Goal: Task Accomplishment & Management: Manage account settings

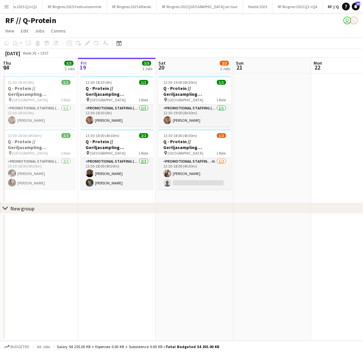
click at [271, 159] on app-date-cell at bounding box center [272, 138] width 78 height 130
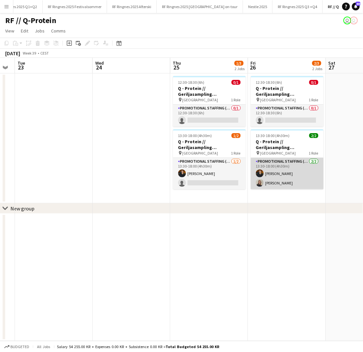
scroll to position [0, 218]
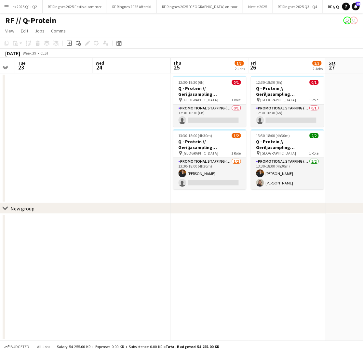
click at [130, 99] on app-date-cell at bounding box center [132, 138] width 78 height 130
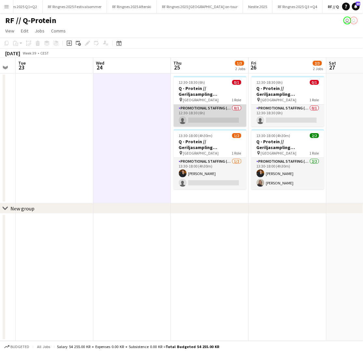
click at [189, 109] on app-card-role "Promotional Staffing (Brand Ambassadors) 0/1 12:30-18:30 (6h) single-neutral-ac…" at bounding box center [210, 116] width 73 height 22
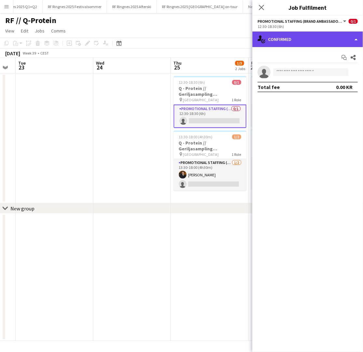
click at [282, 41] on div "single-neutral-actions-check-2 Confirmed" at bounding box center [307, 40] width 111 height 16
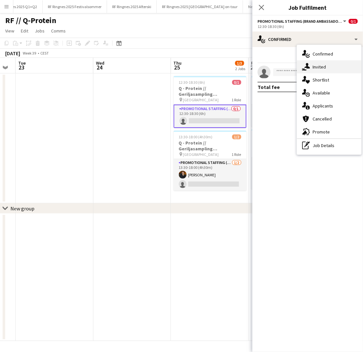
click at [311, 68] on div "single-neutral-actions-share-1 Invited" at bounding box center [329, 66] width 64 height 13
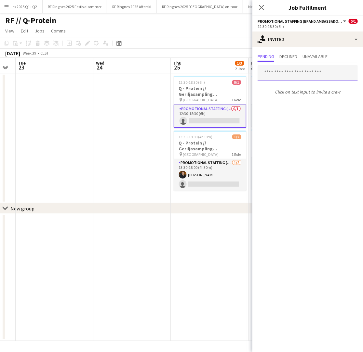
click at [291, 75] on input "text" at bounding box center [307, 73] width 100 height 16
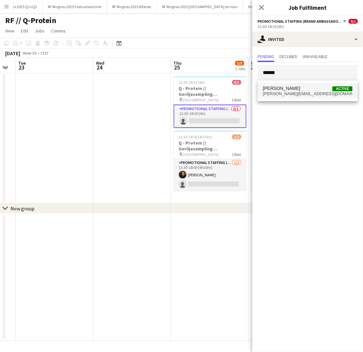
type input "******"
click at [291, 90] on span "[PERSON_NAME]" at bounding box center [281, 89] width 37 height 6
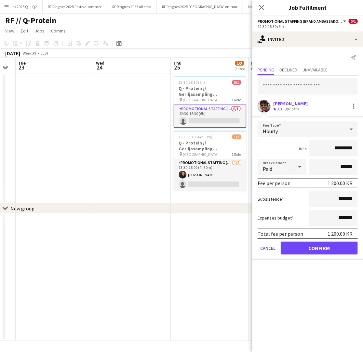
click at [319, 250] on button "Confirm" at bounding box center [318, 248] width 77 height 13
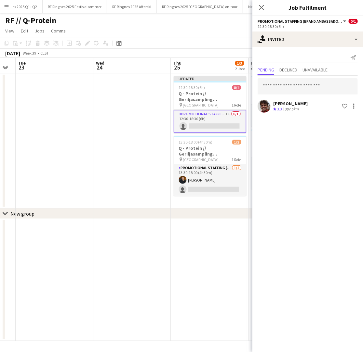
drag, startPoint x: 110, startPoint y: 123, endPoint x: 121, endPoint y: 122, distance: 10.7
click at [111, 123] on app-date-cell at bounding box center [132, 140] width 78 height 135
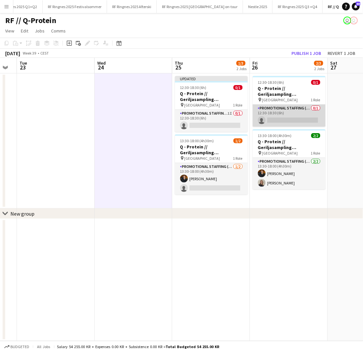
click at [291, 113] on app-card-role "Promotional Staffing (Brand Ambassadors) 0/1 12:30-18:30 (6h) single-neutral-ac…" at bounding box center [289, 116] width 73 height 22
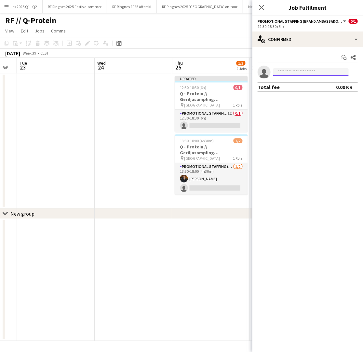
click at [289, 70] on input at bounding box center [310, 72] width 75 height 8
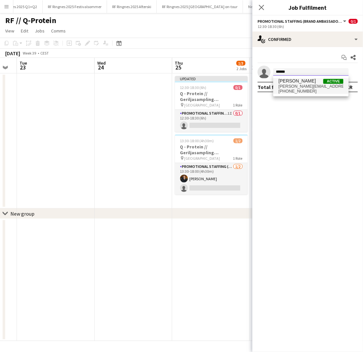
type input "******"
click at [291, 81] on span "[PERSON_NAME]" at bounding box center [296, 81] width 37 height 6
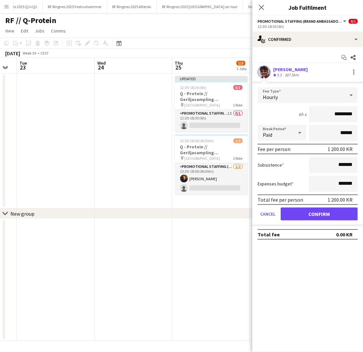
drag, startPoint x: 325, startPoint y: 215, endPoint x: 321, endPoint y: 220, distance: 6.2
click at [325, 216] on button "Confirm" at bounding box center [318, 214] width 77 height 13
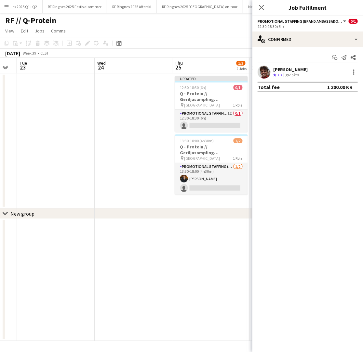
click at [136, 156] on app-date-cell at bounding box center [134, 140] width 78 height 135
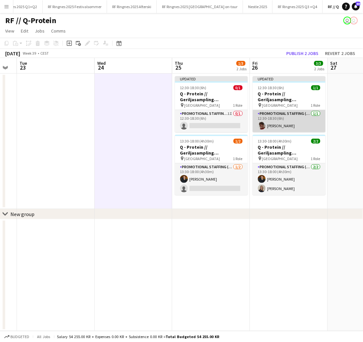
click at [278, 127] on app-card-role "Promotional Staffing (Brand Ambassadors) [DATE] 12:30-18:30 (6h) [PERSON_NAME]" at bounding box center [289, 121] width 73 height 22
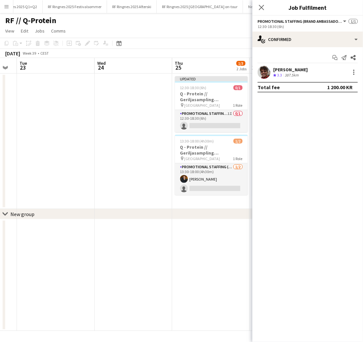
click at [153, 120] on app-date-cell at bounding box center [134, 140] width 78 height 135
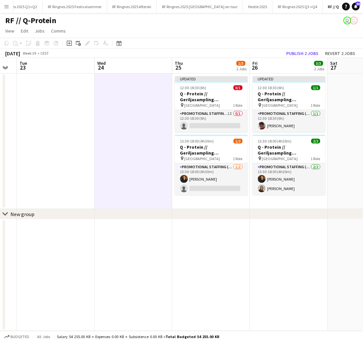
scroll to position [0, 216]
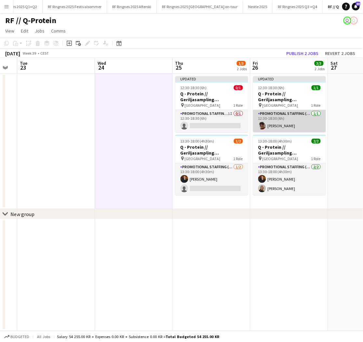
click at [273, 122] on app-card-role "Promotional Staffing (Brand Ambassadors) [DATE] 12:30-18:30 (6h) [PERSON_NAME]" at bounding box center [289, 121] width 73 height 22
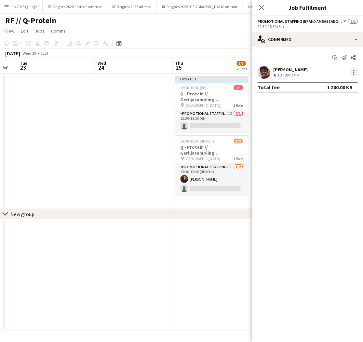
click at [355, 72] on div at bounding box center [354, 72] width 8 height 8
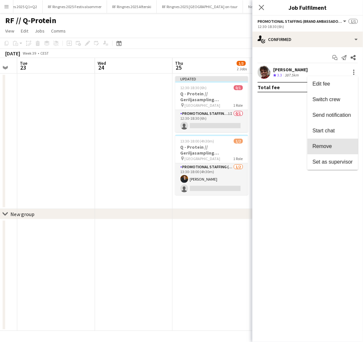
click at [328, 145] on span "Remove" at bounding box center [322, 146] width 20 height 6
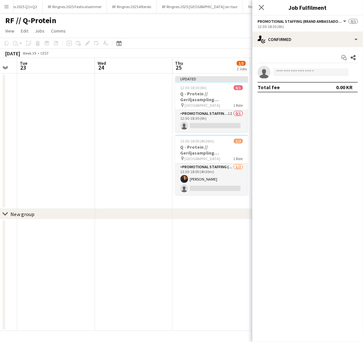
drag, startPoint x: 154, startPoint y: 132, endPoint x: 158, endPoint y: 131, distance: 4.1
click at [153, 132] on app-date-cell at bounding box center [134, 140] width 78 height 135
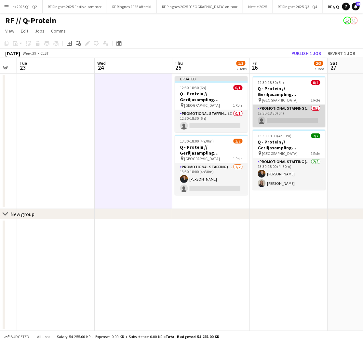
click at [280, 111] on app-card-role "Promotional Staffing (Brand Ambassadors) 0/1 12:30-18:30 (6h) single-neutral-ac…" at bounding box center [289, 116] width 73 height 22
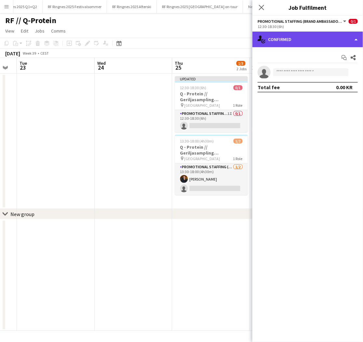
click at [284, 37] on div "single-neutral-actions-check-2 Confirmed" at bounding box center [307, 40] width 111 height 16
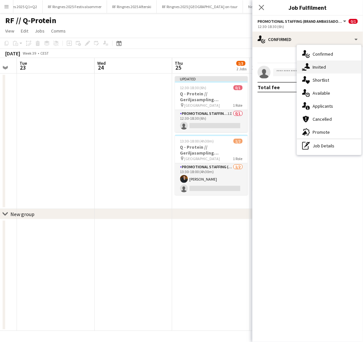
click at [307, 67] on icon at bounding box center [307, 66] width 6 height 6
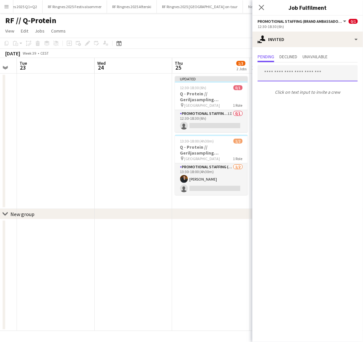
click at [292, 71] on input "text" at bounding box center [307, 73] width 100 height 16
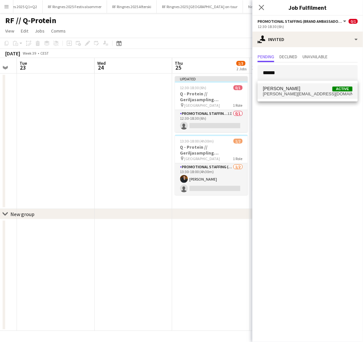
type input "******"
click at [286, 94] on span "[PERSON_NAME][EMAIL_ADDRESS][DOMAIN_NAME]" at bounding box center [308, 93] width 90 height 5
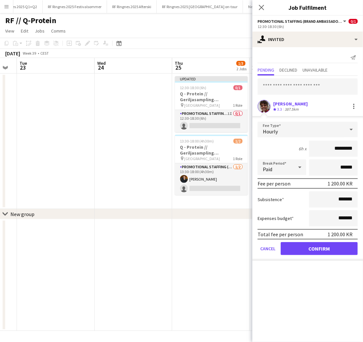
click at [334, 248] on button "Confirm" at bounding box center [318, 248] width 77 height 13
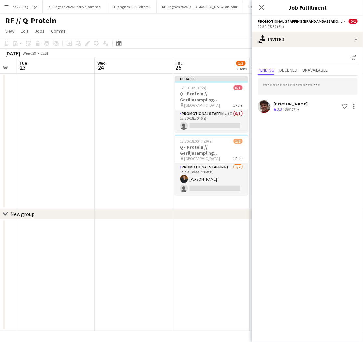
click at [159, 158] on app-date-cell at bounding box center [134, 140] width 78 height 135
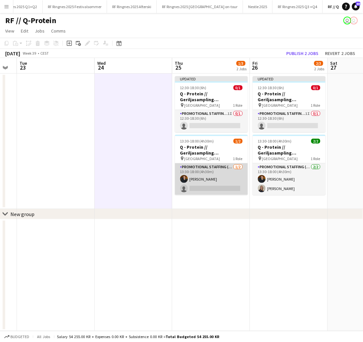
click at [222, 184] on app-card-role "Promotional Staffing (Brand Ambassadors) [DATE] 13:30-18:00 (4h30m) [PERSON_NAM…" at bounding box center [211, 179] width 73 height 32
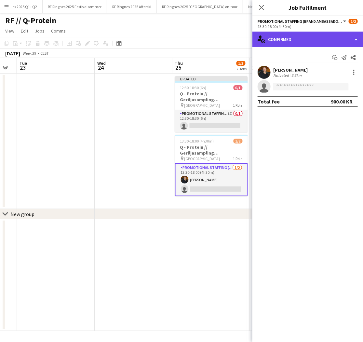
click at [283, 37] on div "single-neutral-actions-check-2 Confirmed" at bounding box center [307, 40] width 111 height 16
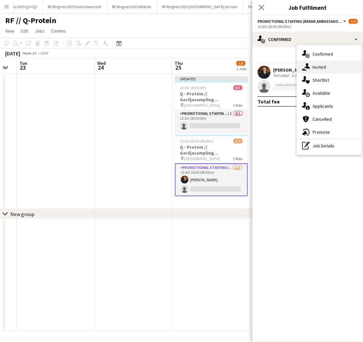
click at [309, 68] on icon "single-neutral-actions-share-1" at bounding box center [306, 67] width 8 height 8
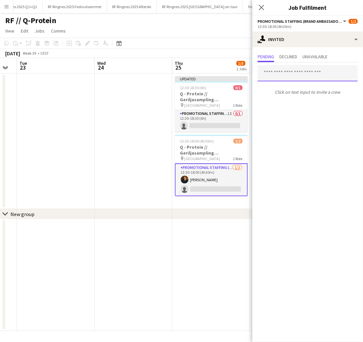
click at [298, 68] on input "text" at bounding box center [307, 73] width 100 height 16
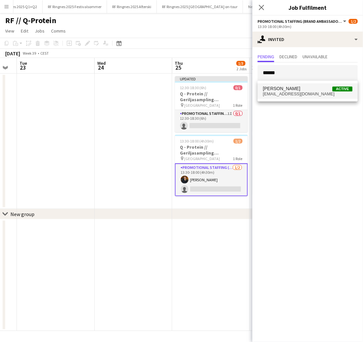
type input "******"
click at [308, 91] on span "[EMAIL_ADDRESS][DOMAIN_NAME]" at bounding box center [308, 93] width 90 height 5
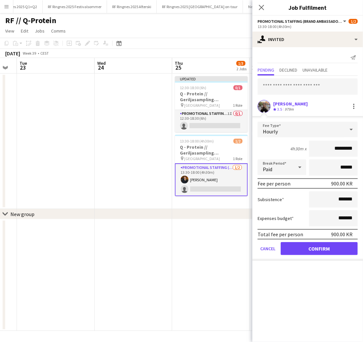
click at [309, 247] on button "Confirm" at bounding box center [318, 248] width 77 height 13
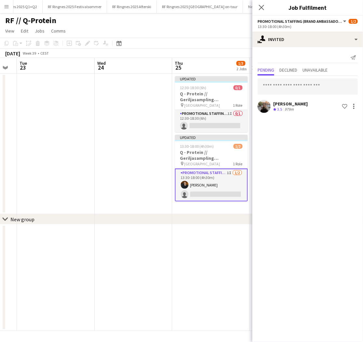
click at [154, 171] on app-date-cell at bounding box center [134, 143] width 78 height 140
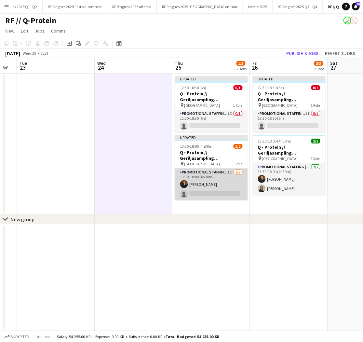
click at [224, 175] on app-card-role "Promotional Staffing (Brand Ambassadors) 1I [DATE] 13:30-18:00 (4h30m) [PERSON_…" at bounding box center [211, 184] width 73 height 32
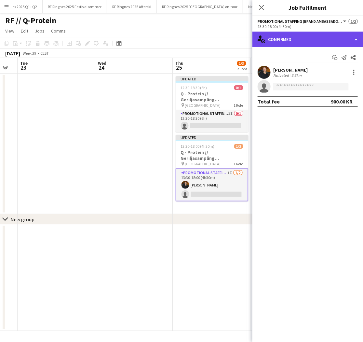
click at [293, 35] on div "single-neutral-actions-check-2 Confirmed" at bounding box center [307, 40] width 111 height 16
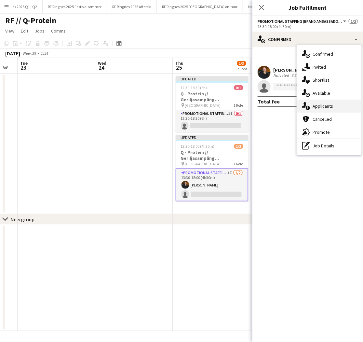
click at [325, 103] on span "Applicants" at bounding box center [322, 106] width 20 height 6
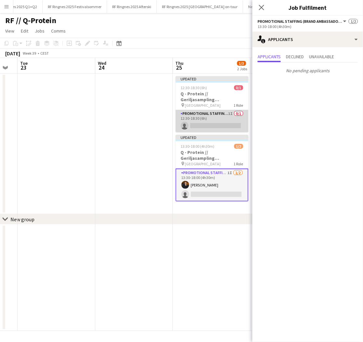
click at [217, 123] on app-card-role "Promotional Staffing (Brand Ambassadors) 1I 0/1 12:30-18:30 (6h) single-neutral…" at bounding box center [212, 121] width 73 height 22
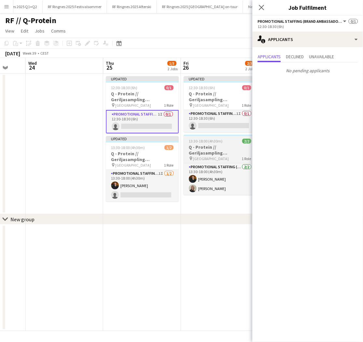
scroll to position [0, 208]
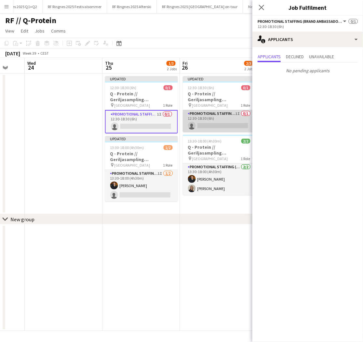
click at [209, 123] on app-card-role "Promotional Staffing (Brand Ambassadors) 1I 0/1 12:30-18:30 (6h) single-neutral…" at bounding box center [219, 121] width 73 height 22
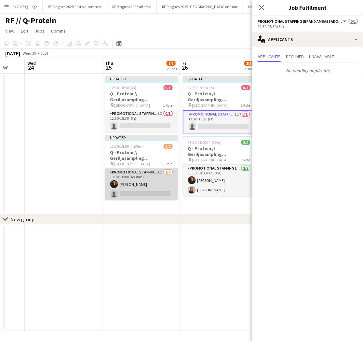
click at [136, 188] on app-card-role "Promotional Staffing (Brand Ambassadors) 1I [DATE] 13:30-18:00 (4h30m) [PERSON_…" at bounding box center [141, 184] width 73 height 32
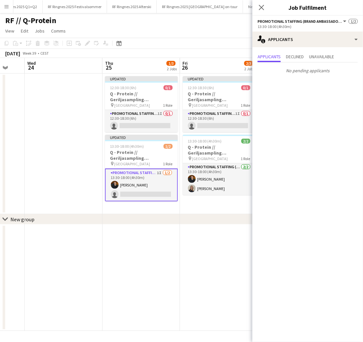
click at [74, 165] on app-date-cell at bounding box center [64, 143] width 78 height 140
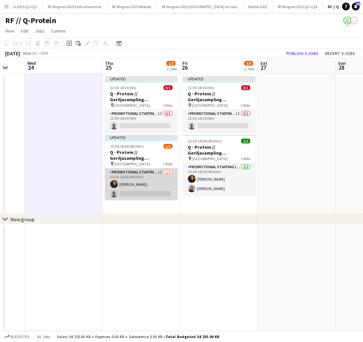
click at [152, 181] on app-card-role "Promotional Staffing (Brand Ambassadors) 1I [DATE] 13:30-18:00 (4h30m) [PERSON_…" at bounding box center [141, 184] width 73 height 32
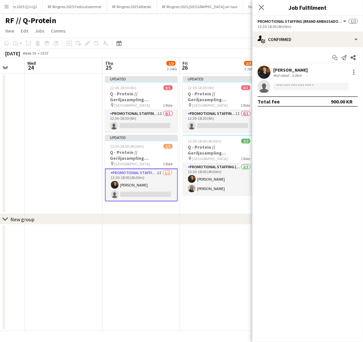
click at [285, 24] on div "13:30-18:00 (4h30m)" at bounding box center [307, 26] width 100 height 5
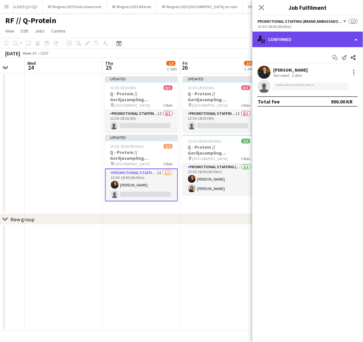
click at [285, 36] on div "single-neutral-actions-check-2 Confirmed" at bounding box center [307, 40] width 111 height 16
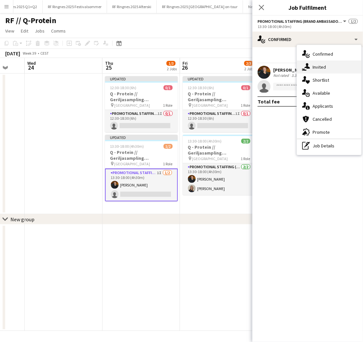
click at [305, 68] on icon "single-neutral-actions-share-1" at bounding box center [306, 67] width 8 height 8
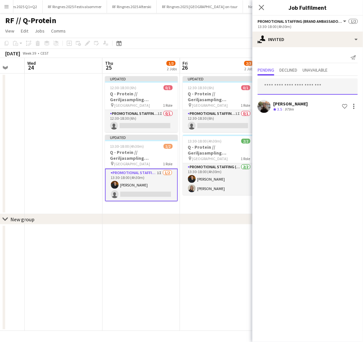
click at [296, 87] on input "text" at bounding box center [307, 86] width 100 height 16
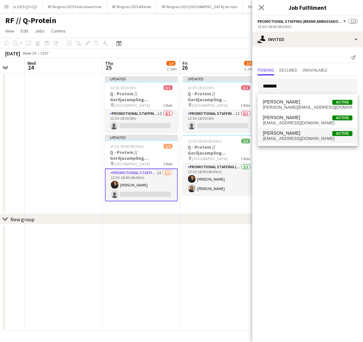
type input "******"
click at [294, 136] on span "[EMAIL_ADDRESS][DOMAIN_NAME]" at bounding box center [308, 138] width 90 height 5
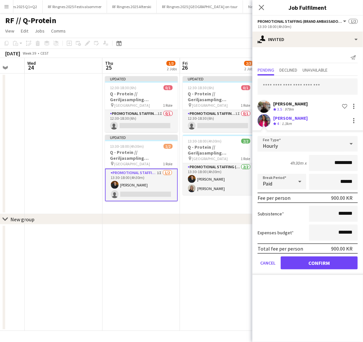
click at [311, 259] on button "Confirm" at bounding box center [318, 262] width 77 height 13
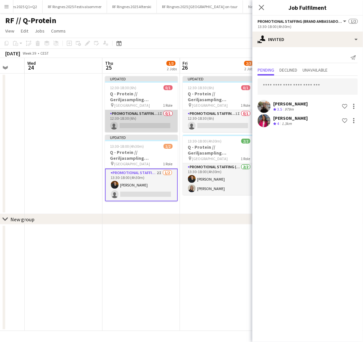
click at [138, 119] on app-card-role "Promotional Staffing (Brand Ambassadors) 1I 0/1 12:30-18:30 (6h) single-neutral…" at bounding box center [141, 121] width 73 height 22
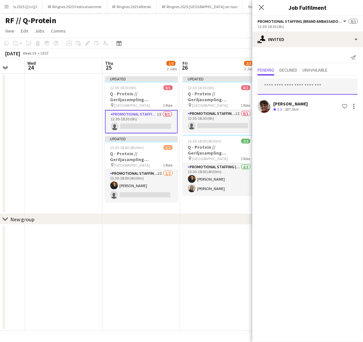
click at [274, 84] on input "text" at bounding box center [307, 86] width 100 height 16
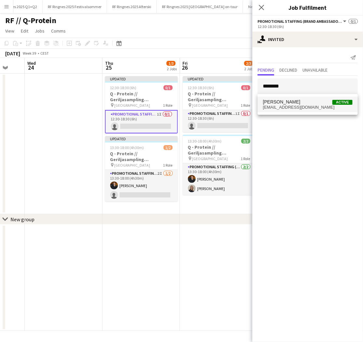
type input "********"
click at [324, 103] on span "[PERSON_NAME] Active" at bounding box center [308, 102] width 90 height 6
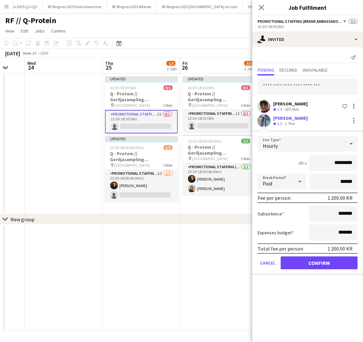
click at [263, 119] on app-user-avatar at bounding box center [263, 120] width 13 height 13
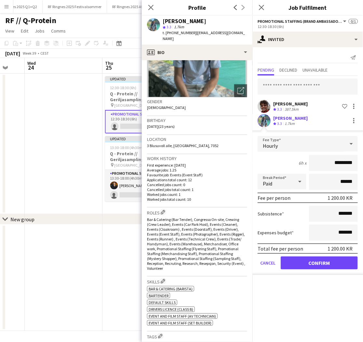
scroll to position [125, 0]
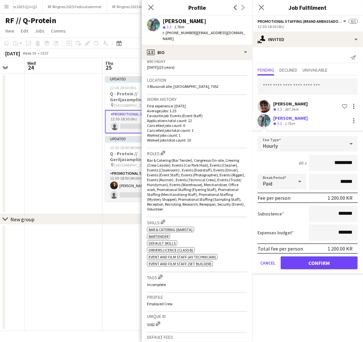
click at [317, 256] on button "Confirm" at bounding box center [318, 262] width 77 height 13
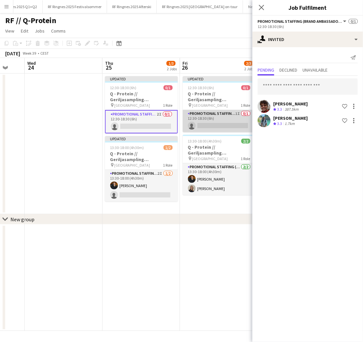
click at [193, 116] on app-card-role "Promotional Staffing (Brand Ambassadors) 1I 0/1 12:30-18:30 (6h) single-neutral…" at bounding box center [219, 121] width 73 height 22
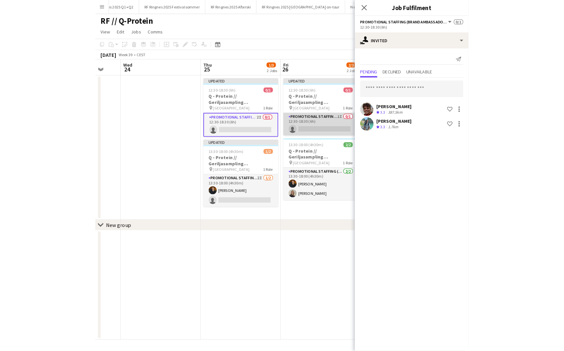
scroll to position [0, 208]
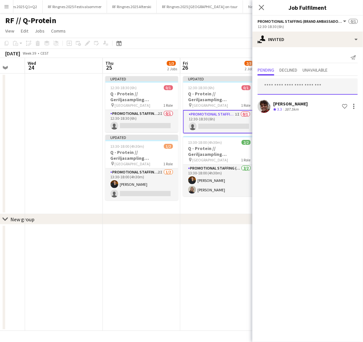
click at [272, 88] on input "text" at bounding box center [307, 86] width 100 height 16
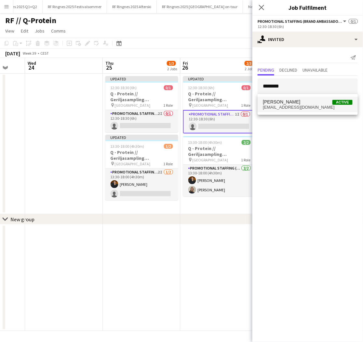
type input "********"
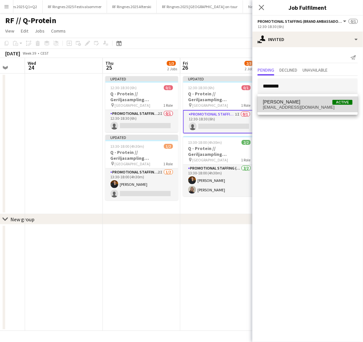
click at [283, 110] on span "[EMAIL_ADDRESS][DOMAIN_NAME]" at bounding box center [308, 107] width 90 height 5
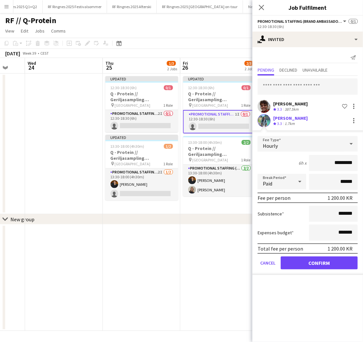
click at [324, 262] on button "Confirm" at bounding box center [318, 262] width 77 height 13
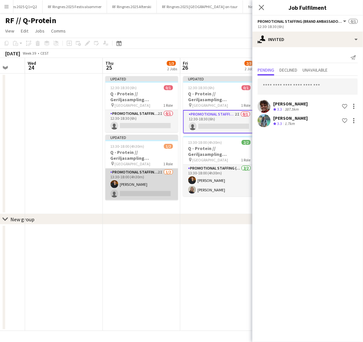
click at [148, 178] on app-card-role "Promotional Staffing (Brand Ambassadors) 2I [DATE] 13:30-18:00 (4h30m) [PERSON_…" at bounding box center [141, 184] width 73 height 32
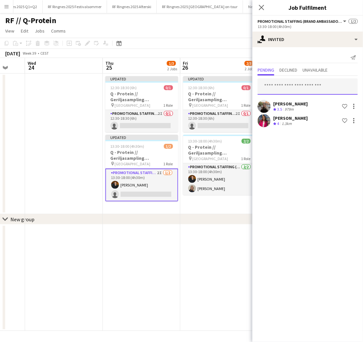
click at [304, 85] on input "text" at bounding box center [307, 86] width 100 height 16
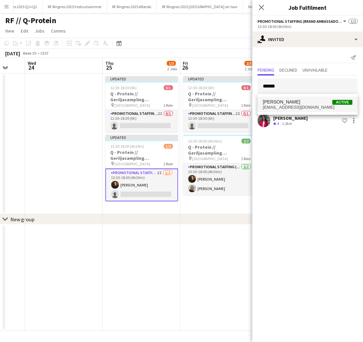
type input "*****"
click at [323, 101] on span "[PERSON_NAME] Active" at bounding box center [308, 102] width 90 height 6
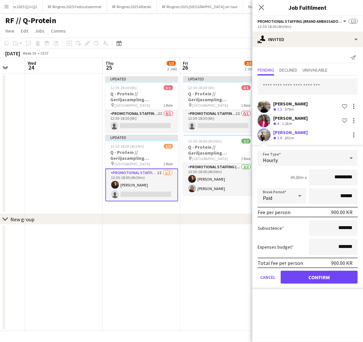
click at [308, 268] on form "Fee Type Hourly 4h30m x ********* Break Period Paid ****** Fee per person 900.0…" at bounding box center [307, 219] width 111 height 139
click at [309, 270] on button "Confirm" at bounding box center [318, 276] width 77 height 13
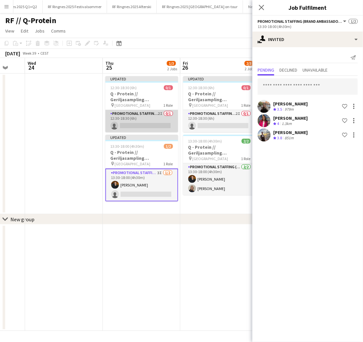
click at [140, 121] on app-card-role "Promotional Staffing (Brand Ambassadors) 2I 0/1 12:30-18:30 (6h) single-neutral…" at bounding box center [141, 121] width 73 height 22
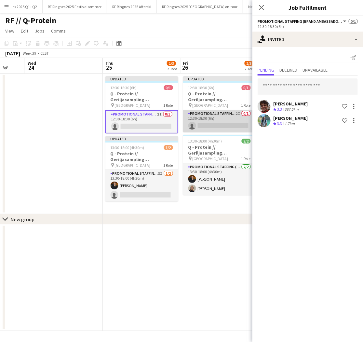
click at [191, 117] on app-card-role "Promotional Staffing (Brand Ambassadors) 2I 0/1 12:30-18:30 (6h) single-neutral…" at bounding box center [219, 121] width 73 height 22
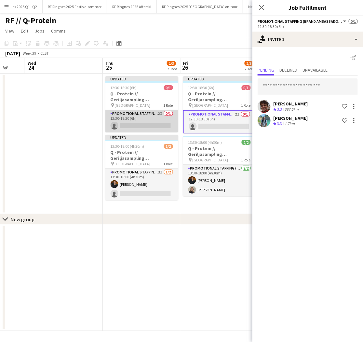
click at [115, 124] on app-card-role "Promotional Staffing (Brand Ambassadors) 2I 0/1 12:30-18:30 (6h) single-neutral…" at bounding box center [141, 121] width 73 height 22
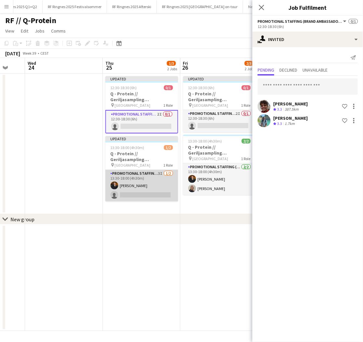
click at [157, 181] on app-card-role "Promotional Staffing (Brand Ambassadors) 3I [DATE] 13:30-18:00 (4h30m) [PERSON_…" at bounding box center [141, 186] width 73 height 32
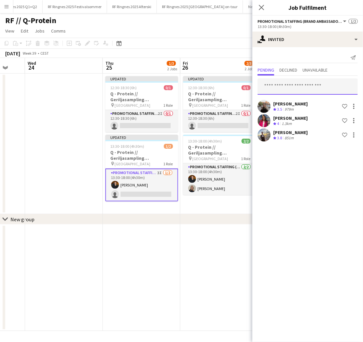
click at [287, 85] on input "text" at bounding box center [307, 86] width 100 height 16
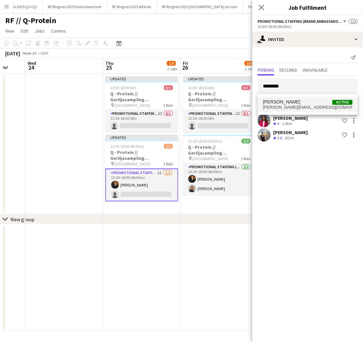
type input "********"
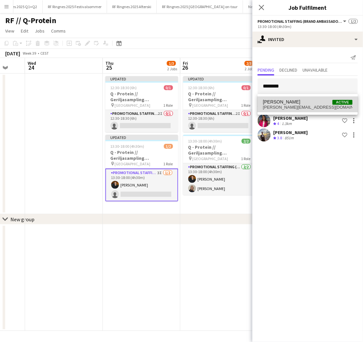
click at [303, 106] on span "[PERSON_NAME][EMAIL_ADDRESS][DOMAIN_NAME]" at bounding box center [308, 107] width 90 height 5
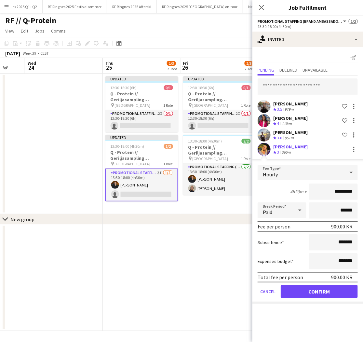
click at [326, 287] on button "Confirm" at bounding box center [318, 291] width 77 height 13
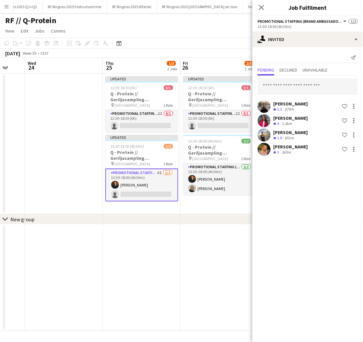
click at [90, 161] on app-date-cell at bounding box center [64, 143] width 78 height 140
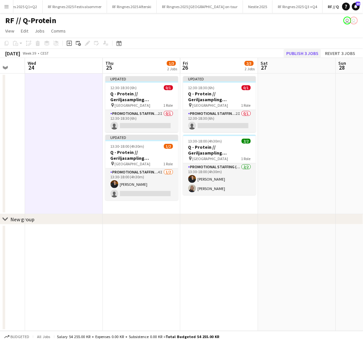
click at [311, 51] on button "Publish 3 jobs" at bounding box center [301, 53] width 37 height 8
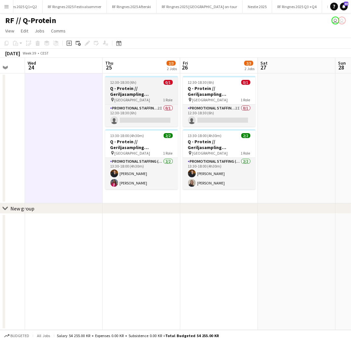
click at [153, 89] on h3 "Q - Protein // Geriljasampling [GEOGRAPHIC_DATA]" at bounding box center [141, 91] width 73 height 12
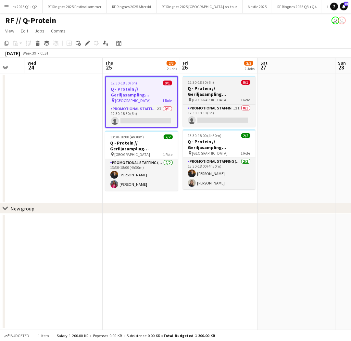
click at [218, 94] on h3 "Q - Protein // Geriljasampling [GEOGRAPHIC_DATA]" at bounding box center [219, 91] width 73 height 12
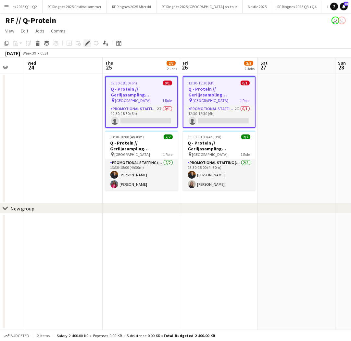
click at [86, 44] on icon at bounding box center [87, 44] width 4 height 4
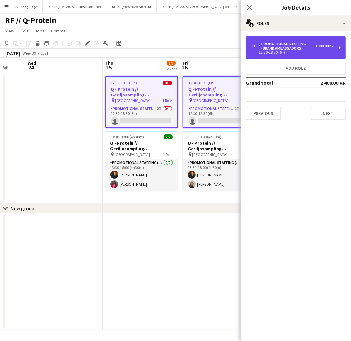
click at [256, 53] on div "12:30-18:30 (6h)" at bounding box center [292, 52] width 83 height 3
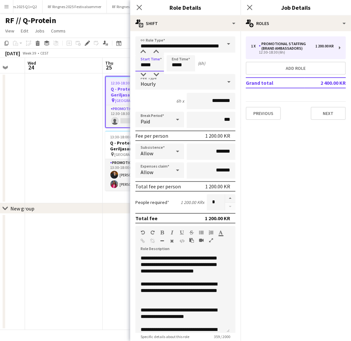
click at [149, 66] on input "*****" at bounding box center [150, 63] width 29 height 16
click at [155, 74] on div at bounding box center [156, 75] width 13 height 7
type input "*****"
click at [156, 74] on div at bounding box center [156, 75] width 13 height 7
click at [290, 162] on mat-expansion-panel "pencil3 General details 1 x Promotional Staffing (Brand Ambassadors) 1 200.00 K…" at bounding box center [296, 186] width 111 height 310
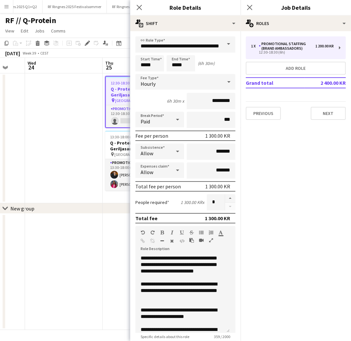
click at [79, 164] on app-date-cell at bounding box center [64, 138] width 78 height 130
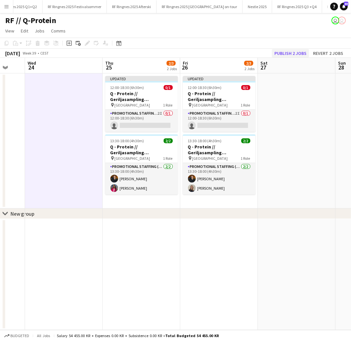
click at [284, 53] on button "Publish 2 jobs" at bounding box center [290, 53] width 37 height 8
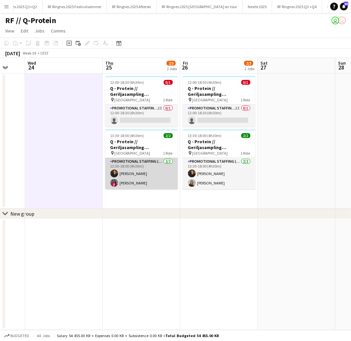
click at [141, 180] on app-card-role "Promotional Staffing (Brand Ambassadors) [DATE] 13:30-18:00 (4h30m) [PERSON_NAM…" at bounding box center [141, 174] width 73 height 32
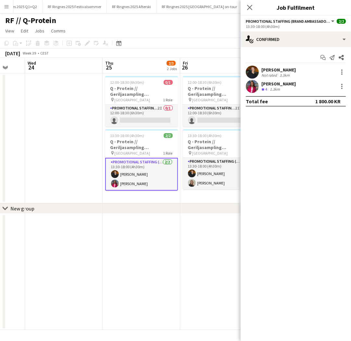
click at [255, 88] on app-user-avatar at bounding box center [252, 86] width 13 height 13
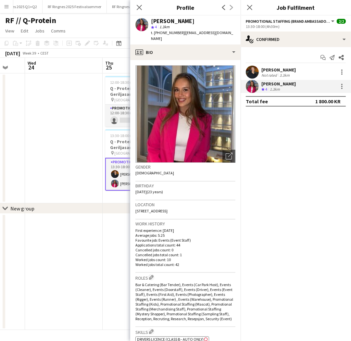
click at [77, 130] on app-date-cell at bounding box center [64, 138] width 78 height 130
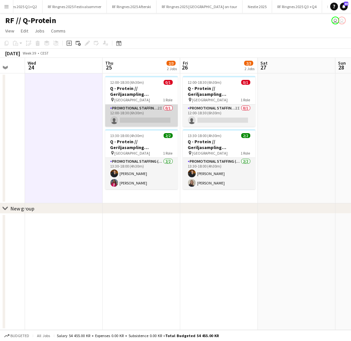
click at [158, 115] on app-card-role "Promotional Staffing (Brand Ambassadors) 2I 0/1 12:00-18:30 (6h30m) single-neut…" at bounding box center [141, 116] width 73 height 22
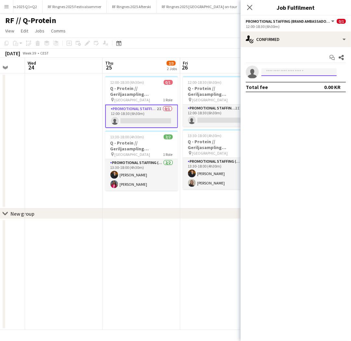
click at [300, 73] on input at bounding box center [299, 72] width 75 height 8
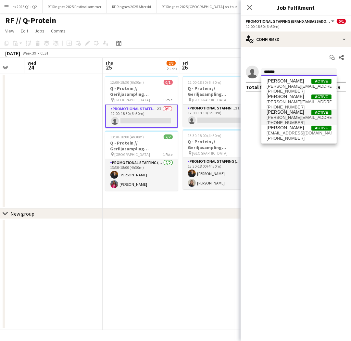
type input "******"
click at [302, 120] on span "[PERSON_NAME][EMAIL_ADDRESS][DOMAIN_NAME]" at bounding box center [299, 117] width 65 height 5
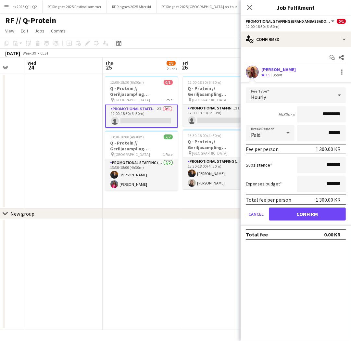
click at [252, 71] on app-user-avatar at bounding box center [252, 72] width 13 height 13
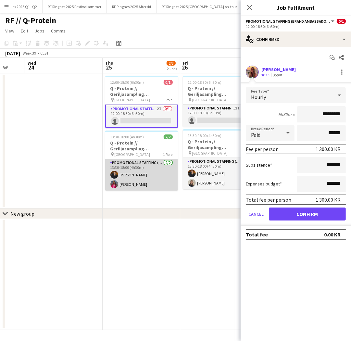
click at [156, 178] on app-card-role "Promotional Staffing (Brand Ambassadors) [DATE] 13:30-18:00 (4h30m) [PERSON_NAM…" at bounding box center [141, 175] width 73 height 32
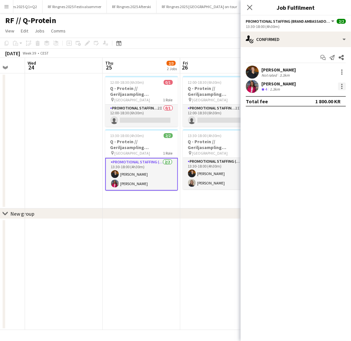
click at [341, 84] on div at bounding box center [342, 87] width 8 height 8
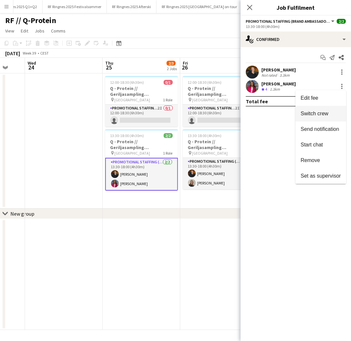
click at [327, 107] on button "Switch crew" at bounding box center [321, 114] width 51 height 16
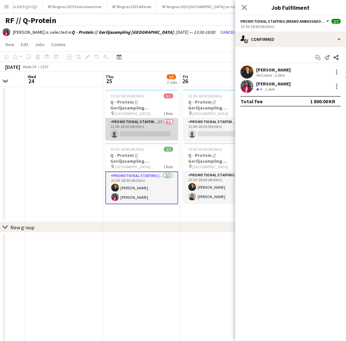
click at [144, 126] on app-card-role "Promotional Staffing (Brand Ambassadors) 2I 0/1 12:00-18:30 (6h30m) single-neut…" at bounding box center [141, 129] width 73 height 22
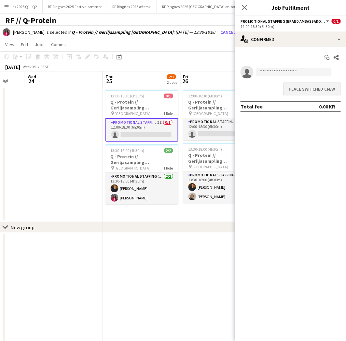
click at [289, 91] on button "Place switched crew" at bounding box center [312, 89] width 58 height 13
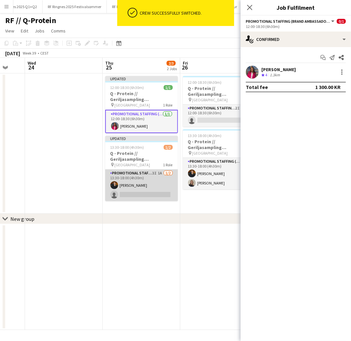
click at [159, 181] on app-card-role "Promotional Staffing (Brand Ambassadors) 3I 1A [DATE] 13:30-18:00 (4h30m) [PERS…" at bounding box center [141, 186] width 73 height 32
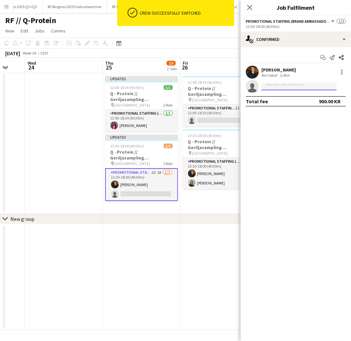
click at [305, 84] on input at bounding box center [299, 87] width 75 height 8
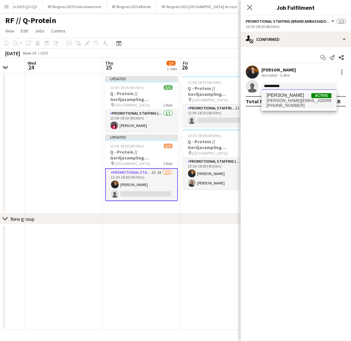
type input "**********"
click at [311, 96] on span "[PERSON_NAME] Active" at bounding box center [299, 96] width 65 height 6
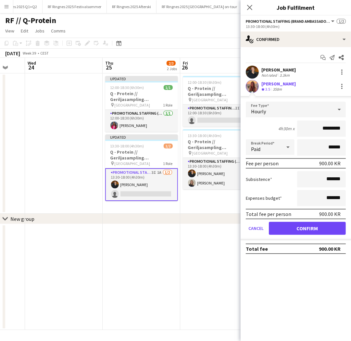
click at [302, 222] on button "Confirm" at bounding box center [307, 228] width 77 height 13
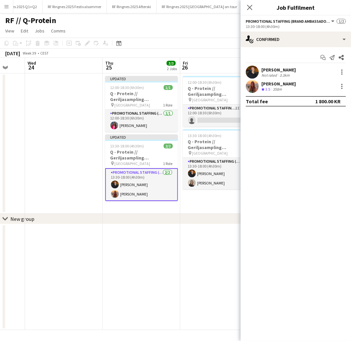
click at [251, 87] on app-user-avatar at bounding box center [252, 86] width 13 height 13
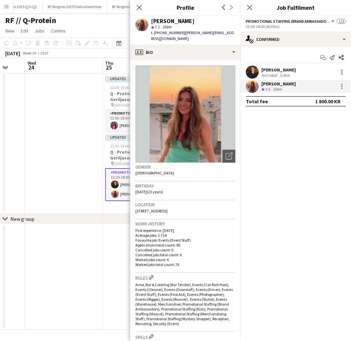
click at [79, 140] on app-date-cell at bounding box center [64, 143] width 78 height 140
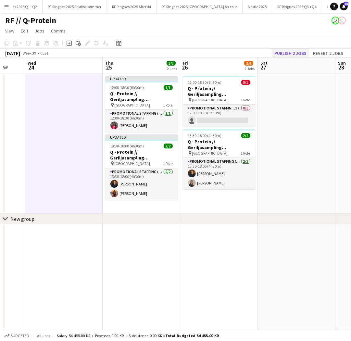
click at [306, 53] on button "Publish 2 jobs" at bounding box center [290, 53] width 37 height 8
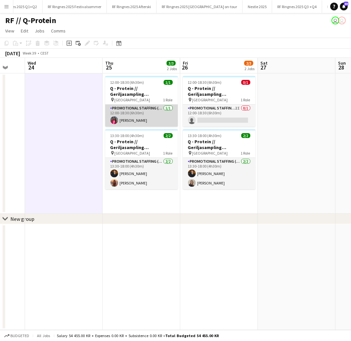
click at [144, 114] on app-card-role "Promotional Staffing (Brand Ambassadors) [DATE] 12:00-18:30 (6h30m) [PERSON_NAM…" at bounding box center [141, 116] width 73 height 22
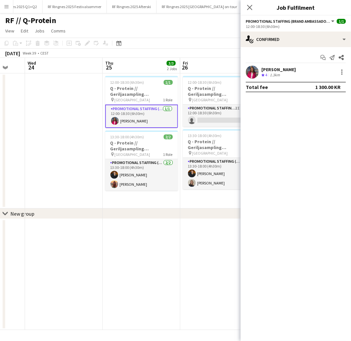
click at [253, 58] on div "Start chat Send notification Share" at bounding box center [296, 57] width 100 height 11
click at [256, 72] on app-user-avatar at bounding box center [252, 72] width 13 height 13
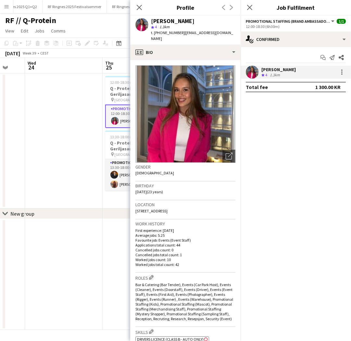
click at [98, 113] on app-date-cell at bounding box center [64, 140] width 78 height 135
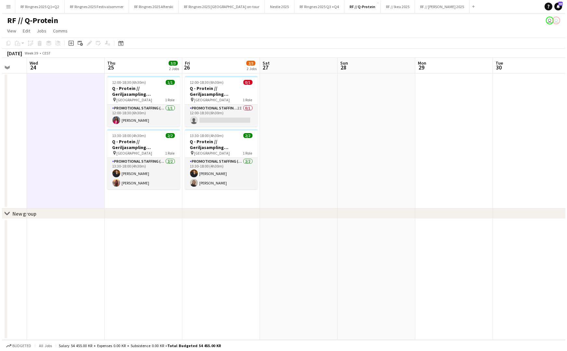
scroll to position [0, 0]
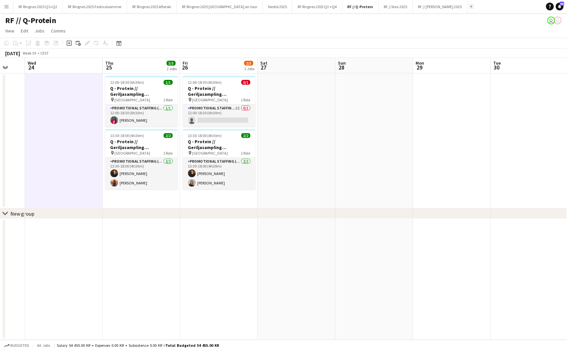
click at [362, 6] on app-icon "Add" at bounding box center [471, 6] width 3 height 3
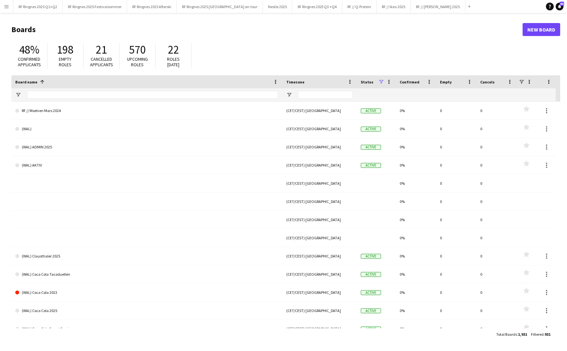
click at [106, 57] on span "Cancelled applicants" at bounding box center [101, 61] width 23 height 11
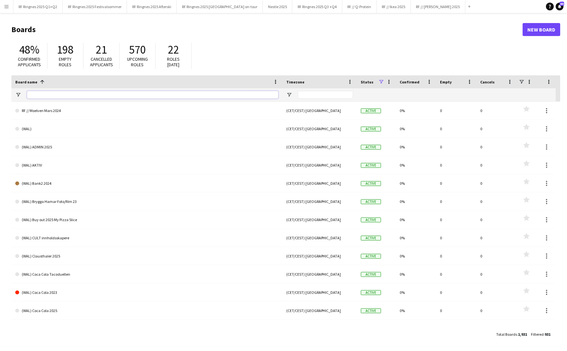
click at [61, 93] on input "Board name Filter Input" at bounding box center [153, 95] width 252 height 8
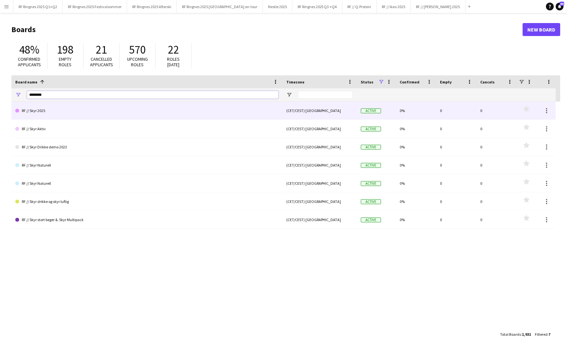
type input "********"
click at [32, 111] on link "RF // Skyr 2025" at bounding box center [146, 111] width 263 height 18
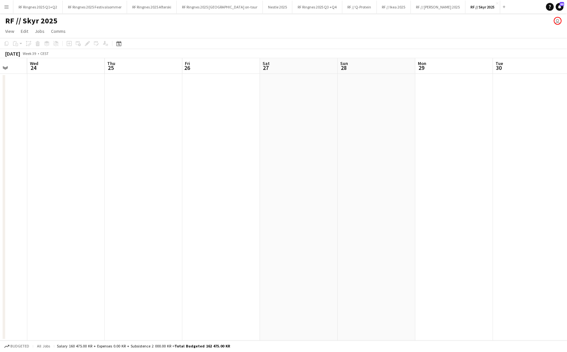
scroll to position [0, 289]
click at [132, 114] on app-date-cell at bounding box center [138, 206] width 78 height 267
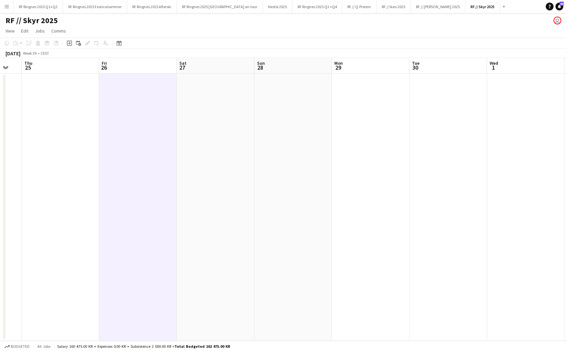
scroll to position [0, 289]
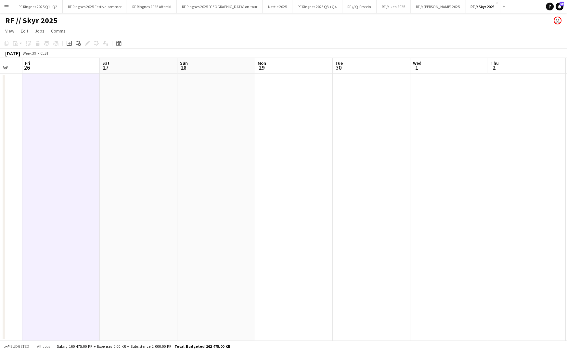
click at [46, 104] on app-date-cell at bounding box center [61, 206] width 78 height 267
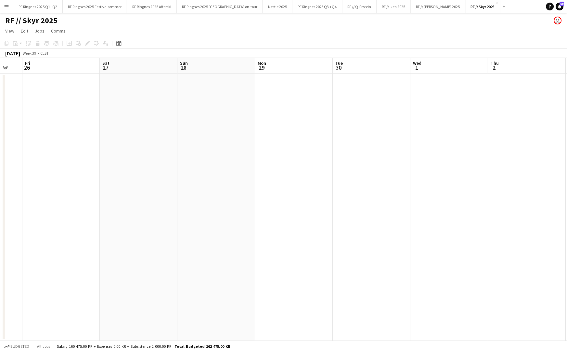
click at [54, 98] on app-date-cell at bounding box center [61, 206] width 78 height 267
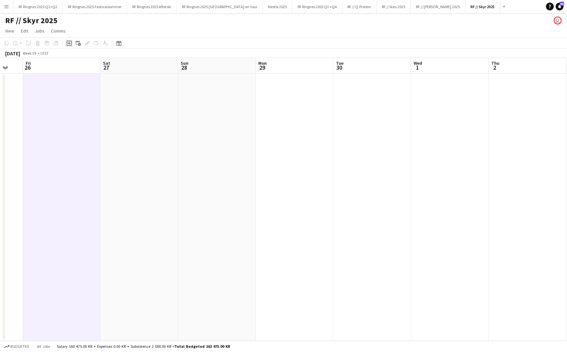
click at [69, 42] on icon at bounding box center [69, 43] width 3 height 3
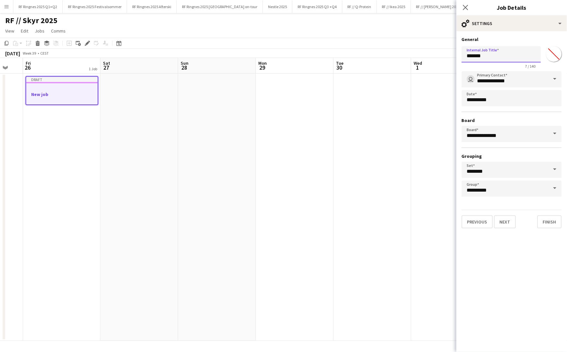
click at [362, 55] on input "*******" at bounding box center [501, 54] width 79 height 16
type input "**********"
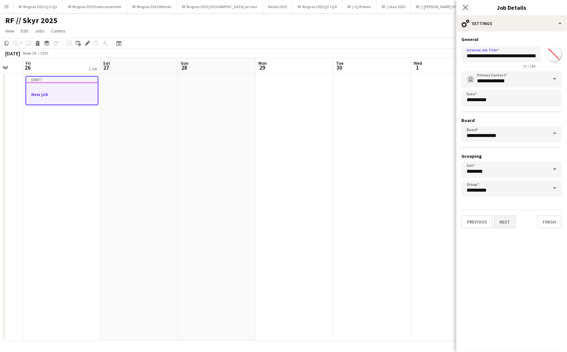
click at [362, 218] on button "Next" at bounding box center [505, 221] width 22 height 13
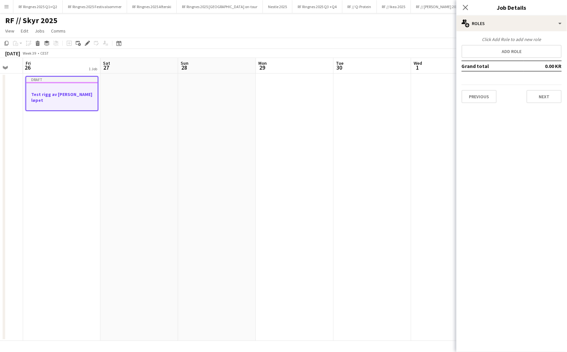
click at [362, 44] on div "Click Add Role to add new role Add role Grand total 0.00 KR Previous Next" at bounding box center [512, 69] width 111 height 67
drag, startPoint x: 517, startPoint y: 49, endPoint x: 501, endPoint y: 61, distance: 19.8
click at [362, 49] on button "Add role" at bounding box center [512, 51] width 100 height 13
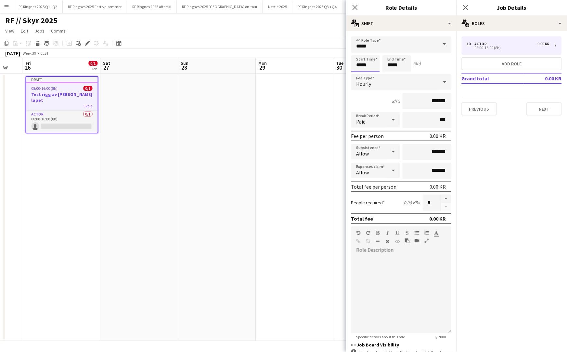
click at [360, 63] on input "*****" at bounding box center [365, 63] width 29 height 16
click at [361, 52] on div at bounding box center [359, 52] width 13 height 7
type input "*****"
click at [360, 51] on div at bounding box center [359, 52] width 13 height 7
click at [362, 64] on input "*****" at bounding box center [397, 63] width 29 height 16
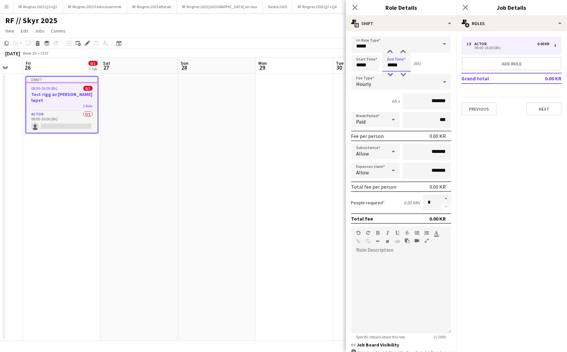
click at [362, 72] on div at bounding box center [390, 75] width 13 height 7
type input "*****"
click at [362, 72] on div at bounding box center [390, 75] width 13 height 7
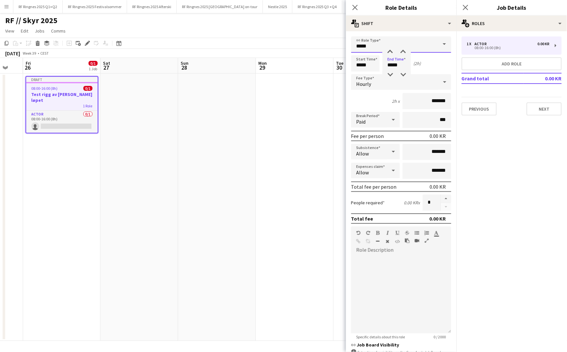
click at [362, 47] on input "*****" at bounding box center [401, 44] width 100 height 16
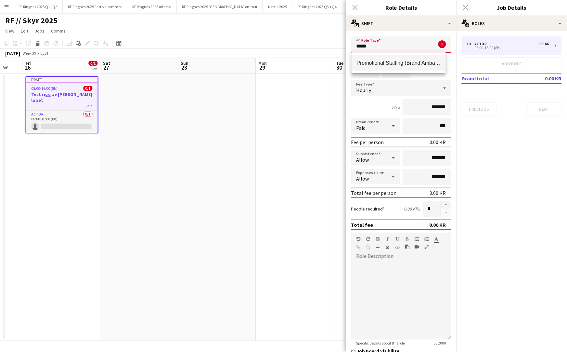
click at [362, 60] on span "Promotional Staffing (Brand Ambassadors)" at bounding box center [399, 63] width 84 height 6
type input "**********"
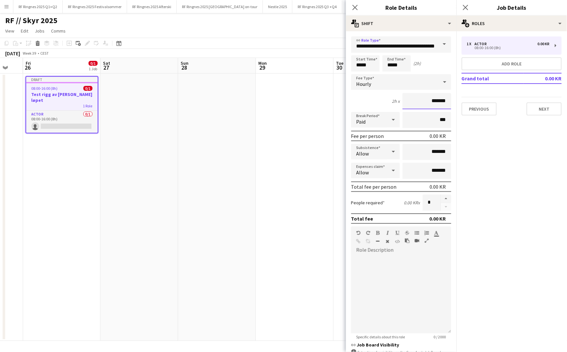
click at [362, 101] on input "*******" at bounding box center [427, 101] width 49 height 16
type input "****"
type input "******"
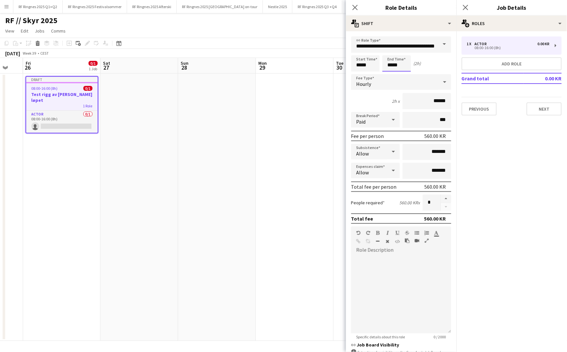
click at [362, 61] on input "*****" at bounding box center [397, 63] width 29 height 16
type input "*****"
click at [362, 53] on div at bounding box center [390, 52] width 13 height 7
click at [362, 101] on input "******" at bounding box center [427, 101] width 49 height 16
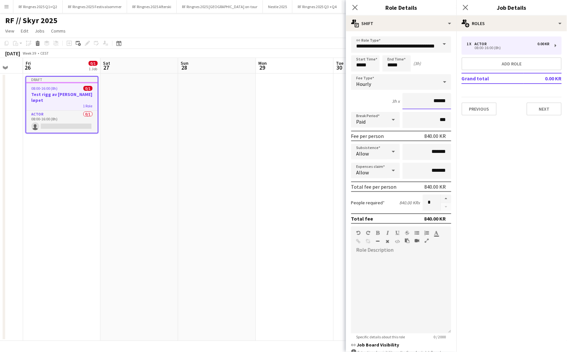
click at [362, 101] on input "******" at bounding box center [427, 101] width 49 height 16
type input "******"
click at [189, 164] on app-date-cell at bounding box center [217, 206] width 78 height 267
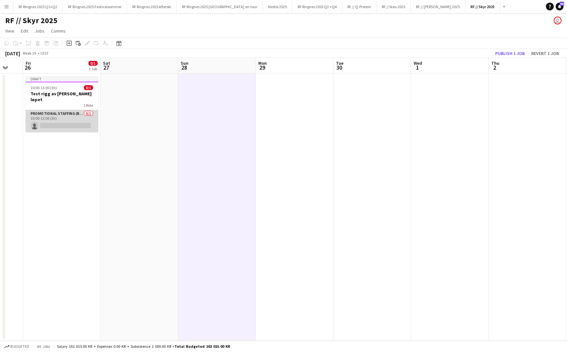
click at [80, 118] on app-card-role "Promotional Staffing (Brand Ambassadors) 0/1 10:00-13:00 (3h) single-neutral-ac…" at bounding box center [62, 121] width 73 height 22
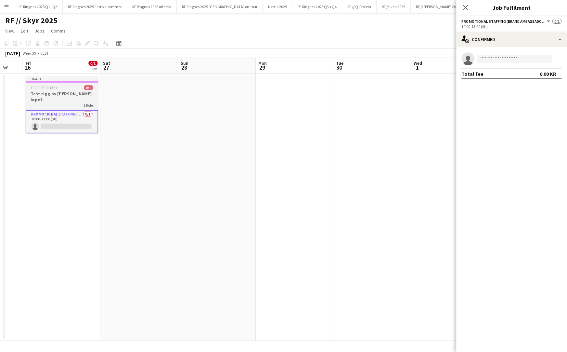
click at [83, 88] on div "10:00-13:00 (3h) 0/1" at bounding box center [62, 87] width 73 height 5
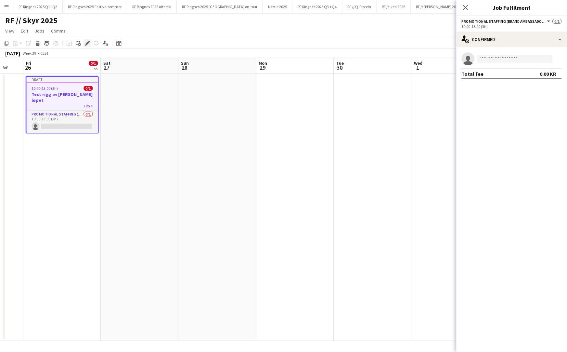
click at [89, 42] on icon "Edit" at bounding box center [87, 43] width 5 height 5
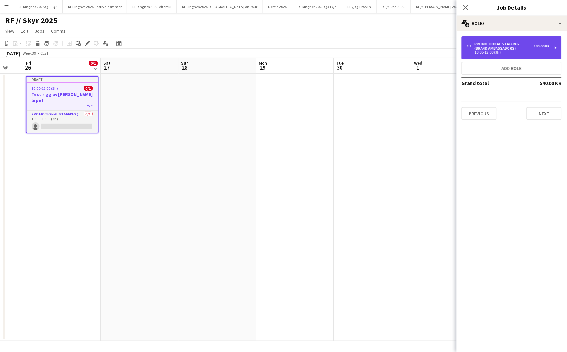
click at [362, 51] on div "10:00-13:00 (3h)" at bounding box center [508, 52] width 83 height 3
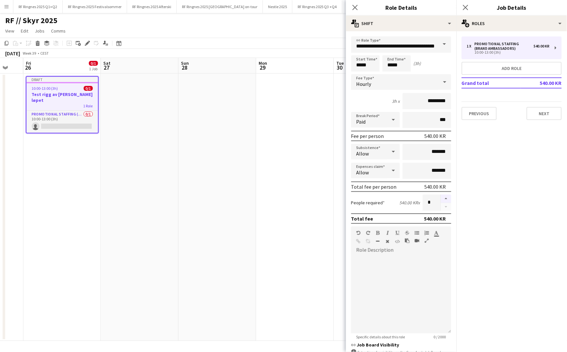
click at [362, 194] on button "button" at bounding box center [446, 198] width 10 height 8
type input "*"
click at [295, 216] on app-date-cell at bounding box center [295, 206] width 78 height 267
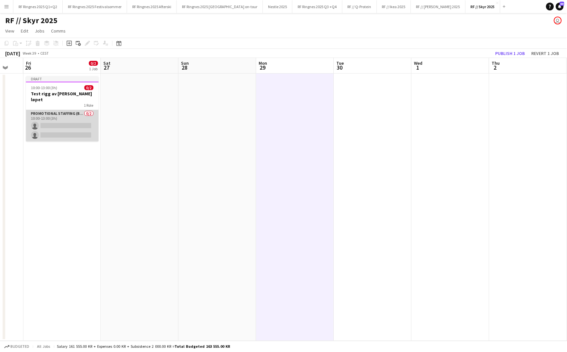
click at [64, 119] on app-card-role "Promotional Staffing (Brand Ambassadors) 0/2 10:00-13:00 (3h) single-neutral-ac…" at bounding box center [62, 126] width 73 height 32
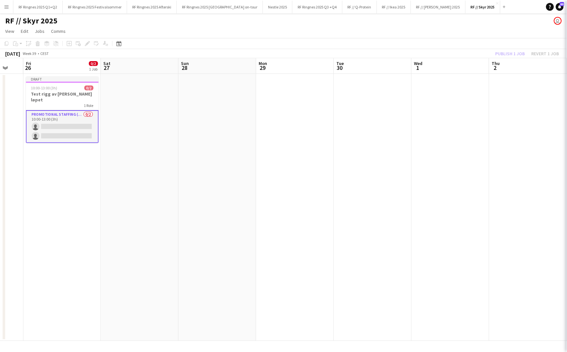
scroll to position [0, 287]
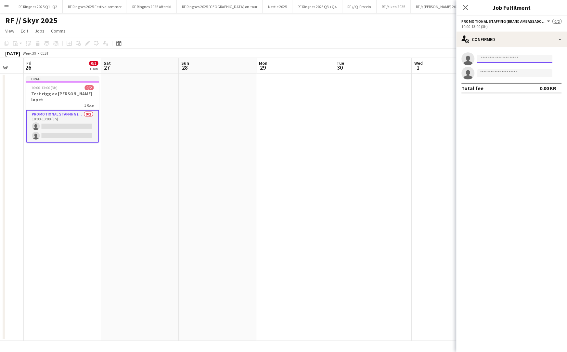
click at [362, 58] on input at bounding box center [514, 59] width 75 height 8
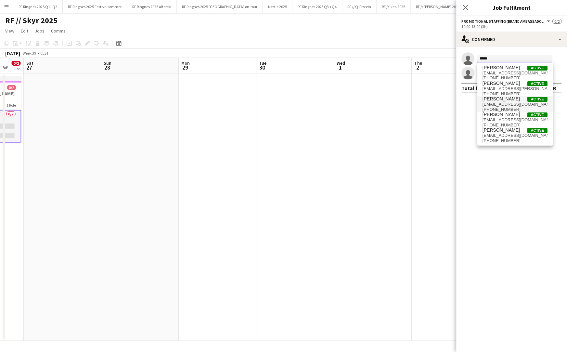
scroll to position [0, 0]
type input "*****"
click at [362, 115] on span "[PERSON_NAME] Active" at bounding box center [515, 114] width 65 height 6
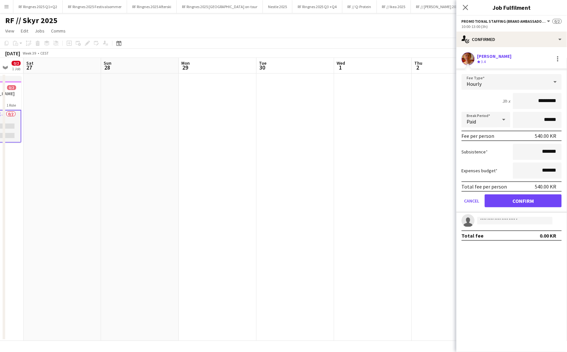
click at [362, 59] on app-user-avatar at bounding box center [468, 58] width 13 height 13
click at [362, 200] on button "Cancel" at bounding box center [472, 200] width 20 height 13
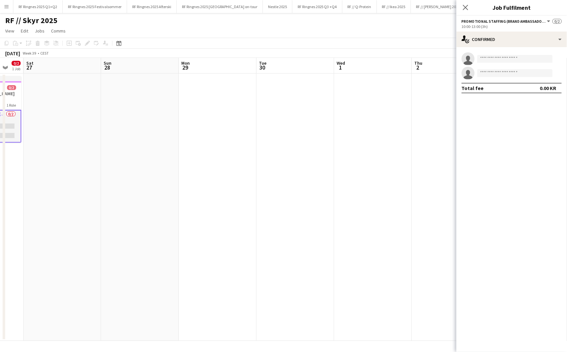
click at [360, 185] on app-date-cell at bounding box center [373, 206] width 78 height 267
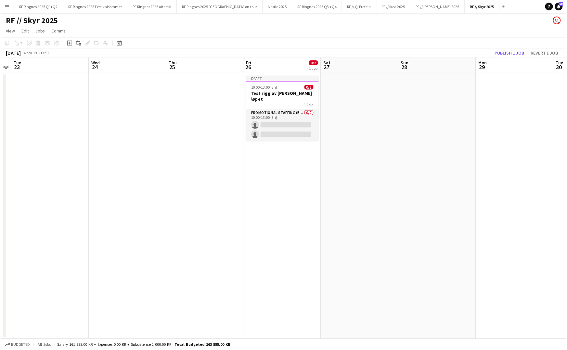
scroll to position [0, 207]
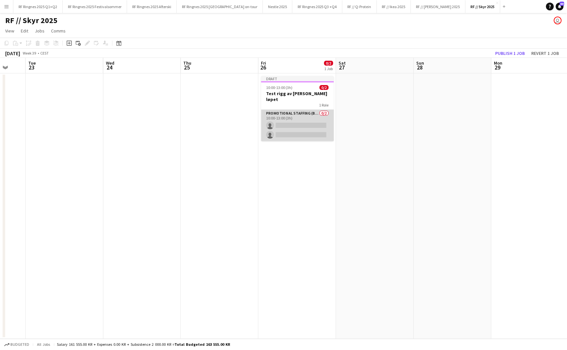
click at [289, 123] on app-card-role "Promotional Staffing (Brand Ambassadors) 0/2 10:00-13:00 (3h) single-neutral-ac…" at bounding box center [297, 126] width 73 height 32
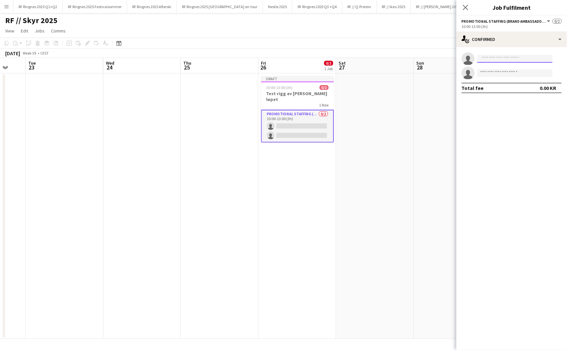
click at [362, 58] on input at bounding box center [514, 59] width 75 height 8
type input "*****"
click at [362, 69] on span "[PERSON_NAME]" at bounding box center [501, 68] width 37 height 6
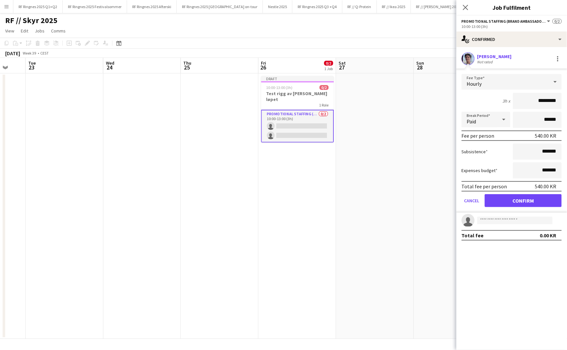
click at [362, 71] on app-edit-fee "Fee Type Hourly 3h x ********* Break Period Paid ****** Fee per person 540.00 K…" at bounding box center [512, 141] width 111 height 144
click at [362, 198] on button "Confirm" at bounding box center [523, 200] width 77 height 13
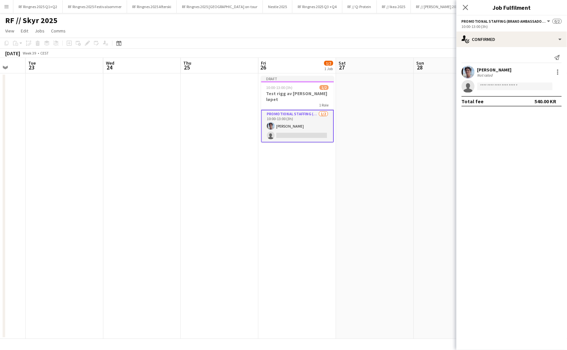
click at [362, 90] on app-invite-slot "single-neutral-actions" at bounding box center [512, 86] width 111 height 13
click at [362, 88] on input at bounding box center [514, 87] width 75 height 8
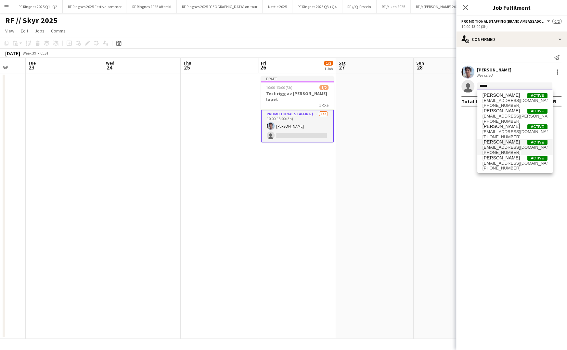
type input "*****"
click at [362, 147] on span "[EMAIL_ADDRESS][DOMAIN_NAME]" at bounding box center [515, 147] width 65 height 5
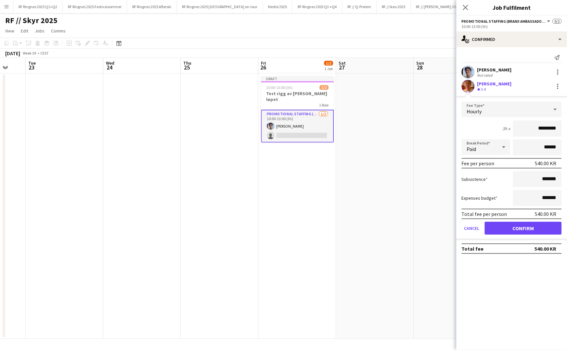
click at [362, 88] on app-user-avatar at bounding box center [468, 86] width 13 height 13
click at [362, 227] on button "Confirm" at bounding box center [523, 228] width 77 height 13
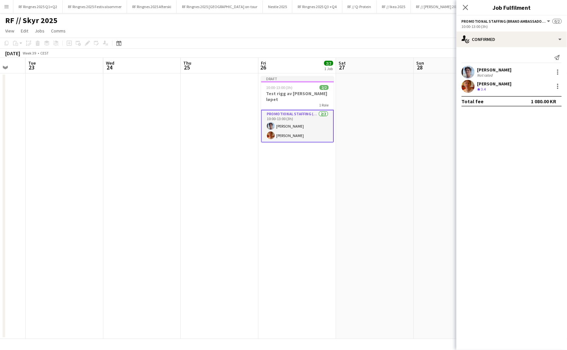
click at [362, 81] on app-user-avatar at bounding box center [468, 86] width 13 height 13
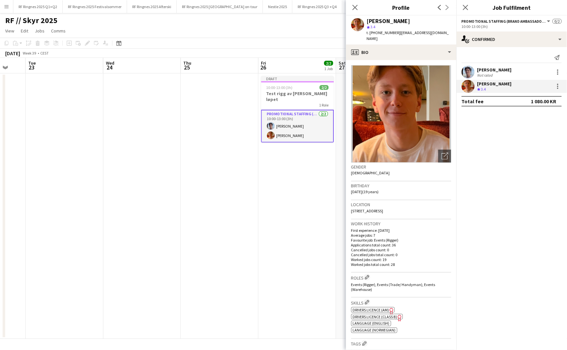
click at [362, 71] on app-user-avatar at bounding box center [468, 72] width 13 height 13
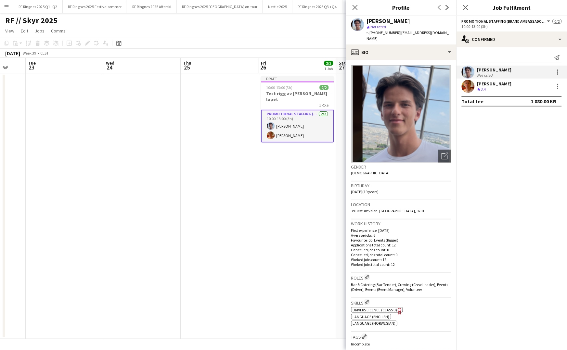
click at [362, 86] on app-user-avatar at bounding box center [468, 86] width 13 height 13
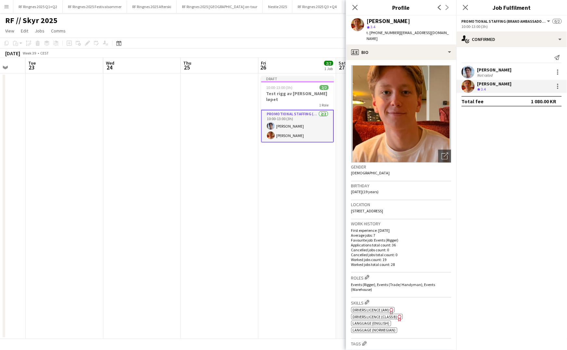
click at [362, 73] on app-user-avatar at bounding box center [468, 72] width 13 height 13
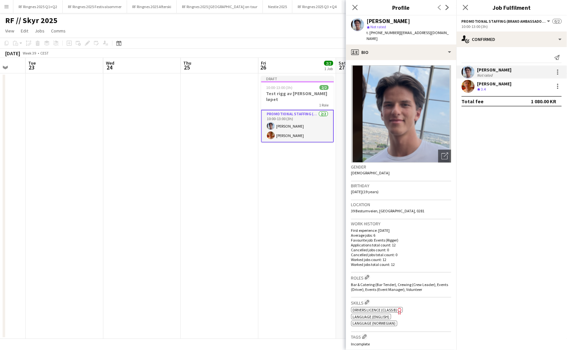
click at [362, 84] on app-user-avatar at bounding box center [468, 86] width 13 height 13
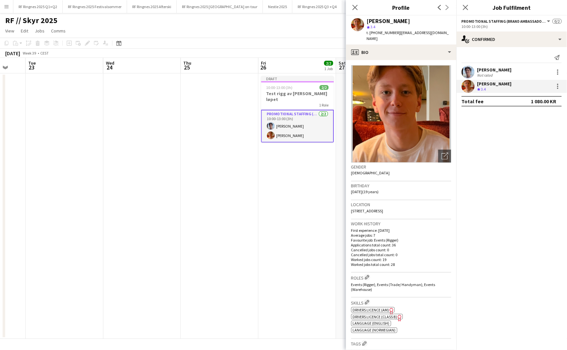
click at [362, 73] on app-user-avatar at bounding box center [468, 72] width 13 height 13
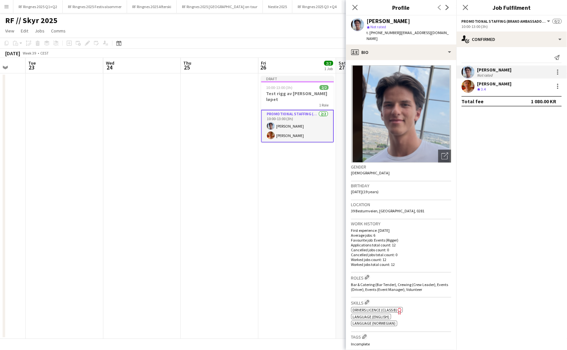
click at [362, 87] on app-user-avatar at bounding box center [468, 86] width 13 height 13
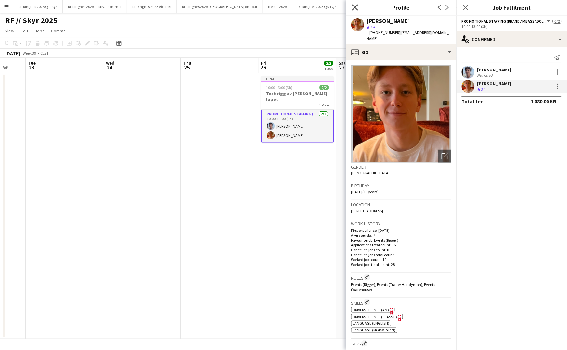
click at [354, 5] on icon "Close pop-in" at bounding box center [355, 7] width 6 height 6
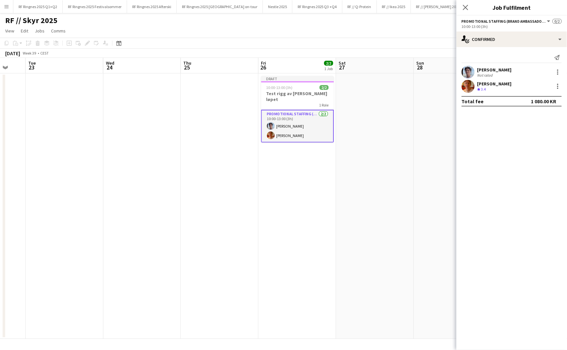
click at [238, 151] on app-date-cell at bounding box center [220, 206] width 78 height 266
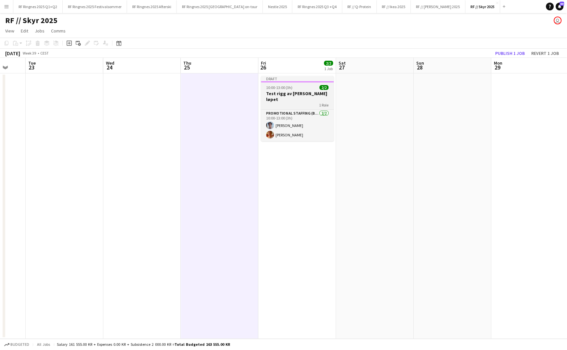
click at [290, 102] on div "1 Role" at bounding box center [297, 104] width 73 height 5
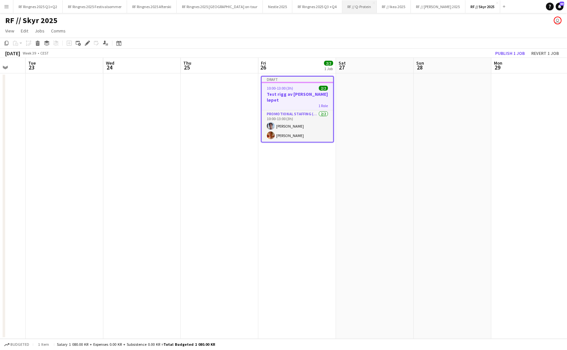
click at [343, 10] on button "RF // Q-Protein Close" at bounding box center [360, 6] width 34 height 13
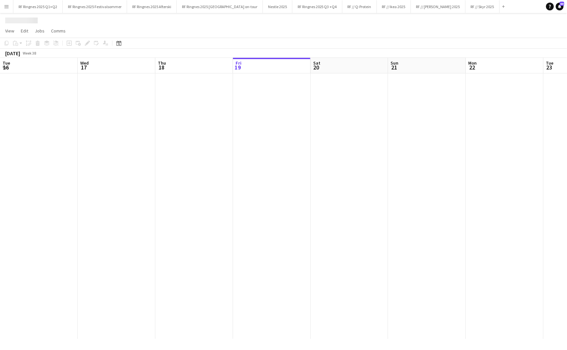
scroll to position [0, 155]
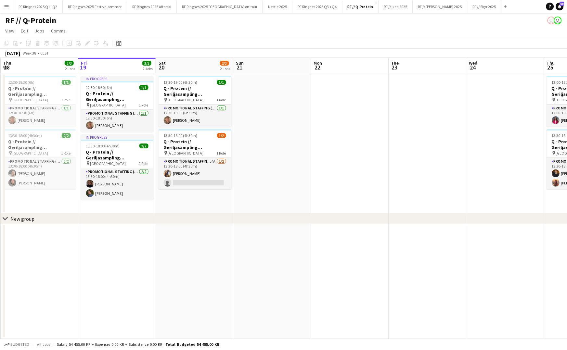
click at [362, 182] on app-date-cell at bounding box center [350, 143] width 78 height 140
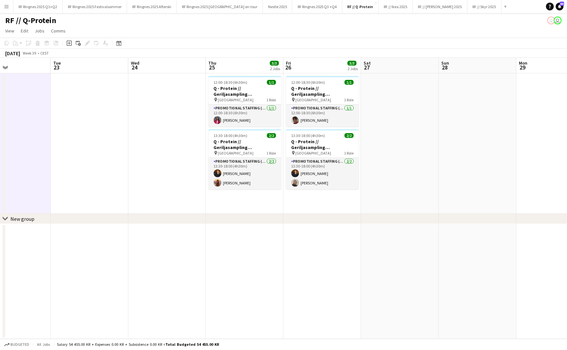
scroll to position [0, 181]
click at [191, 103] on app-date-cell at bounding box center [168, 143] width 78 height 140
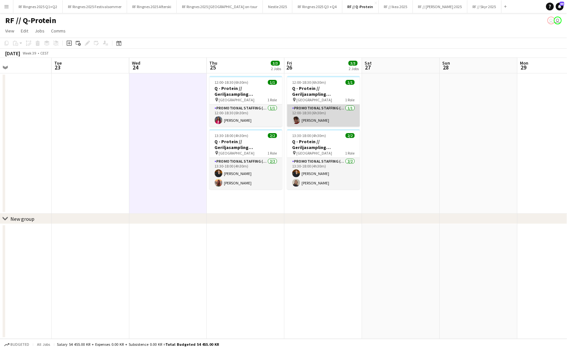
click at [295, 116] on app-user-avatar at bounding box center [297, 120] width 8 height 8
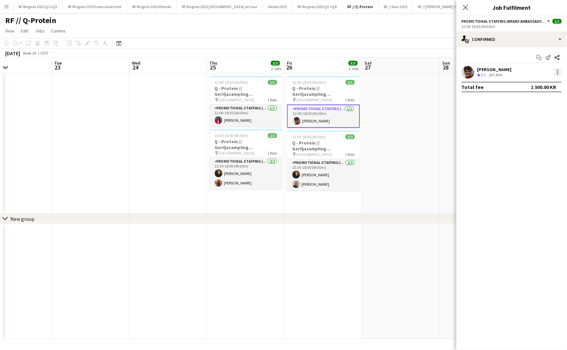
click at [362, 71] on div at bounding box center [558, 72] width 8 height 8
click at [362, 147] on span "Remove" at bounding box center [527, 146] width 20 height 6
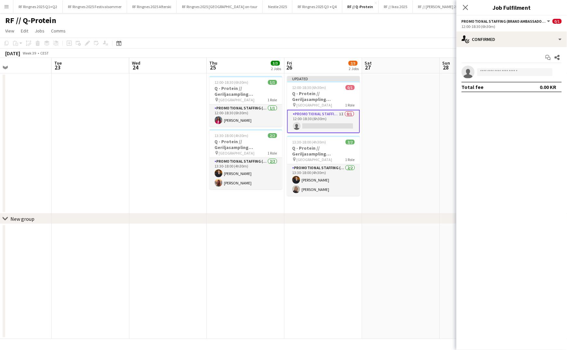
click at [362, 139] on app-date-cell at bounding box center [401, 143] width 78 height 140
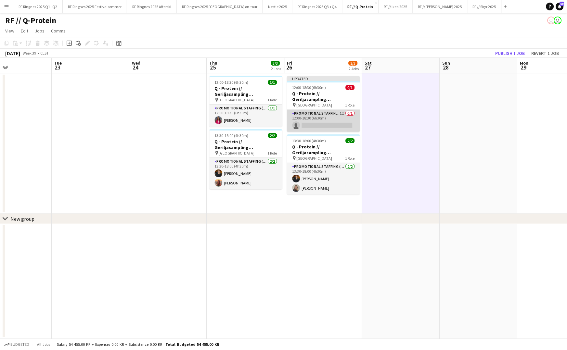
click at [346, 118] on app-card-role "Promotional Staffing (Brand Ambassadors) 1I 0/1 12:00-18:30 (6h30m) single-neut…" at bounding box center [323, 121] width 73 height 22
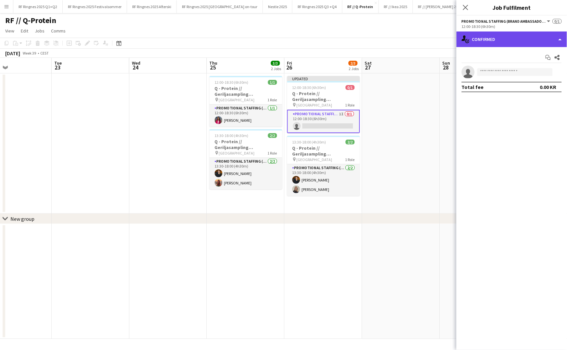
click at [362, 43] on div "single-neutral-actions-check-2 Confirmed" at bounding box center [512, 40] width 111 height 16
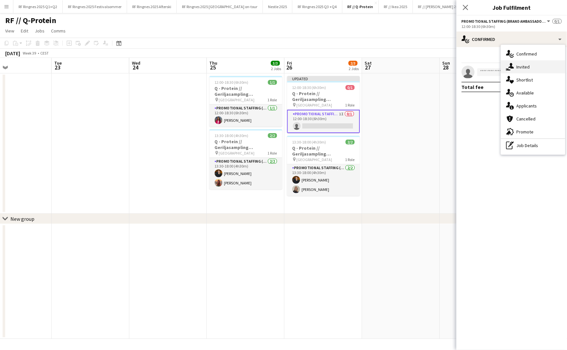
click at [362, 61] on div "single-neutral-actions-share-1 Invited" at bounding box center [533, 66] width 64 height 13
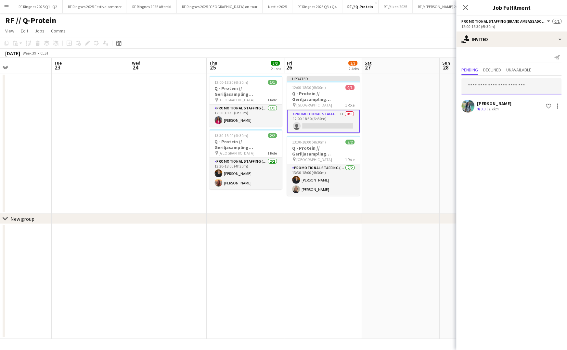
click at [362, 83] on input "text" at bounding box center [512, 86] width 100 height 16
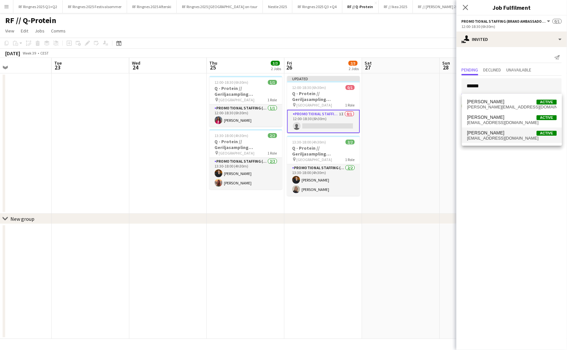
type input "******"
click at [362, 135] on span "[PERSON_NAME]" at bounding box center [485, 133] width 37 height 6
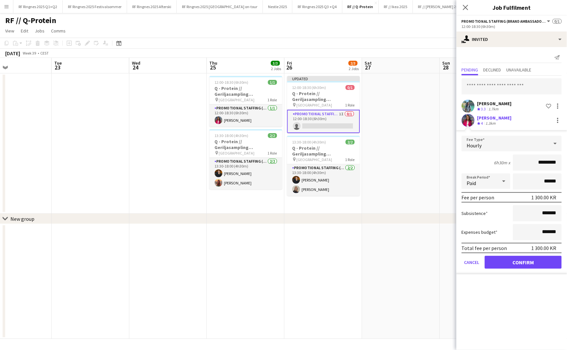
click at [362, 256] on button "Confirm" at bounding box center [523, 262] width 77 height 13
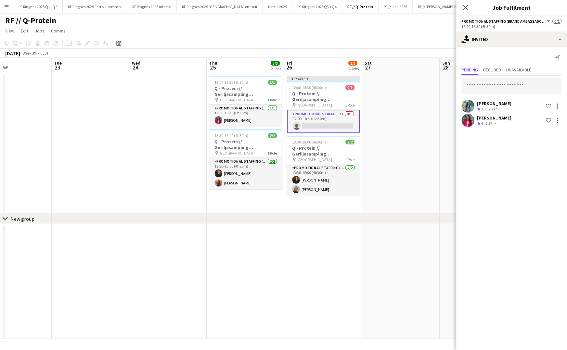
click at [362, 101] on app-date-cell at bounding box center [401, 143] width 78 height 140
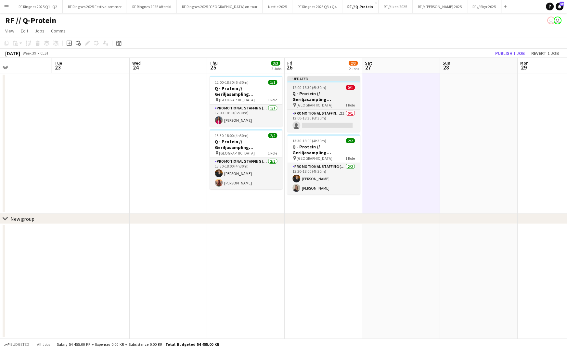
click at [331, 96] on h3 "Q - Protein // Geriljasampling [GEOGRAPHIC_DATA]" at bounding box center [324, 97] width 73 height 12
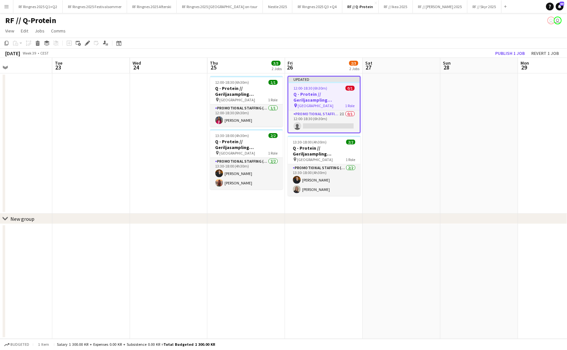
drag, startPoint x: 84, startPoint y: 43, endPoint x: 157, endPoint y: 60, distance: 75.4
click at [84, 43] on div "Edit" at bounding box center [88, 43] width 8 height 8
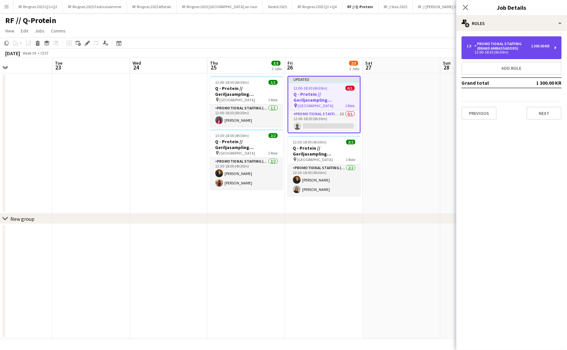
click at [362, 51] on div "12:00-18:30 (6h30m)" at bounding box center [508, 52] width 83 height 3
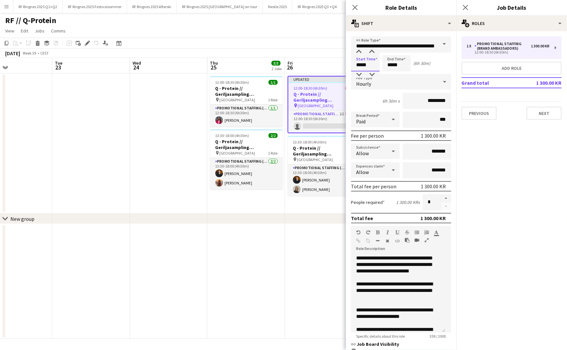
click at [362, 62] on input "*****" at bounding box center [365, 63] width 29 height 16
click at [362, 53] on div at bounding box center [372, 52] width 13 height 7
type input "*****"
click at [362, 53] on div at bounding box center [372, 52] width 13 height 7
click at [184, 158] on app-date-cell at bounding box center [169, 143] width 78 height 140
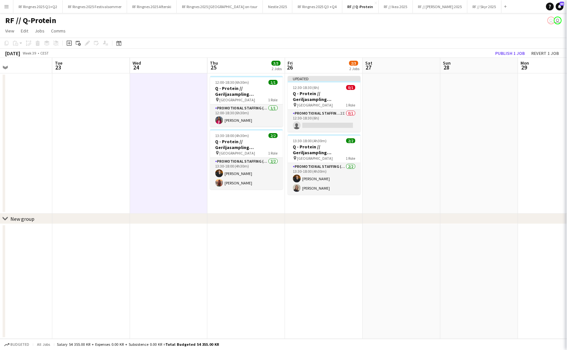
scroll to position [0, 180]
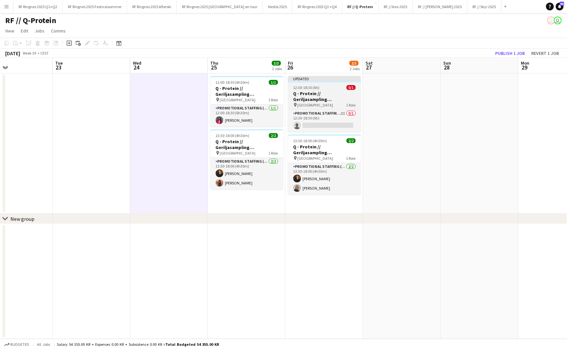
click at [349, 96] on h3 "Q - Protein // Geriljasampling [GEOGRAPHIC_DATA]" at bounding box center [324, 97] width 73 height 12
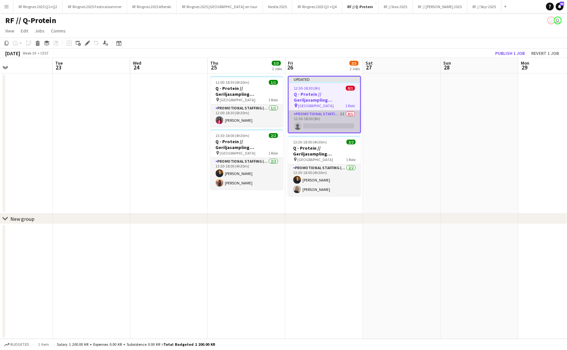
click at [333, 121] on app-card-role "Promotional Staffing (Brand Ambassadors) 2I 0/1 12:30-18:30 (6h) single-neutral…" at bounding box center [325, 122] width 72 height 22
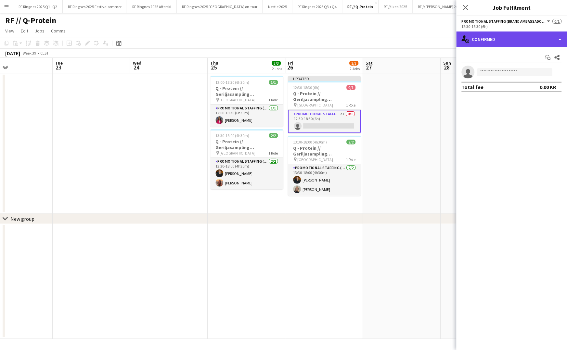
click at [362, 39] on div "single-neutral-actions-check-2 Confirmed" at bounding box center [512, 40] width 111 height 16
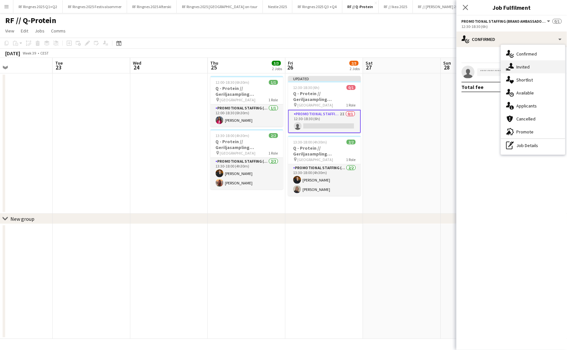
click at [362, 70] on div "single-neutral-actions-share-1 Invited" at bounding box center [533, 66] width 64 height 13
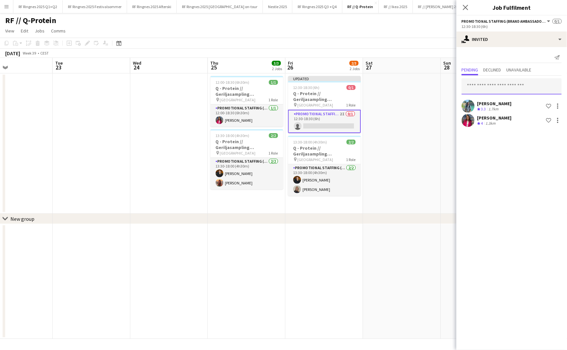
click at [362, 86] on input "text" at bounding box center [512, 86] width 100 height 16
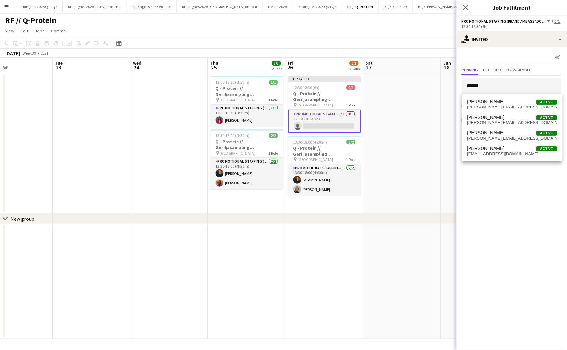
type input "******"
click at [362, 128] on app-date-cell at bounding box center [402, 143] width 78 height 140
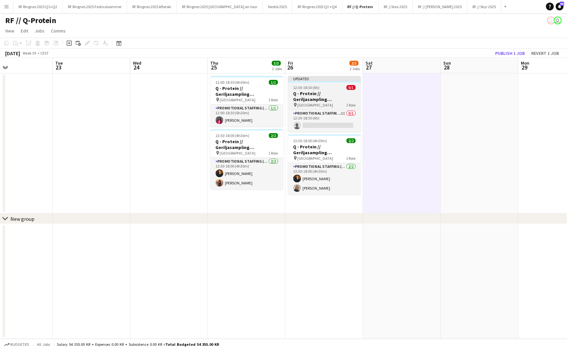
click at [333, 92] on h3 "Q - Protein // Geriljasampling [GEOGRAPHIC_DATA]" at bounding box center [324, 97] width 73 height 12
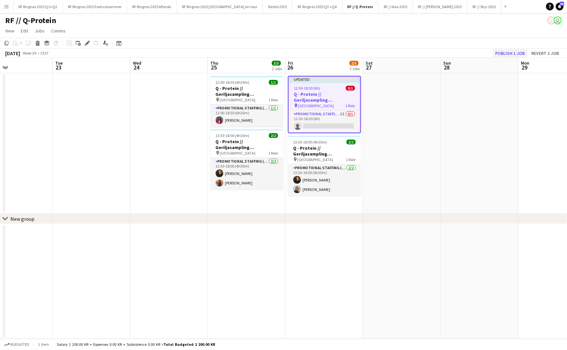
click at [362, 53] on button "Publish 1 job" at bounding box center [510, 53] width 35 height 8
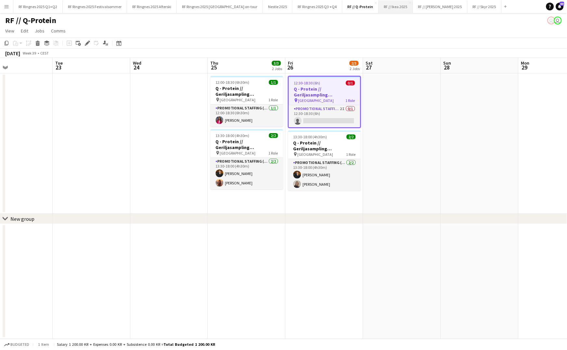
click at [362, 7] on button "RF // Ikea 2025 Close" at bounding box center [396, 6] width 34 height 13
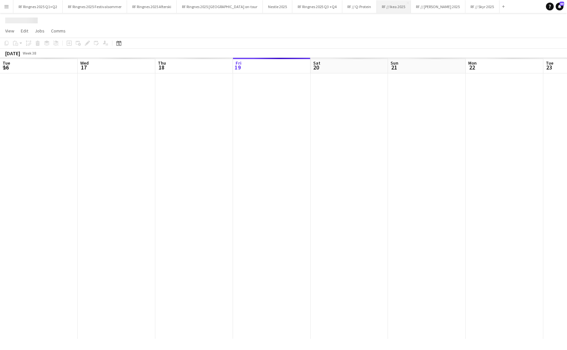
scroll to position [0, 155]
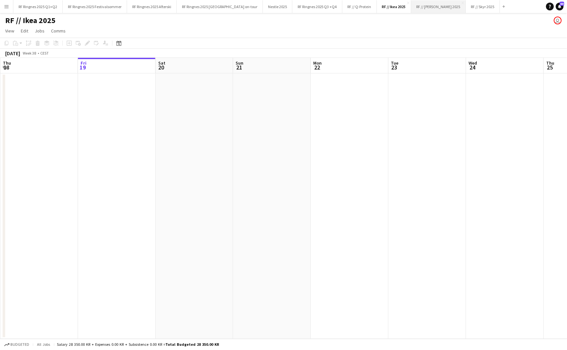
click at [362, 7] on button "RF // [PERSON_NAME] 2025 Close" at bounding box center [438, 6] width 55 height 13
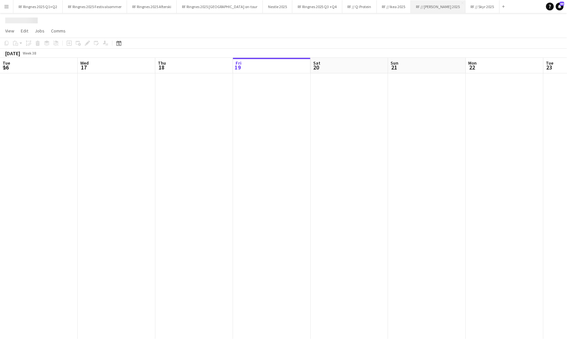
scroll to position [0, 155]
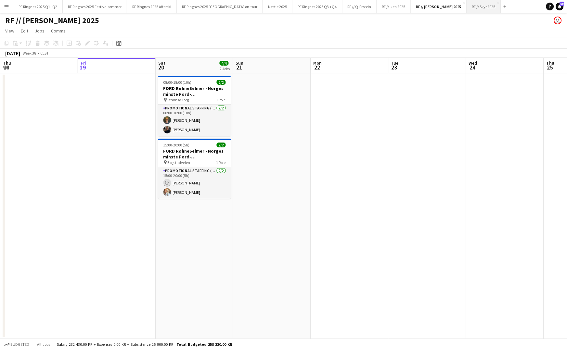
click at [362, 6] on button "RF // Skyr 2025 Close" at bounding box center [484, 6] width 34 height 13
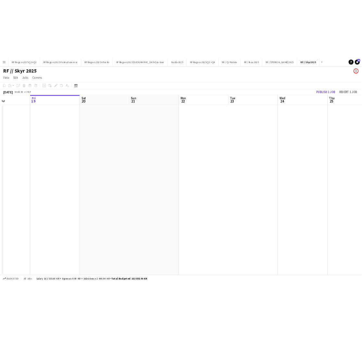
scroll to position [0, 219]
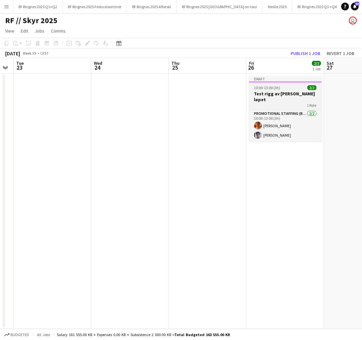
click at [274, 90] on span "10:00-13:00 (3h)" at bounding box center [267, 87] width 26 height 5
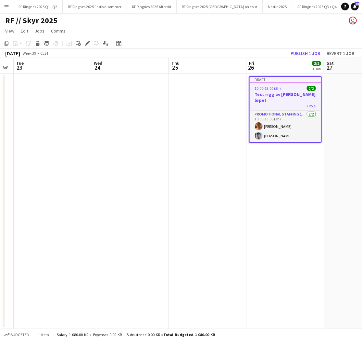
scroll to position [0, 219]
click at [281, 93] on h3 "Test rigg av [PERSON_NAME] løpet" at bounding box center [286, 97] width 72 height 12
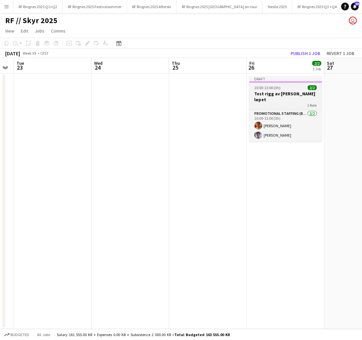
click at [282, 93] on h3 "Test rigg av [PERSON_NAME] løpet" at bounding box center [286, 97] width 73 height 12
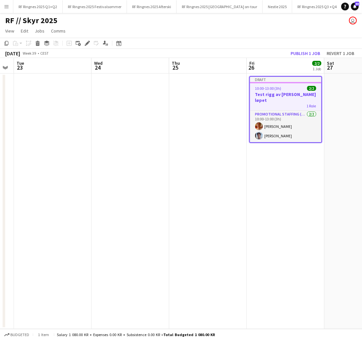
click at [287, 95] on h3 "Test rigg av [PERSON_NAME] løpet" at bounding box center [286, 97] width 72 height 12
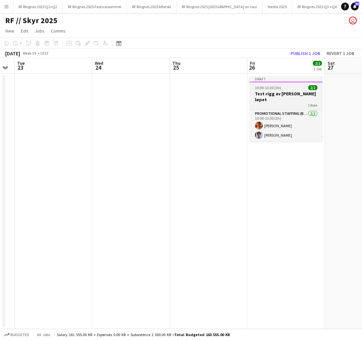
click at [292, 92] on h3 "Test rigg av [PERSON_NAME] løpet" at bounding box center [286, 97] width 73 height 12
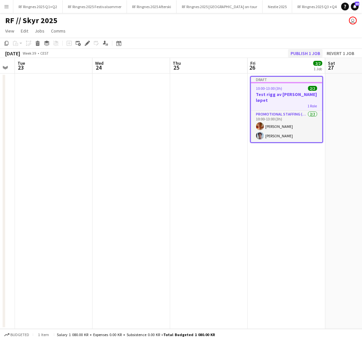
click at [299, 51] on button "Publish 1 job" at bounding box center [305, 53] width 35 height 8
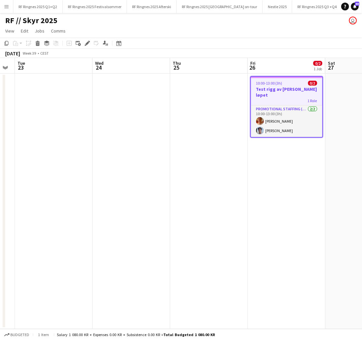
click at [292, 87] on h3 "Test rigg av [PERSON_NAME] løpet" at bounding box center [287, 92] width 72 height 12
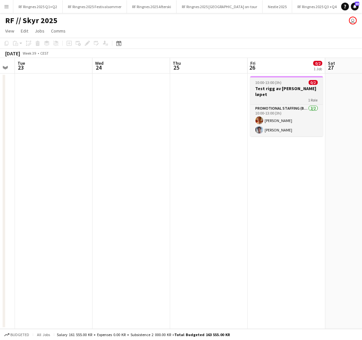
click at [293, 86] on h3 "Test rigg av [PERSON_NAME] løpet" at bounding box center [287, 91] width 73 height 12
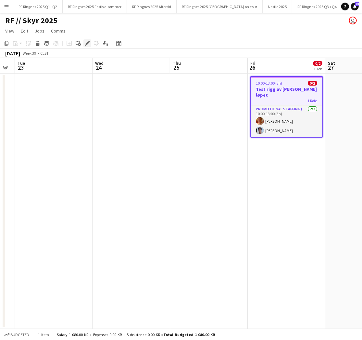
click at [86, 43] on icon at bounding box center [87, 44] width 4 height 4
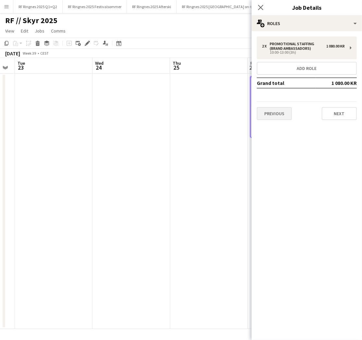
click at [273, 112] on button "Previous" at bounding box center [274, 113] width 35 height 13
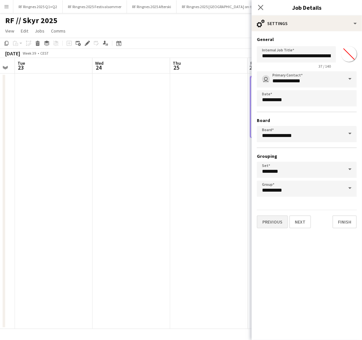
click at [271, 217] on button "Previous" at bounding box center [272, 221] width 31 height 13
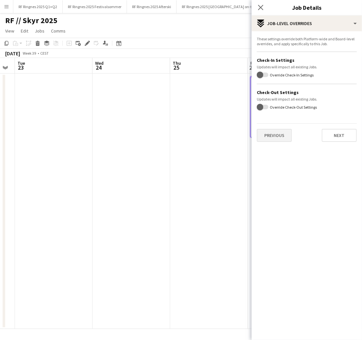
click at [269, 136] on button "Previous" at bounding box center [274, 135] width 35 height 13
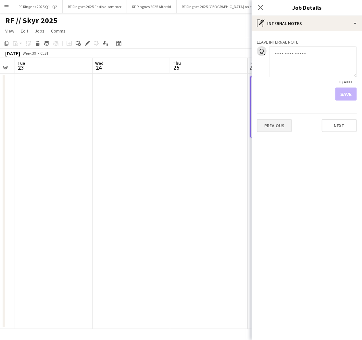
click at [273, 129] on button "Previous" at bounding box center [274, 125] width 35 height 13
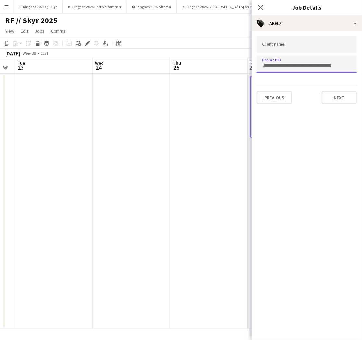
click at [276, 66] on input "Type to search project ID labels..." at bounding box center [307, 66] width 90 height 6
paste input "*"
type input "******"
click at [286, 48] on input "Type to search client labels..." at bounding box center [307, 45] width 90 height 6
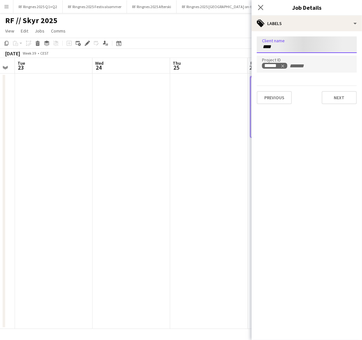
type input "****"
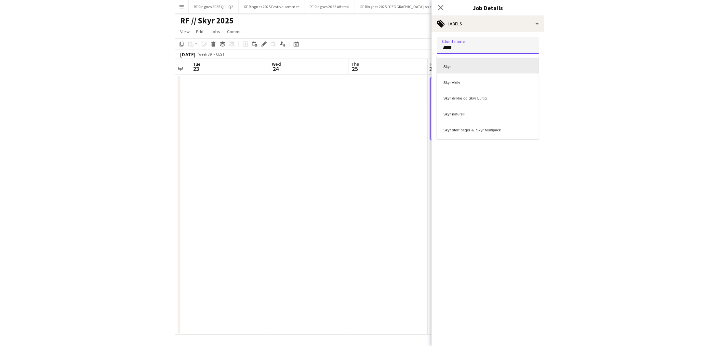
scroll to position [0, 0]
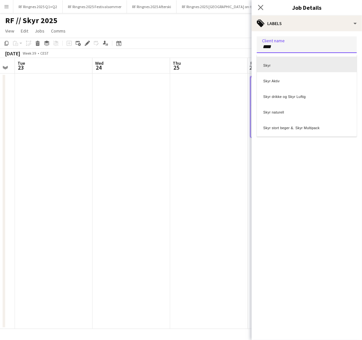
click at [294, 64] on div "Skyr" at bounding box center [307, 65] width 100 height 16
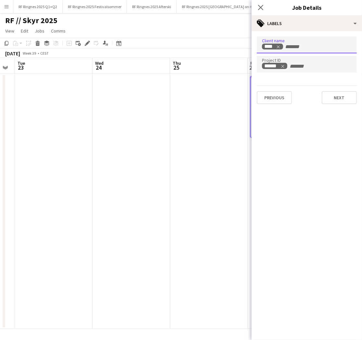
click at [199, 141] on app-date-cell at bounding box center [209, 200] width 78 height 255
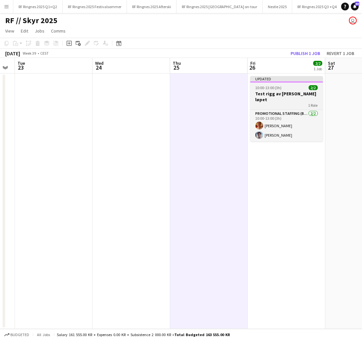
click at [279, 93] on h3 "Test rigg av [PERSON_NAME] løpet" at bounding box center [287, 97] width 73 height 12
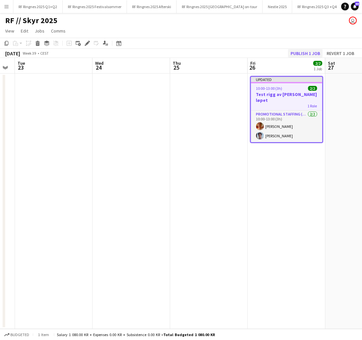
click at [299, 52] on button "Publish 1 job" at bounding box center [305, 53] width 35 height 8
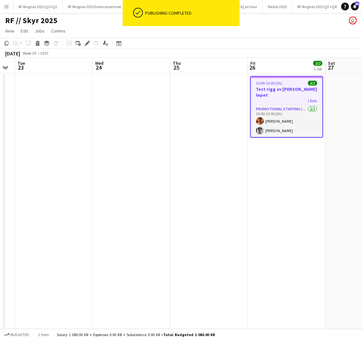
click at [279, 181] on app-date-cell "10:00-13:00 (3h) 2/2 Test rigg av Skyr - [PERSON_NAME] løpet 1 Role Promotional…" at bounding box center [287, 200] width 78 height 255
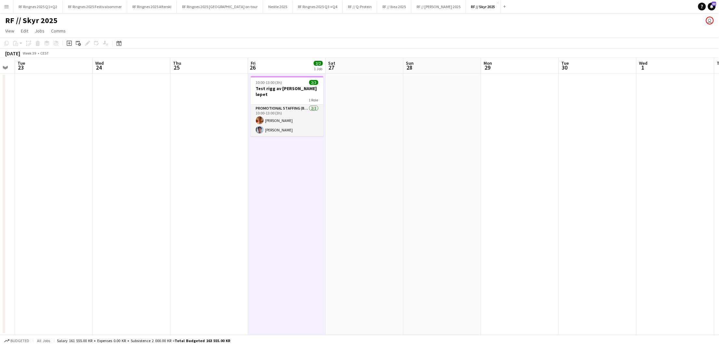
click at [7, 4] on app-icon "Menu" at bounding box center [6, 6] width 5 height 5
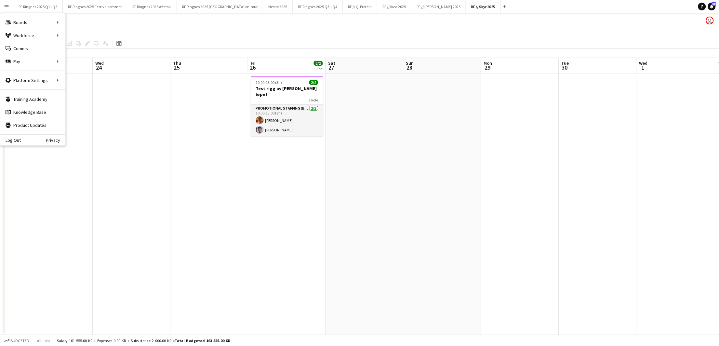
click at [155, 211] on app-date-cell at bounding box center [132, 203] width 78 height 261
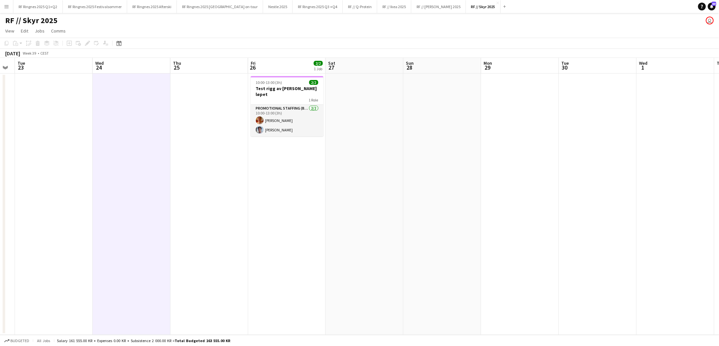
scroll to position [0, 217]
click at [8, 10] on button "Menu" at bounding box center [6, 6] width 13 height 13
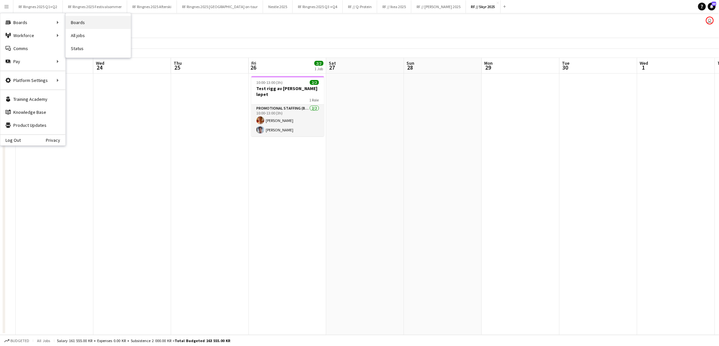
click at [77, 20] on link "Boards" at bounding box center [98, 22] width 65 height 13
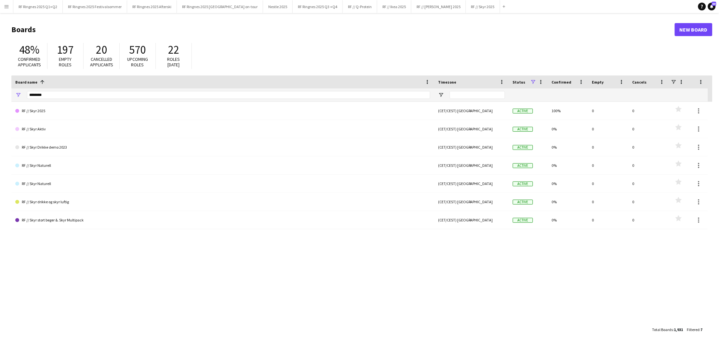
click at [54, 58] on div "Empty roles" at bounding box center [65, 62] width 23 height 11
click at [61, 92] on input "********" at bounding box center [228, 95] width 403 height 8
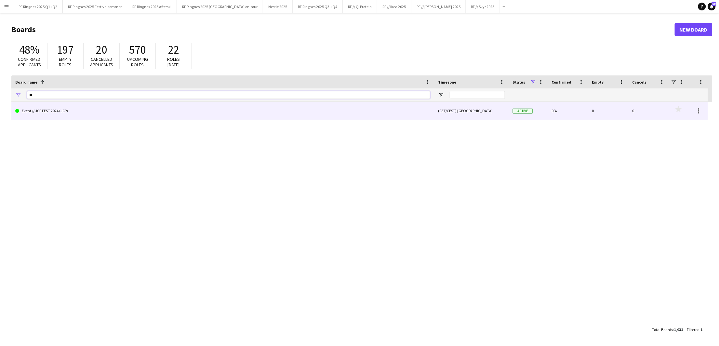
type input "*"
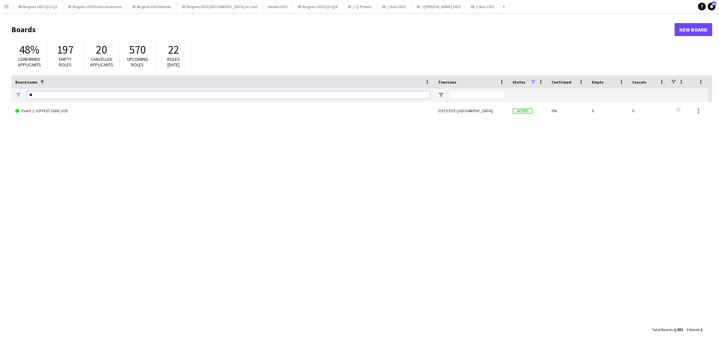
type input "*"
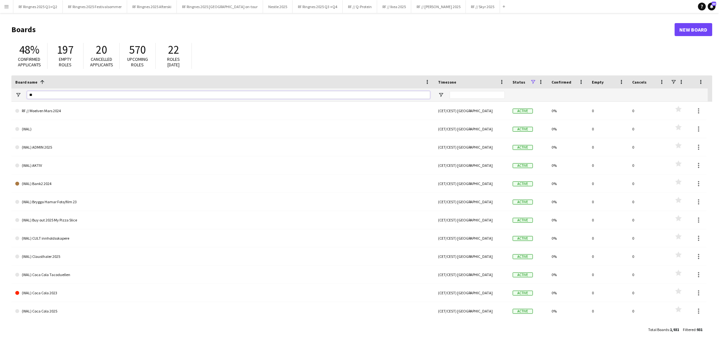
type input "*"
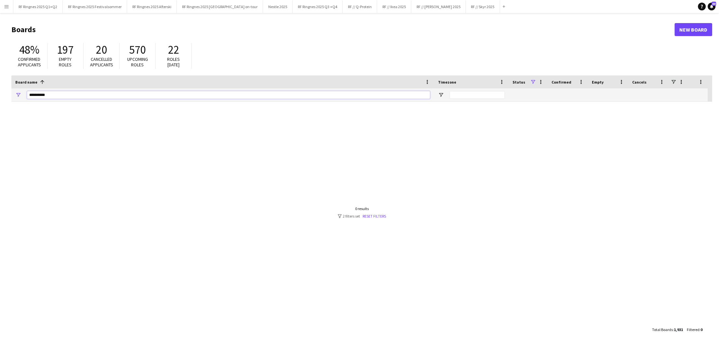
type input "**********"
click at [62, 95] on input "**********" at bounding box center [228, 95] width 403 height 8
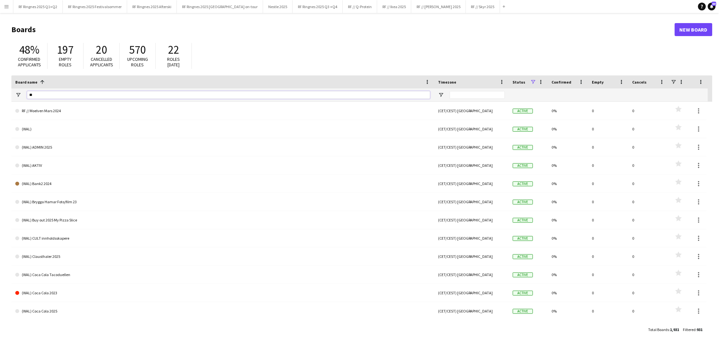
type input "*"
click at [293, 7] on button "RF Ringnes 2025 Q3 +Q4 Close" at bounding box center [318, 6] width 50 height 13
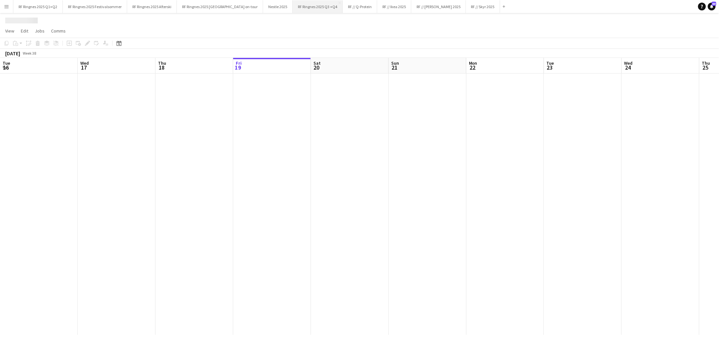
scroll to position [0, 155]
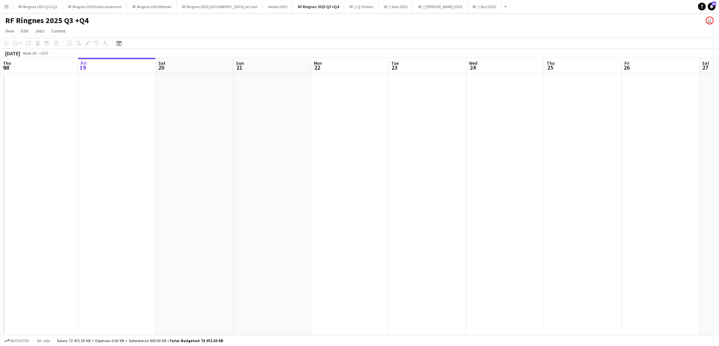
click at [7, 3] on button "Menu" at bounding box center [6, 6] width 13 height 13
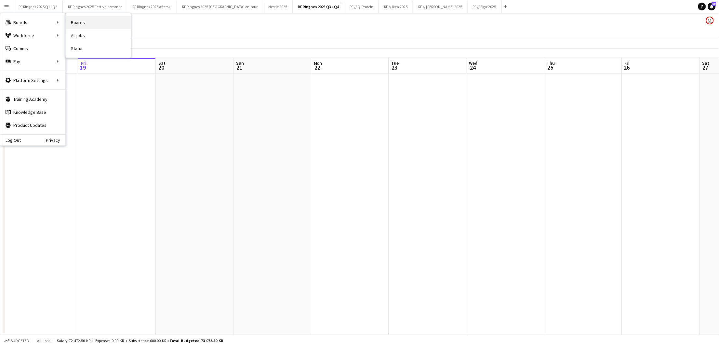
click at [76, 20] on link "Boards" at bounding box center [98, 22] width 65 height 13
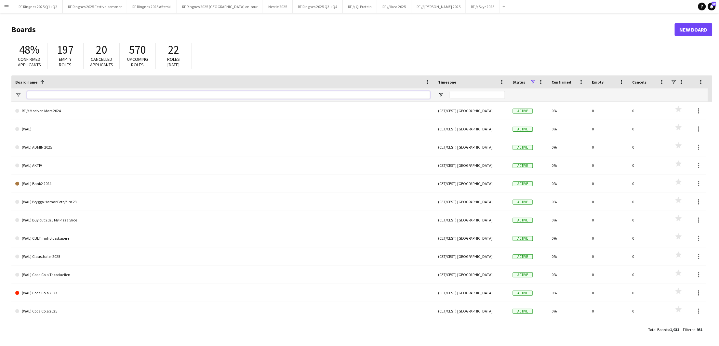
click at [128, 94] on input "Board name Filter Input" at bounding box center [228, 95] width 403 height 8
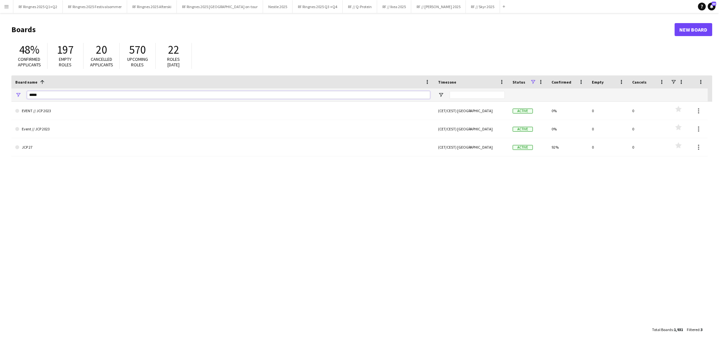
type input "******"
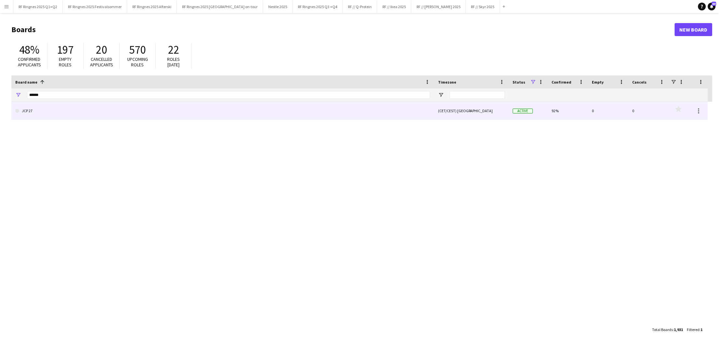
click at [33, 113] on link "JCP 27" at bounding box center [222, 111] width 415 height 18
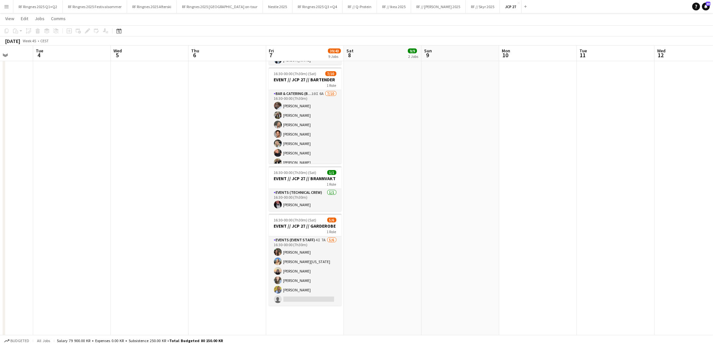
scroll to position [424, 0]
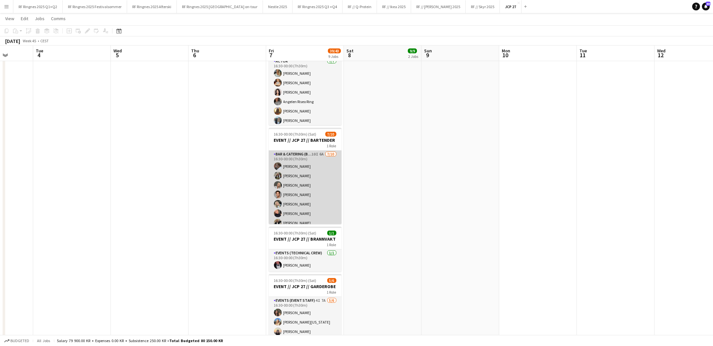
click at [310, 194] on app-card-role "Bar & Catering (Bar Tender) 10I 6A [DATE] 16:30-00:00 (7h30m) [PERSON_NAME] [PE…" at bounding box center [305, 203] width 73 height 107
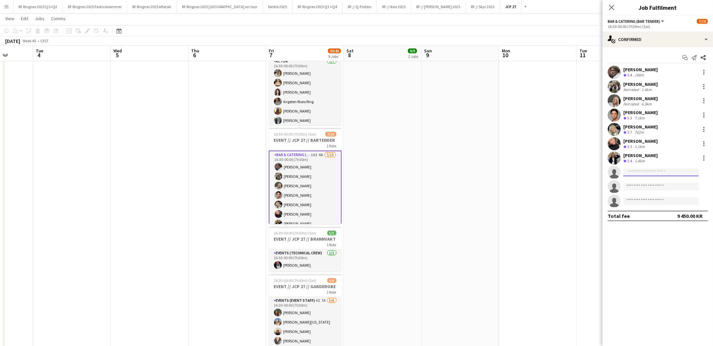
click at [362, 170] on input at bounding box center [660, 172] width 75 height 8
type input "*******"
click at [362, 179] on span "[PERSON_NAME]" at bounding box center [647, 181] width 37 height 6
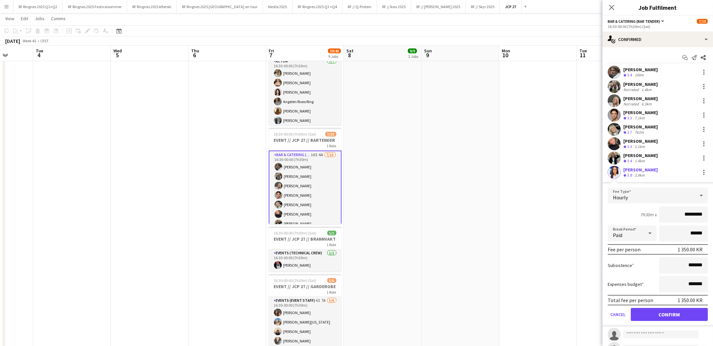
click at [362, 308] on button "Confirm" at bounding box center [669, 314] width 77 height 13
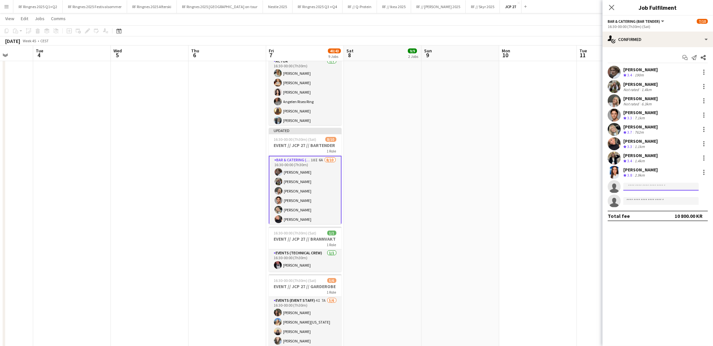
click at [362, 187] on input at bounding box center [660, 187] width 75 height 8
type input "****"
click at [362, 173] on div at bounding box center [704, 172] width 8 height 8
click at [362, 244] on span "Remove" at bounding box center [673, 246] width 20 height 6
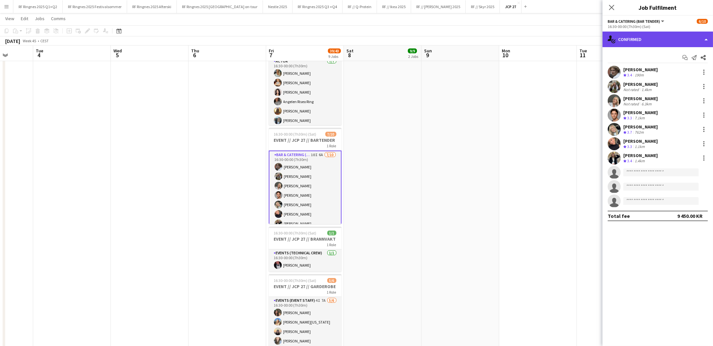
click at [362, 39] on div "single-neutral-actions-check-2 Confirmed" at bounding box center [658, 40] width 111 height 16
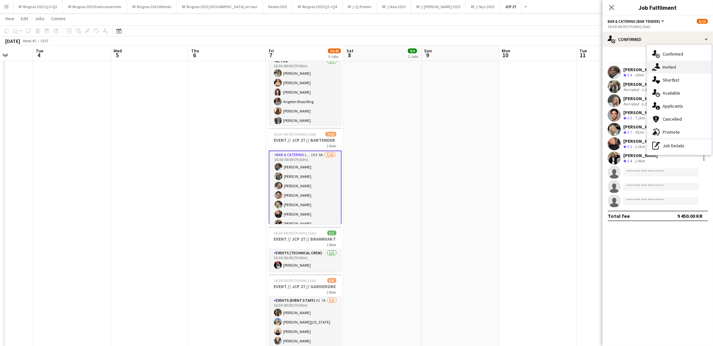
click at [362, 68] on div "single-neutral-actions-share-1 Invited" at bounding box center [679, 66] width 64 height 13
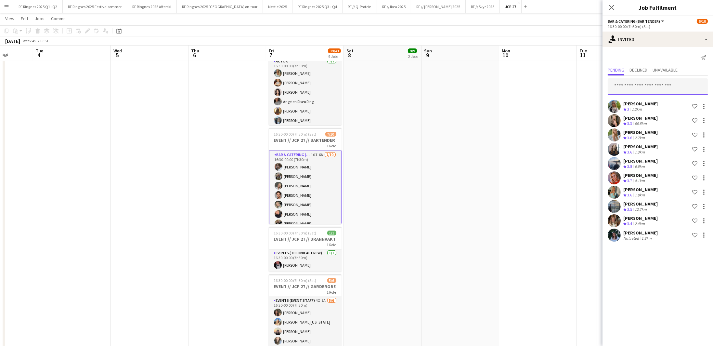
click at [362, 91] on input "text" at bounding box center [658, 86] width 100 height 16
type input "*******"
click at [362, 107] on span "[EMAIL_ADDRESS][DOMAIN_NAME]" at bounding box center [658, 107] width 90 height 5
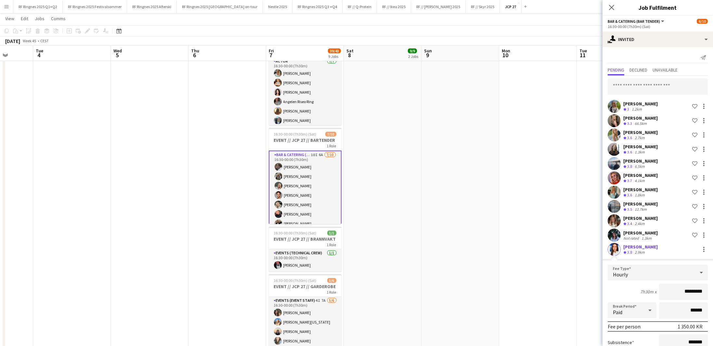
scroll to position [61, 0]
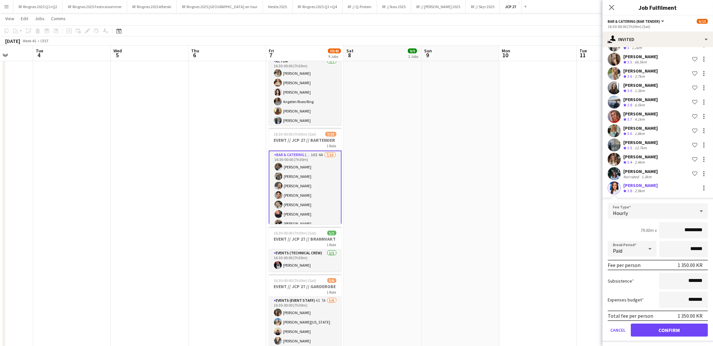
click at [362, 326] on button "Confirm" at bounding box center [669, 329] width 77 height 13
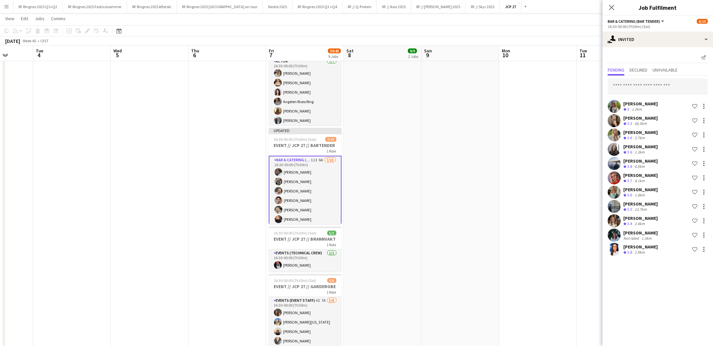
scroll to position [0, 0]
click at [362, 86] on input "text" at bounding box center [658, 86] width 100 height 16
type input "****"
click at [362, 100] on span "[PERSON_NAME] Active" at bounding box center [658, 102] width 90 height 6
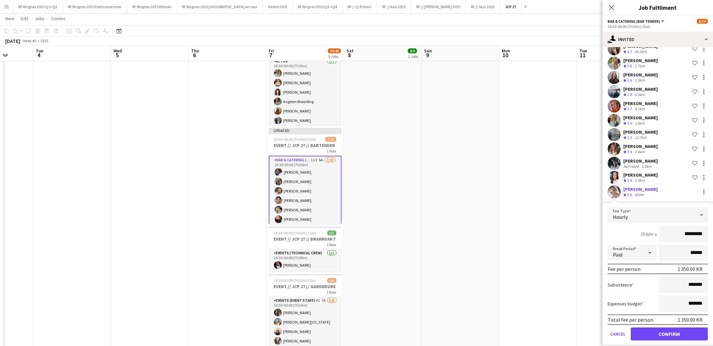
scroll to position [75, 0]
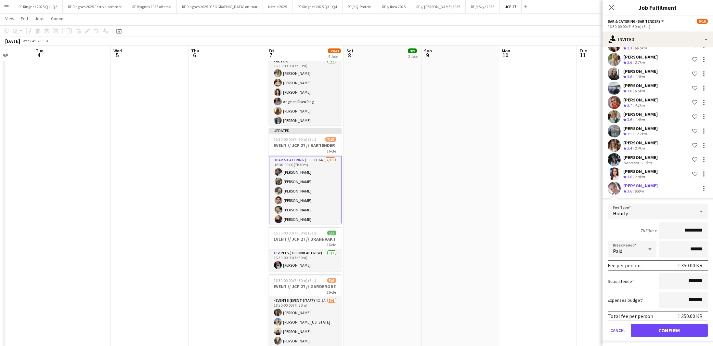
click at [362, 324] on button "Confirm" at bounding box center [669, 330] width 77 height 13
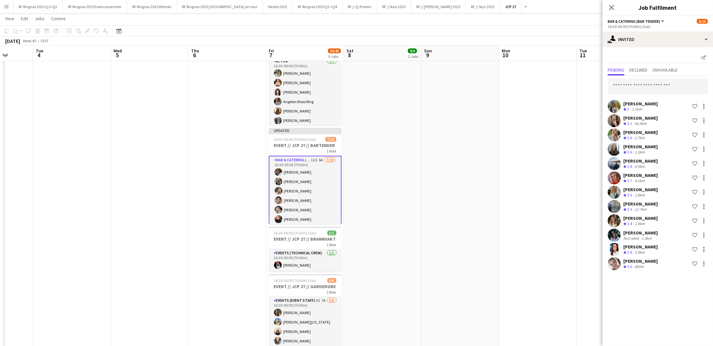
scroll to position [0, 0]
click at [362, 83] on input "text" at bounding box center [658, 86] width 100 height 16
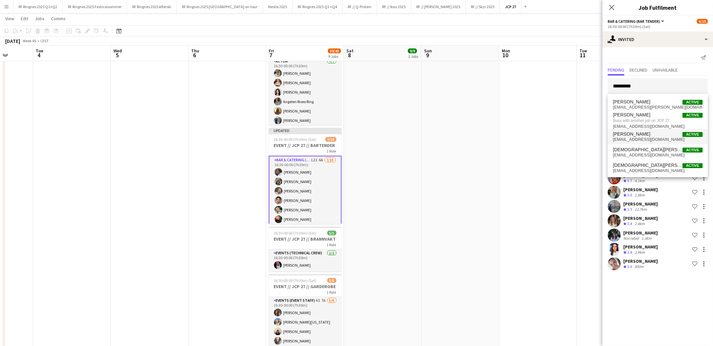
type input "*********"
click at [362, 132] on span "[PERSON_NAME] Active" at bounding box center [658, 134] width 90 height 6
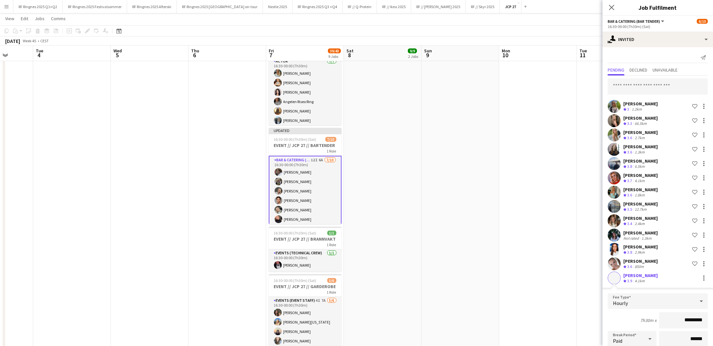
scroll to position [90, 0]
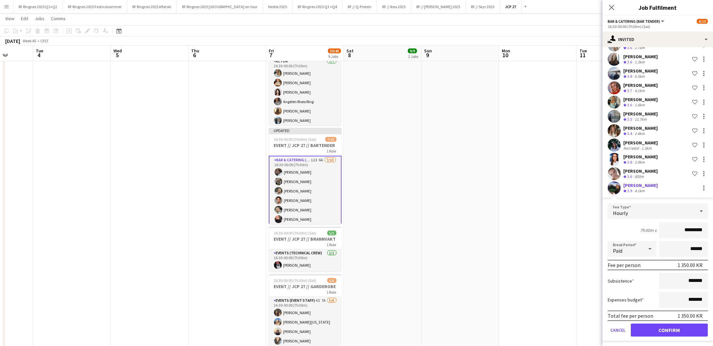
click at [362, 326] on button "Confirm" at bounding box center [669, 329] width 77 height 13
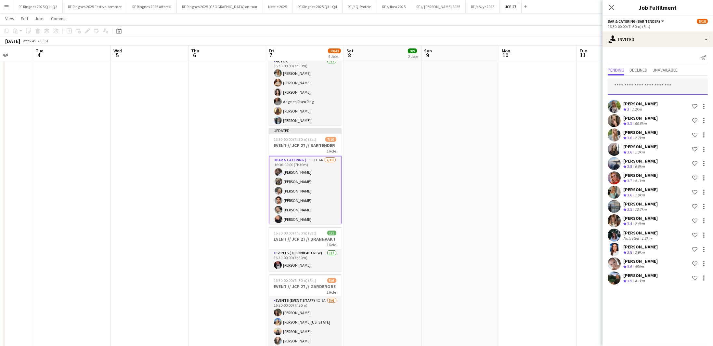
click at [362, 87] on input "text" at bounding box center [658, 86] width 100 height 16
type input "*****"
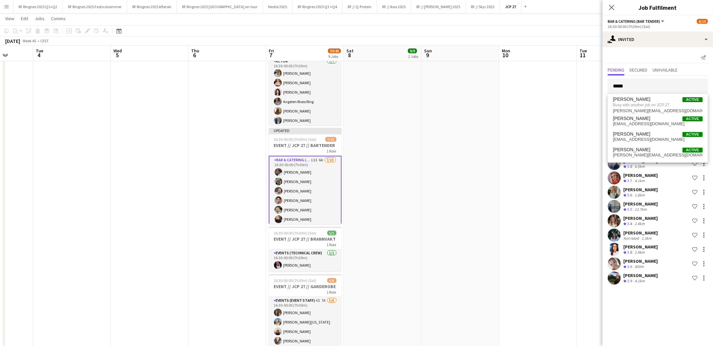
click at [362, 87] on input "*****" at bounding box center [658, 86] width 100 height 16
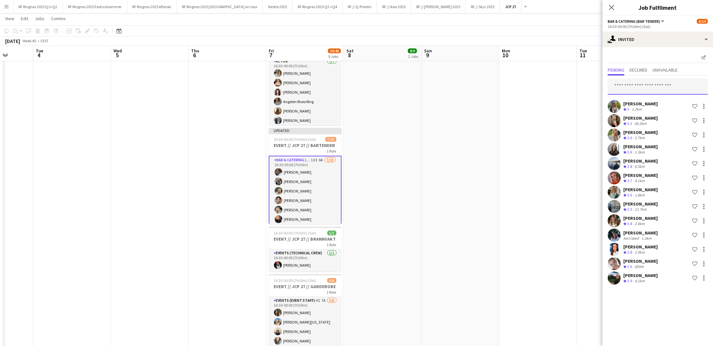
type input "*"
click at [362, 175] on app-date-cell at bounding box center [461, 26] width 78 height 754
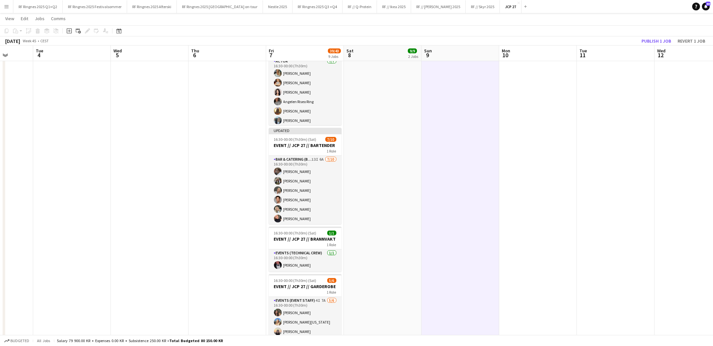
drag, startPoint x: 305, startPoint y: 180, endPoint x: 356, endPoint y: 167, distance: 52.4
click at [305, 180] on app-card-role "Bar & Catering (Bar Tender) 13I 6A [DATE] 16:30-00:00 (7h30m) [PERSON_NAME] [PE…" at bounding box center [305, 209] width 73 height 107
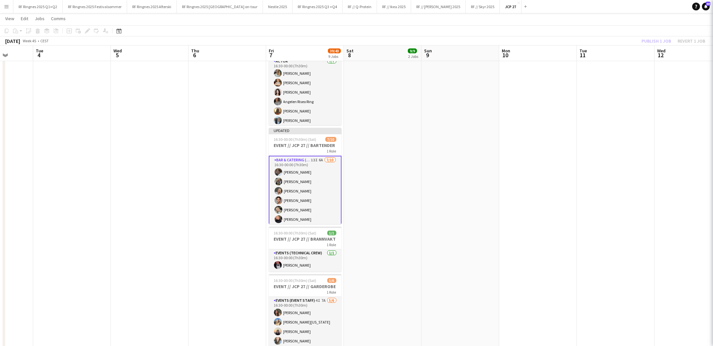
scroll to position [0, 200]
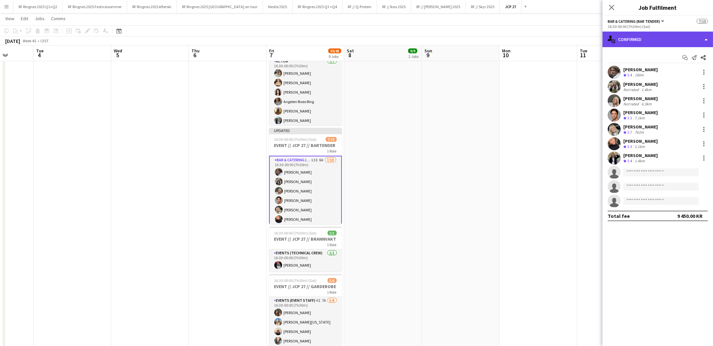
click at [362, 40] on div "single-neutral-actions-check-2 Confirmed" at bounding box center [658, 40] width 111 height 16
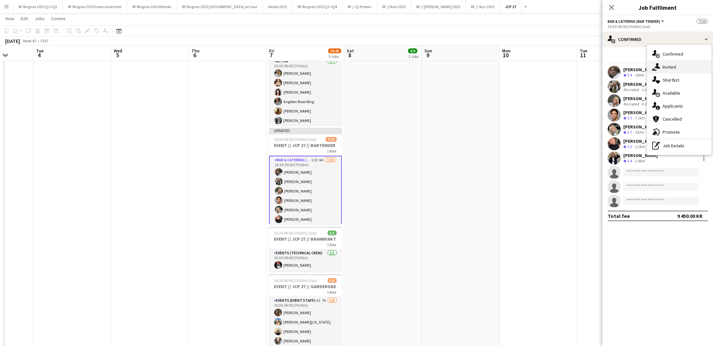
click at [362, 68] on icon at bounding box center [658, 66] width 6 height 6
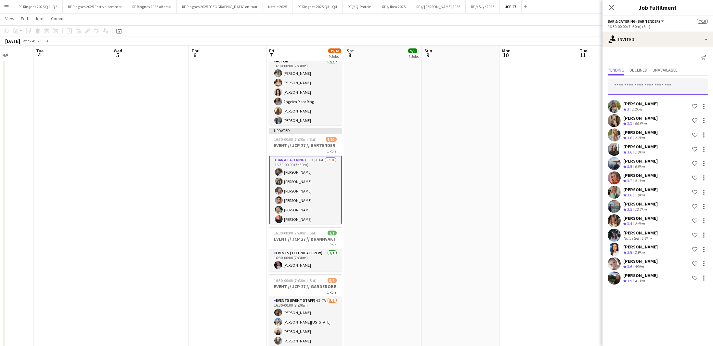
click at [362, 83] on input "text" at bounding box center [658, 86] width 100 height 16
click at [240, 153] on app-date-cell at bounding box center [228, 26] width 78 height 754
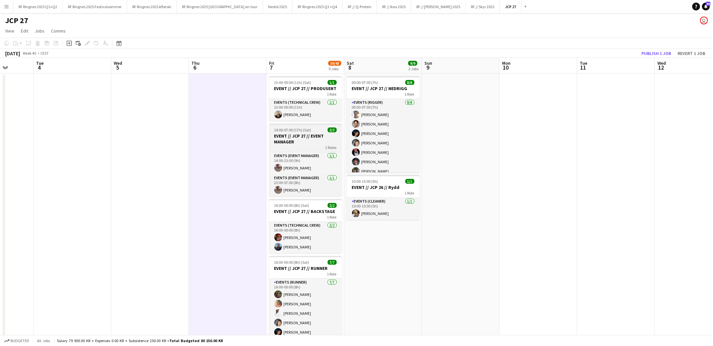
scroll to position [-6, 0]
click at [308, 85] on app-job-card "13:00-00:00 (11h) (Sat) 1/1 EVENT // JCP 27 // PRODUSENT 1 Role Events (Technic…" at bounding box center [305, 98] width 73 height 45
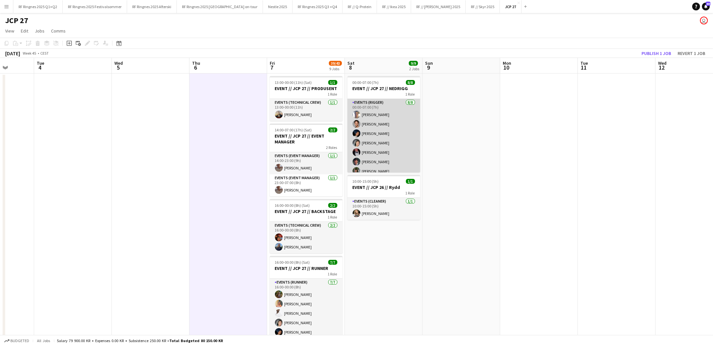
scroll to position [14, 0]
click at [362, 159] on app-card-role "Events (Rigger) [DATE] 00:00-07:00 (7h) [PERSON_NAME] [PERSON_NAME] [PERSON_NAM…" at bounding box center [383, 129] width 73 height 88
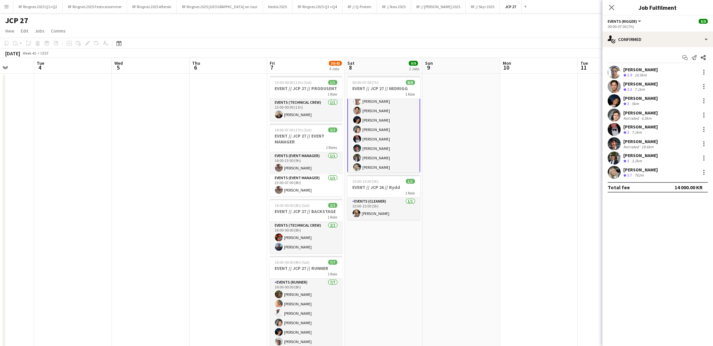
click at [362, 161] on app-user-avatar at bounding box center [614, 157] width 13 height 13
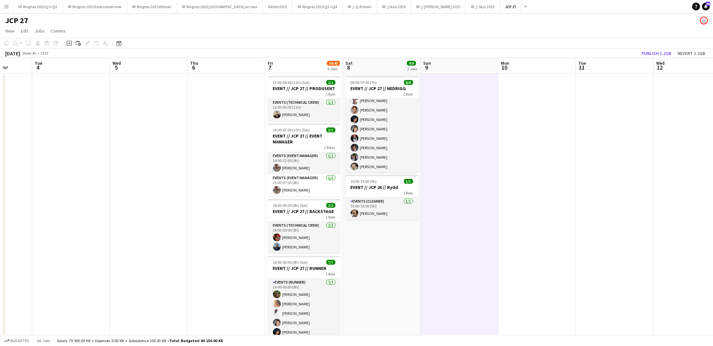
scroll to position [-5, 0]
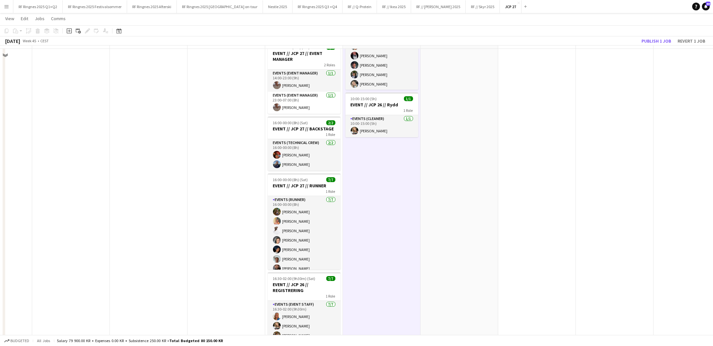
scroll to position [28, 0]
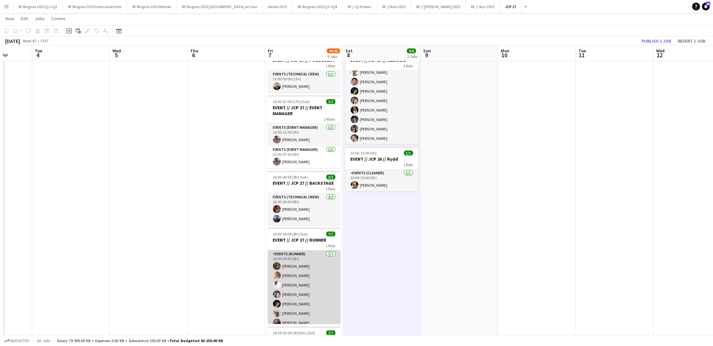
click at [319, 275] on app-card-role "Events (Runner) [DATE] 16:00-00:00 (8h) [PERSON_NAME] Ludivia [PERSON_NAME] [PE…" at bounding box center [304, 289] width 73 height 79
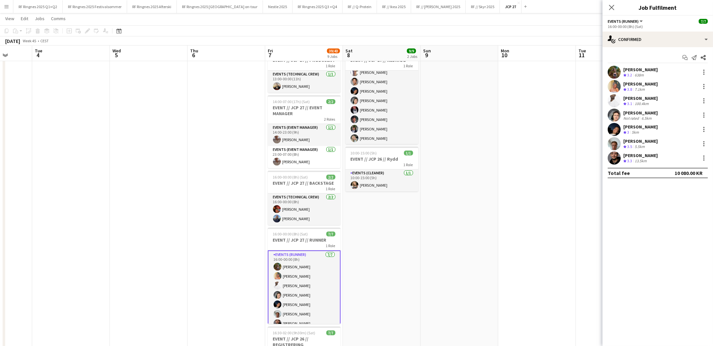
click at [362, 86] on app-user-avatar at bounding box center [614, 86] width 13 height 13
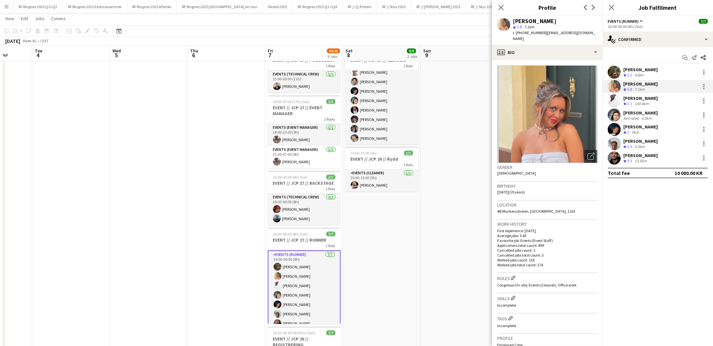
drag, startPoint x: 514, startPoint y: 20, endPoint x: 591, endPoint y: 17, distance: 77.1
click at [362, 17] on div "[PERSON_NAME] star 3.8 7.1km t. [PHONE_NUMBER] | [EMAIL_ADDRESS][DOMAIN_NAME]" at bounding box center [547, 30] width 111 height 29
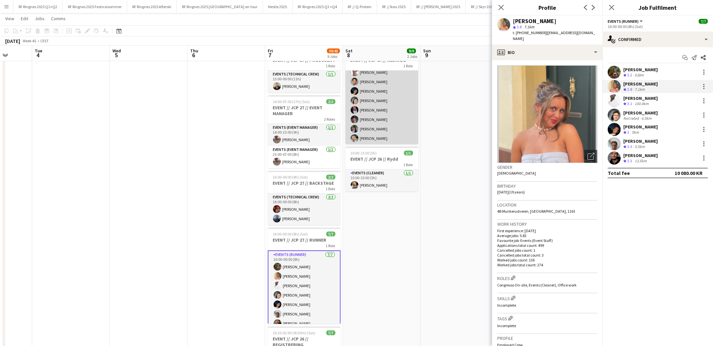
click at [362, 133] on app-card-role "Events (Rigger) [DATE] 00:00-07:00 (7h) [PERSON_NAME] [PERSON_NAME] [PERSON_NAM…" at bounding box center [382, 101] width 73 height 88
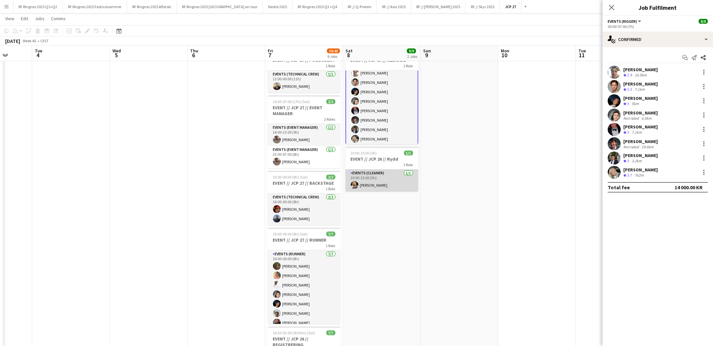
click at [362, 188] on app-card-role "Events (Cleaner) [DATE] 10:00-15:00 (5h) [PERSON_NAME]" at bounding box center [382, 180] width 73 height 22
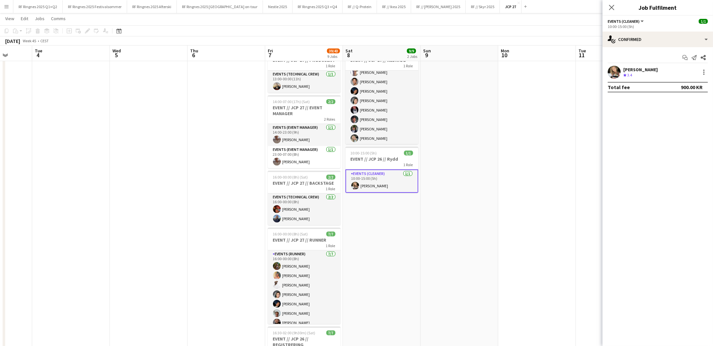
scroll to position [0, 202]
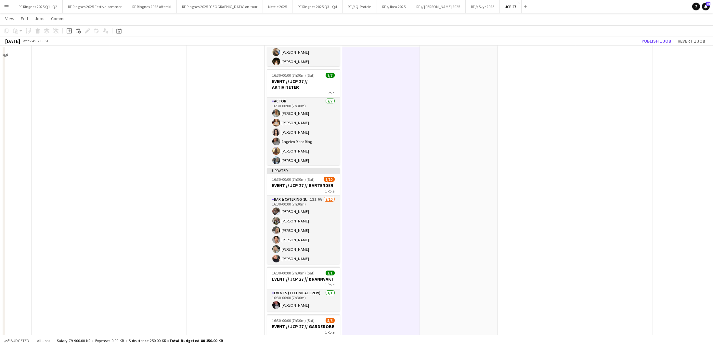
scroll to position [361, 0]
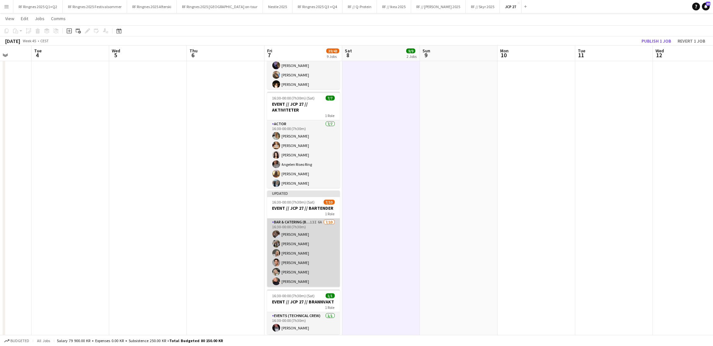
click at [318, 240] on app-card-role "Bar & Catering (Bar Tender) 13I 6A [DATE] 16:30-00:00 (7h30m) [PERSON_NAME] [PE…" at bounding box center [303, 271] width 73 height 107
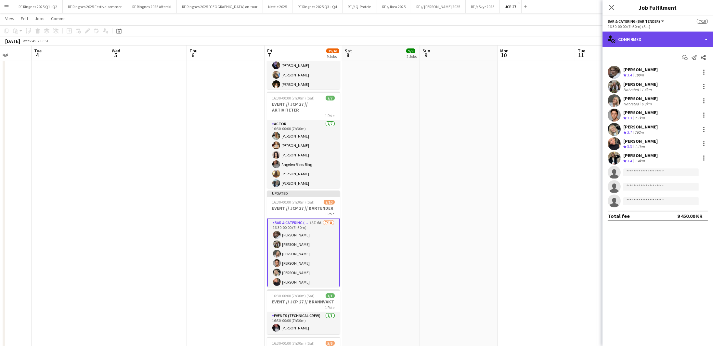
click at [362, 37] on div "single-neutral-actions-check-2 Confirmed" at bounding box center [658, 40] width 111 height 16
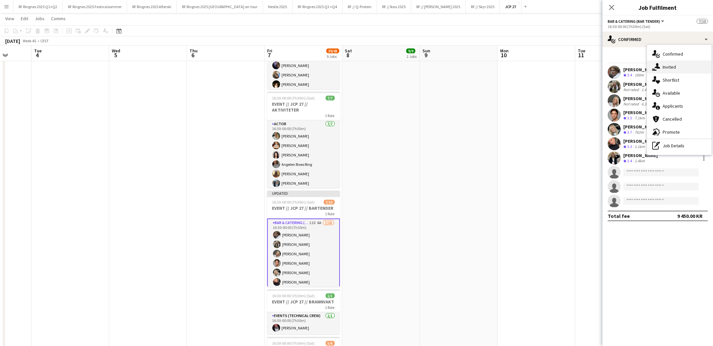
click at [362, 69] on span "Invited" at bounding box center [669, 67] width 13 height 6
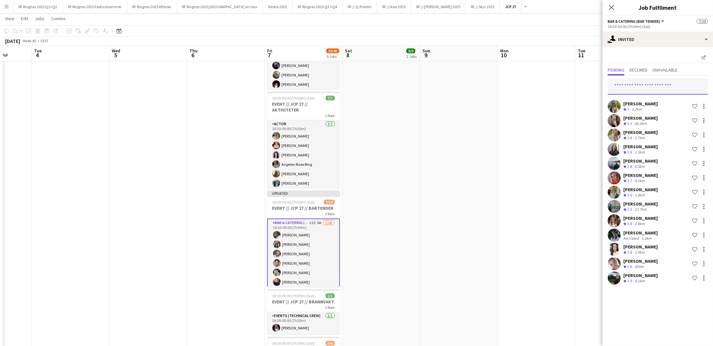
click at [362, 85] on input "text" at bounding box center [658, 86] width 100 height 16
type input "*"
type input "*****"
click at [362, 104] on span "[PERSON_NAME]" at bounding box center [631, 102] width 37 height 6
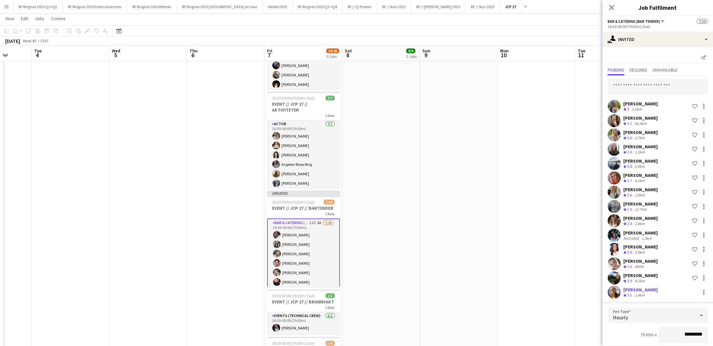
scroll to position [104, 0]
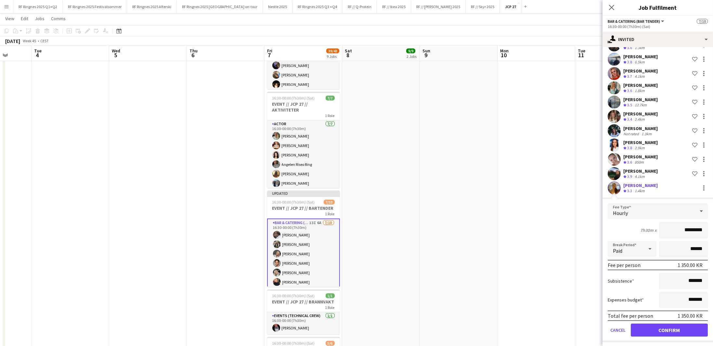
click at [362, 326] on button "Confirm" at bounding box center [669, 329] width 77 height 13
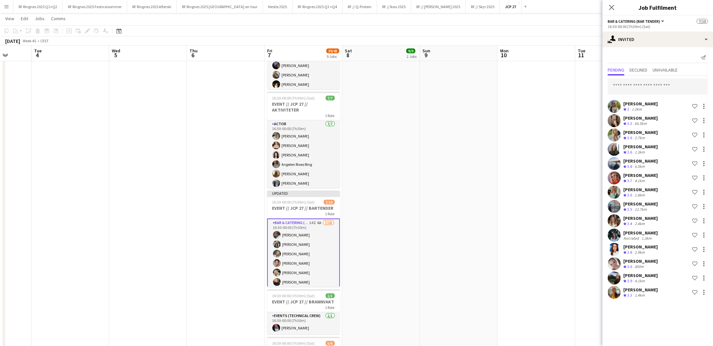
scroll to position [0, 0]
click at [362, 209] on app-date-cell "00:00-07:00 (7h) 8/8 EVENT // JCP 27 // NEDRIGG 1 Role Events (Rigger) [DATE] 0…" at bounding box center [381, 89] width 78 height 754
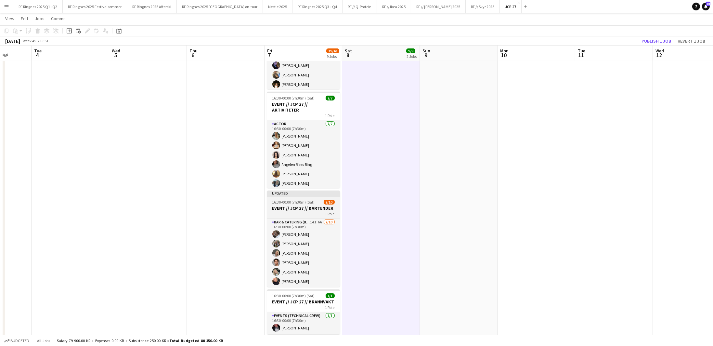
click at [282, 203] on span "16:30-00:00 (7h30m) (Sat)" at bounding box center [293, 202] width 43 height 5
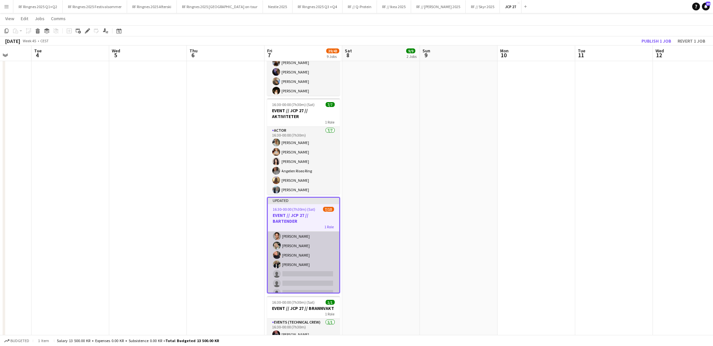
scroll to position [356, 0]
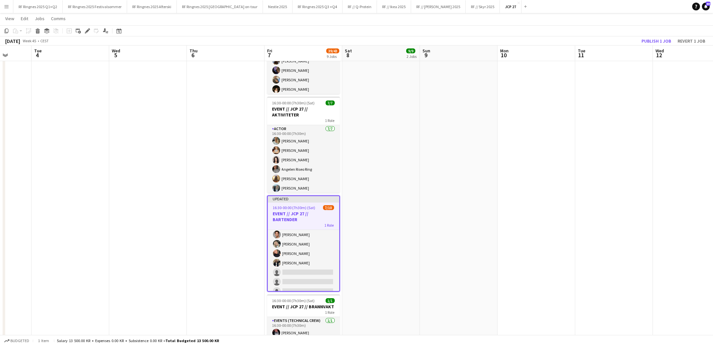
click at [362, 238] on app-date-cell "00:00-07:00 (7h) 8/8 EVENT // JCP 27 // NEDRIGG 1 Role Events (Rigger) [DATE] 0…" at bounding box center [381, 94] width 78 height 754
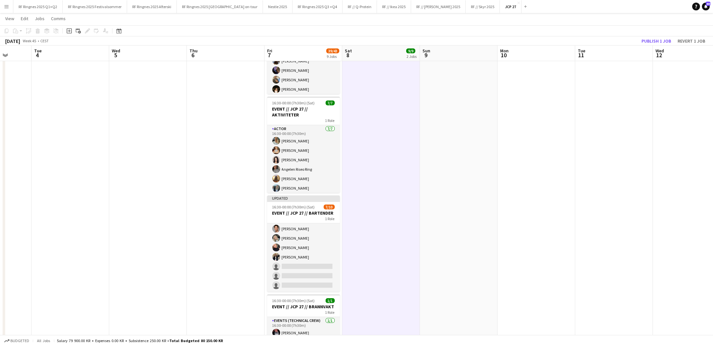
scroll to position [38, 0]
click at [308, 210] on h3 "EVENT // JCP 27 // BARTENDER" at bounding box center [303, 213] width 73 height 6
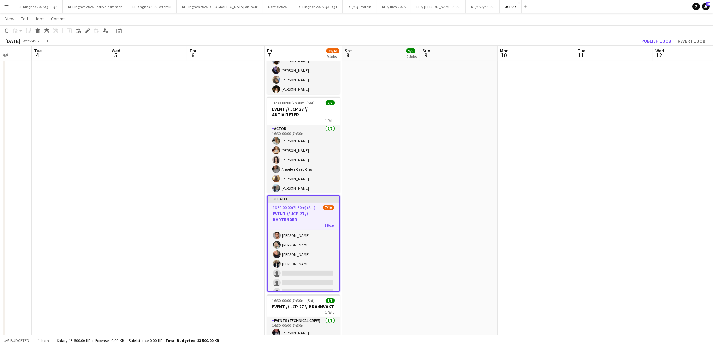
click at [362, 168] on app-date-cell "00:00-07:00 (7h) 8/8 EVENT // JCP 27 // NEDRIGG 1 Role Events (Rigger) [DATE] 0…" at bounding box center [381, 94] width 78 height 754
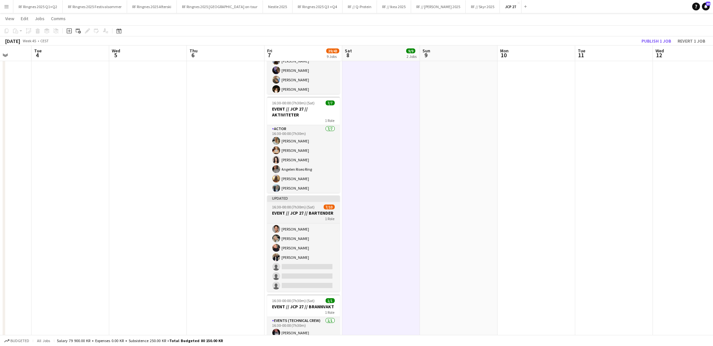
click at [322, 214] on h3 "EVENT // JCP 27 // BARTENDER" at bounding box center [303, 213] width 73 height 6
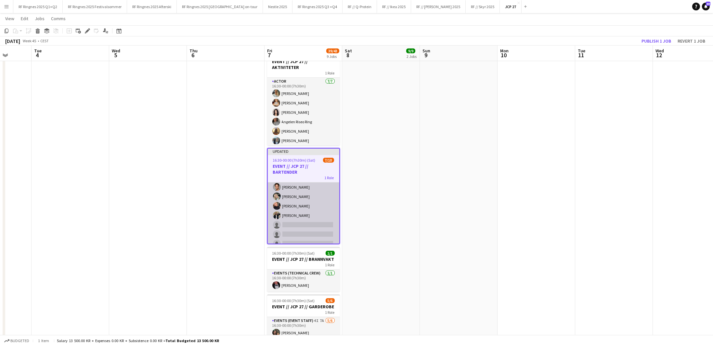
scroll to position [417, 0]
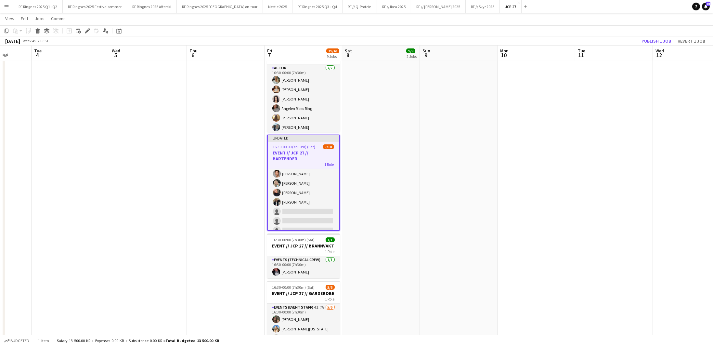
click at [360, 211] on app-date-cell "00:00-07:00 (7h) 8/8 EVENT // JCP 27 // NEDRIGG 1 Role Events (Rigger) [DATE] 0…" at bounding box center [381, 33] width 78 height 754
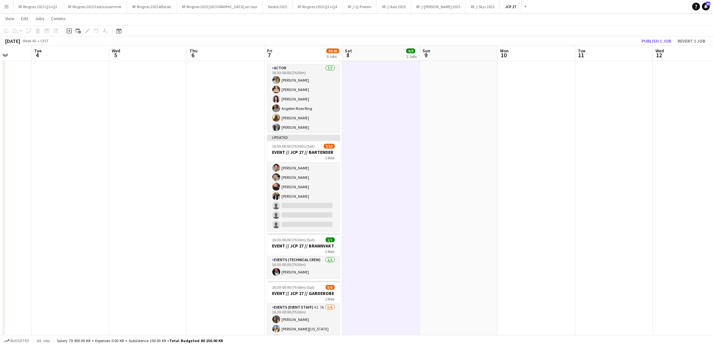
scroll to position [38, 0]
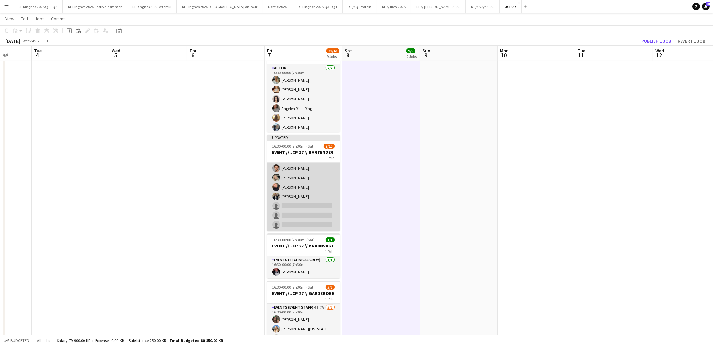
click at [312, 202] on app-card-role "Bar & Catering (Bar Tender) 14I 6A [DATE] 16:30-00:00 (7h30m) [PERSON_NAME] [PE…" at bounding box center [303, 177] width 73 height 107
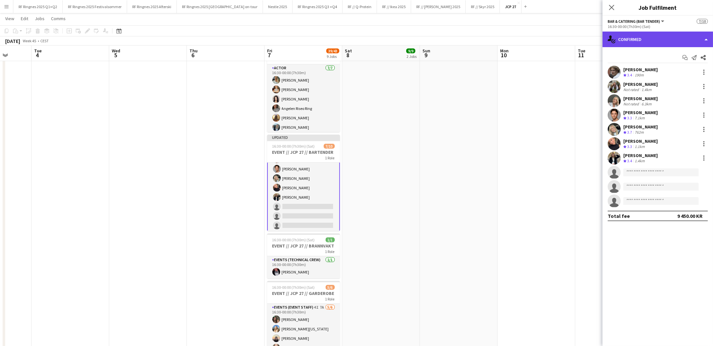
click at [362, 37] on div "single-neutral-actions-check-2 Confirmed" at bounding box center [658, 40] width 111 height 16
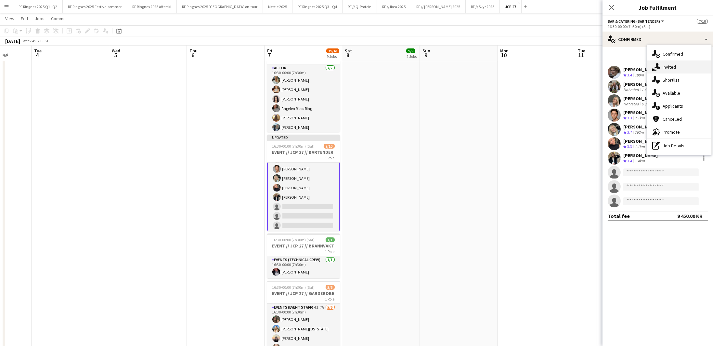
click at [362, 63] on div "single-neutral-actions-share-1 Invited" at bounding box center [679, 66] width 64 height 13
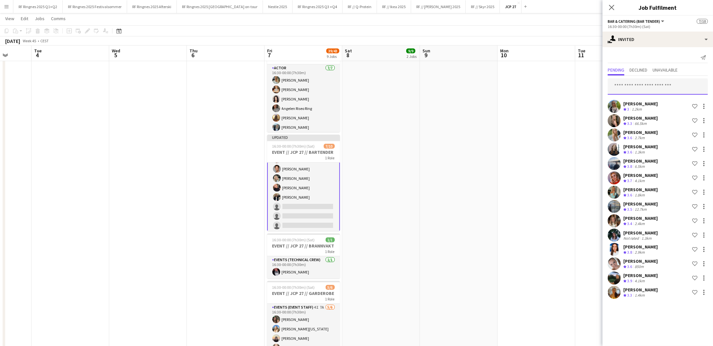
click at [362, 83] on input "text" at bounding box center [658, 86] width 100 height 16
type input "*"
click at [362, 195] on app-date-cell "00:00-07:00 (7h) 8/8 EVENT // JCP 27 // NEDRIGG 1 Role Events (Rigger) [DATE] 0…" at bounding box center [381, 33] width 78 height 754
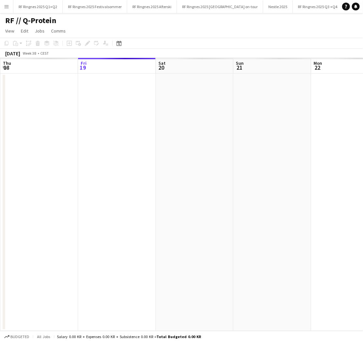
scroll to position [0, 20]
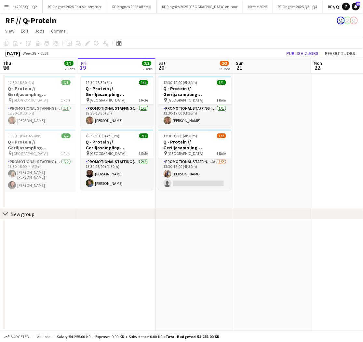
click at [9, 8] on app-icon "Menu" at bounding box center [6, 6] width 5 height 5
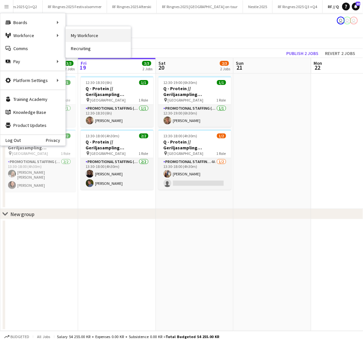
click at [81, 33] on link "My Workforce" at bounding box center [98, 35] width 65 height 13
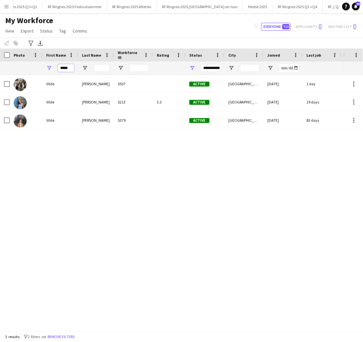
click at [62, 65] on input "*****" at bounding box center [66, 68] width 16 height 8
click at [62, 64] on input "*****" at bounding box center [66, 68] width 16 height 8
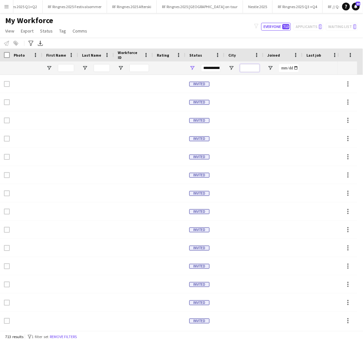
click at [251, 71] on input "City Filter Input" at bounding box center [250, 68] width 20 height 8
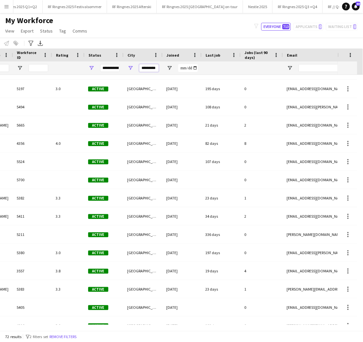
type input "*********"
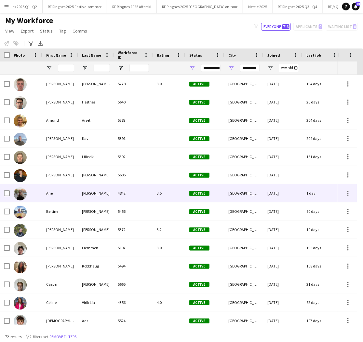
click at [66, 198] on div "Ane" at bounding box center [60, 193] width 36 height 18
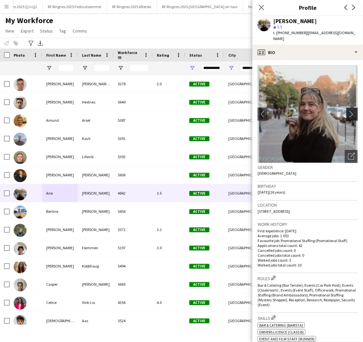
click at [346, 111] on button "chevron-right" at bounding box center [352, 114] width 13 height 13
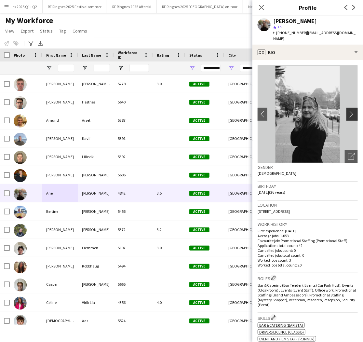
click at [348, 111] on app-icon "chevron-right" at bounding box center [353, 114] width 10 height 7
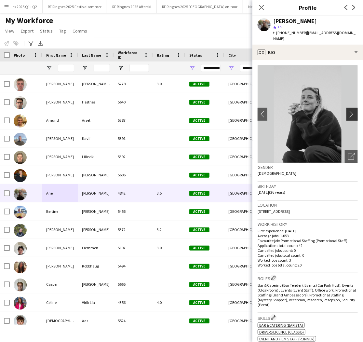
click at [348, 111] on app-icon "chevron-right" at bounding box center [353, 114] width 10 height 7
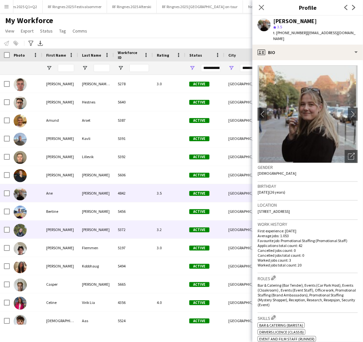
click at [45, 238] on div "Birk" at bounding box center [60, 229] width 36 height 18
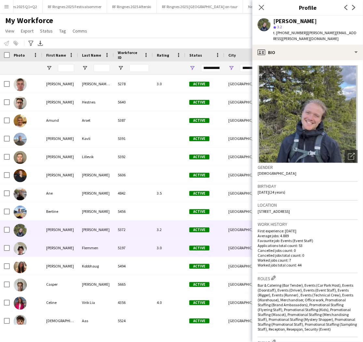
click at [46, 253] on div "Bjørn Le" at bounding box center [60, 248] width 36 height 18
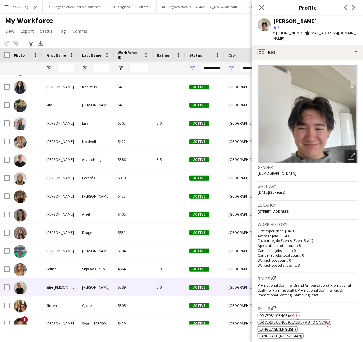
scroll to position [935, 0]
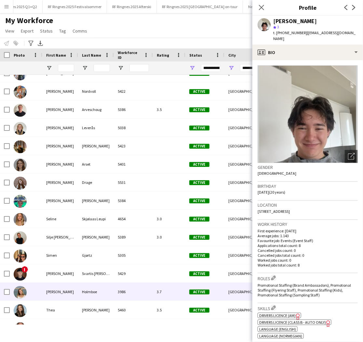
click at [52, 295] on div "Stella Maria" at bounding box center [60, 291] width 36 height 18
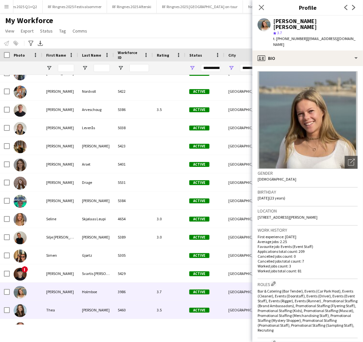
click at [53, 317] on div "Thea" at bounding box center [60, 310] width 36 height 18
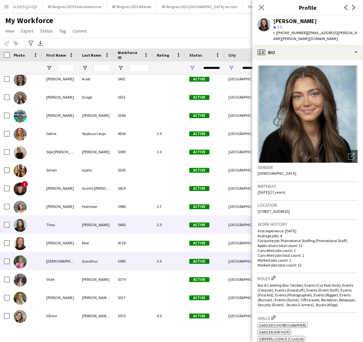
click at [59, 270] on div "Tora" at bounding box center [60, 261] width 36 height 18
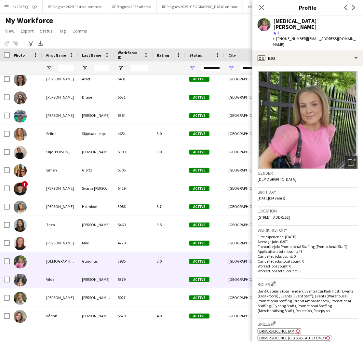
click at [55, 285] on div "Vilde" at bounding box center [60, 279] width 36 height 18
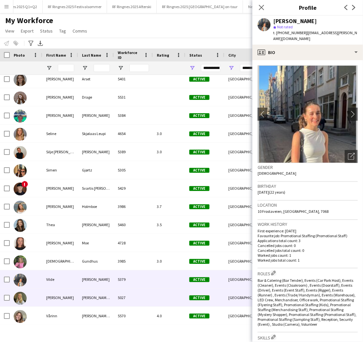
click at [56, 298] on div "Vårin" at bounding box center [60, 297] width 36 height 18
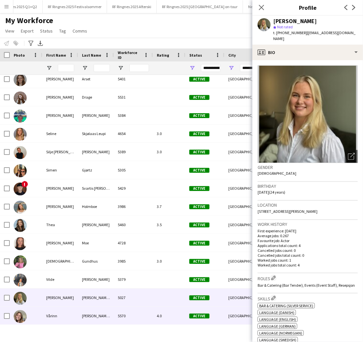
click at [56, 316] on div "Vårinn" at bounding box center [60, 316] width 36 height 18
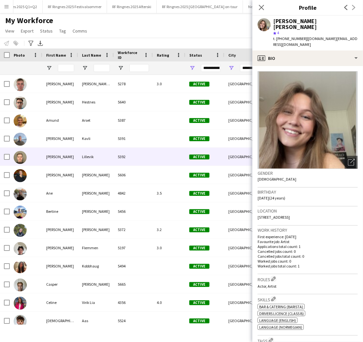
click at [51, 155] on div "Andreas" at bounding box center [60, 157] width 36 height 18
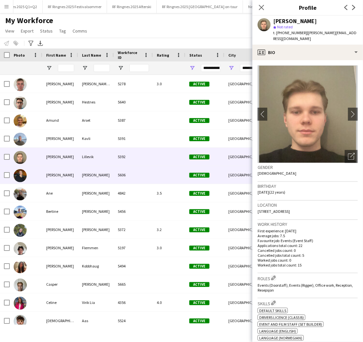
click at [52, 179] on div "Andrine Mari" at bounding box center [60, 175] width 36 height 18
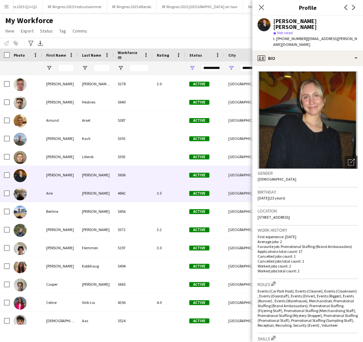
click at [51, 198] on div "Ane" at bounding box center [60, 193] width 36 height 18
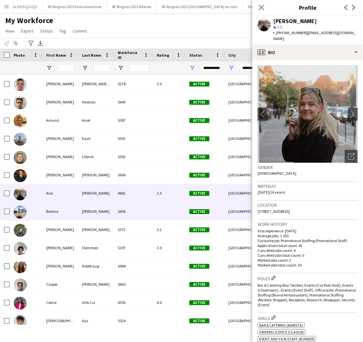
click at [53, 214] on div "Bertine" at bounding box center [60, 211] width 36 height 18
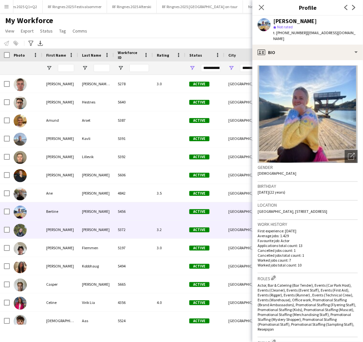
click at [56, 233] on div "Birk" at bounding box center [60, 229] width 36 height 18
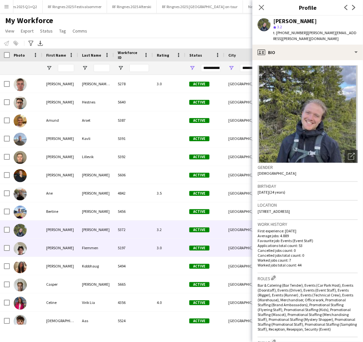
click at [59, 247] on div "Bjørn Le" at bounding box center [60, 248] width 36 height 18
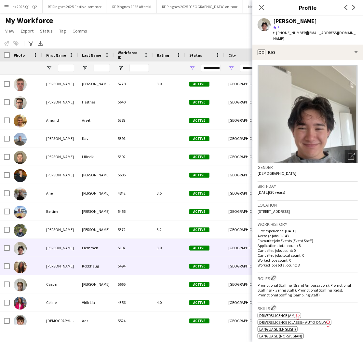
click at [66, 269] on div "Camilla" at bounding box center [60, 266] width 36 height 18
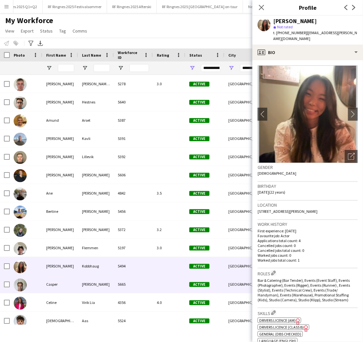
click at [62, 285] on div "Casper" at bounding box center [60, 284] width 36 height 18
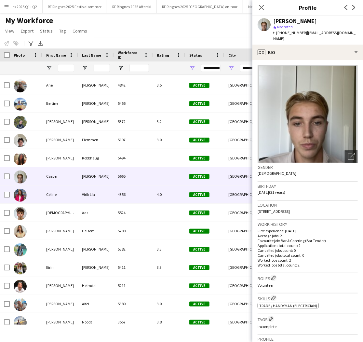
click at [70, 203] on div "Celine" at bounding box center [60, 194] width 36 height 18
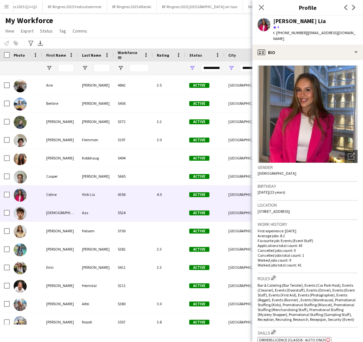
click at [70, 219] on div "Christian" at bounding box center [60, 212] width 36 height 18
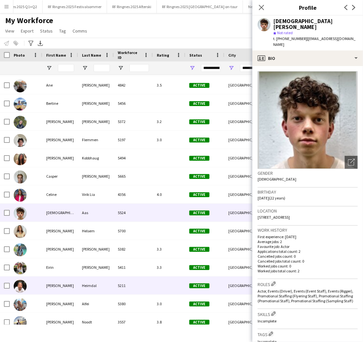
click at [66, 286] on div "Elias Ward" at bounding box center [60, 285] width 36 height 18
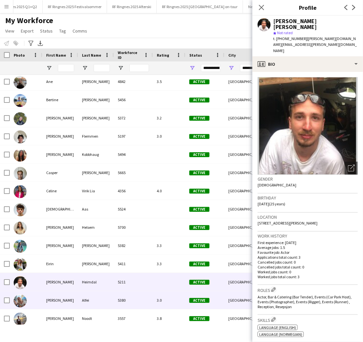
click at [94, 309] on div "Alfei" at bounding box center [96, 300] width 36 height 18
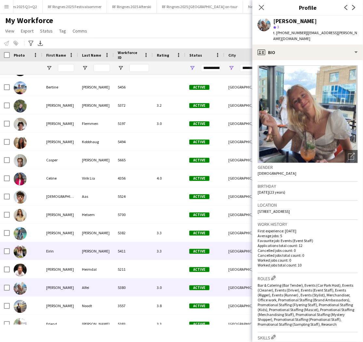
scroll to position [141, 0]
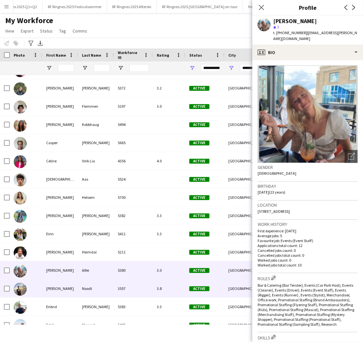
click at [84, 293] on div "Noodt" at bounding box center [96, 288] width 36 height 18
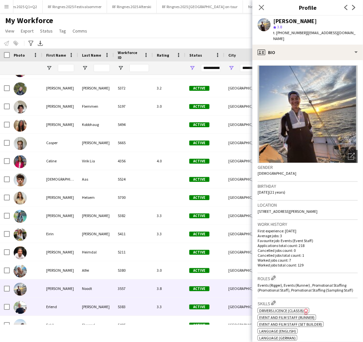
click at [82, 312] on div "Holm" at bounding box center [96, 306] width 36 height 18
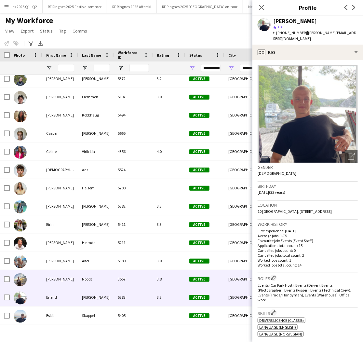
scroll to position [181, 0]
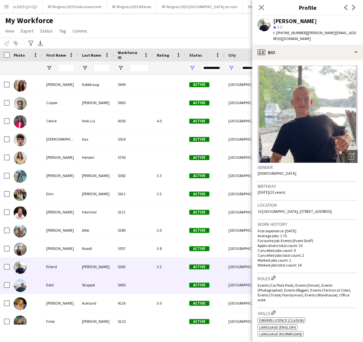
click at [74, 293] on div "Eskil" at bounding box center [60, 285] width 36 height 18
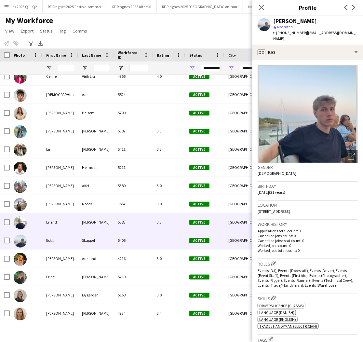
scroll to position [237, 0]
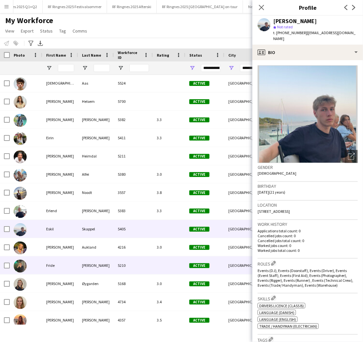
click at [66, 274] on div "Fride" at bounding box center [60, 265] width 36 height 18
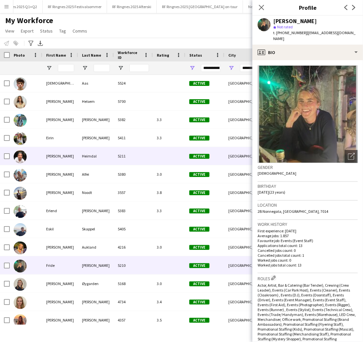
click at [64, 165] on div "Elias Ward" at bounding box center [60, 156] width 36 height 18
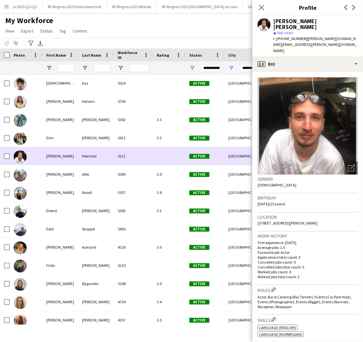
click at [64, 154] on div "Elias Ward" at bounding box center [60, 156] width 36 height 18
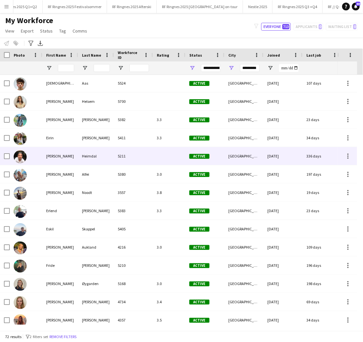
click at [66, 158] on div "Elias Ward" at bounding box center [60, 156] width 36 height 18
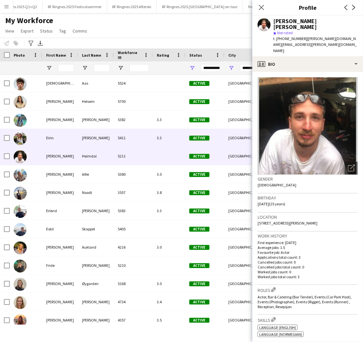
click at [65, 147] on div "Eirin" at bounding box center [60, 138] width 36 height 18
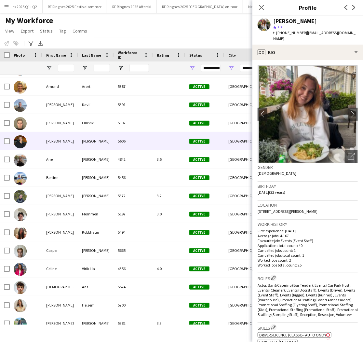
scroll to position [33, 0]
click at [71, 149] on div "Andrine Mari" at bounding box center [60, 141] width 36 height 18
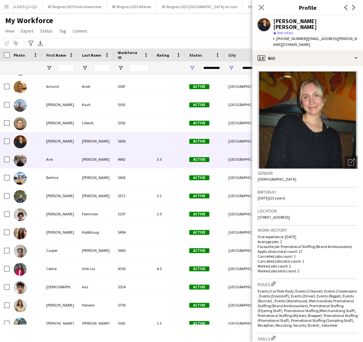
click at [72, 159] on div "Ane" at bounding box center [60, 159] width 36 height 18
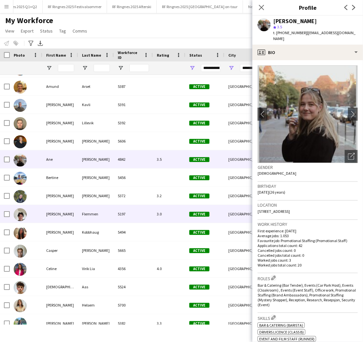
click at [53, 214] on div "Bjørn Le" at bounding box center [60, 214] width 36 height 18
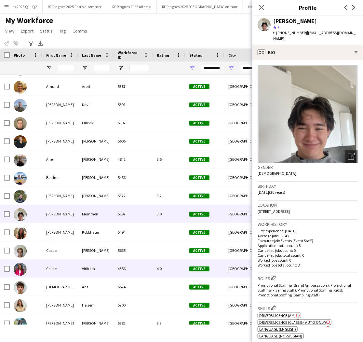
click at [71, 275] on div "Celine" at bounding box center [60, 268] width 36 height 18
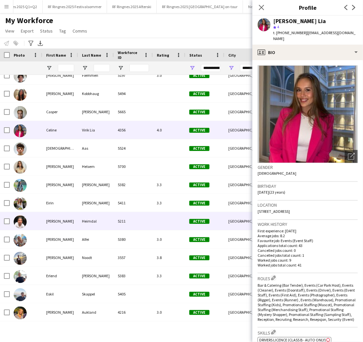
scroll to position [127, 0]
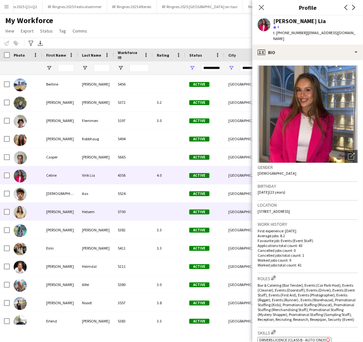
click at [101, 217] on div "Helsem" at bounding box center [96, 211] width 36 height 18
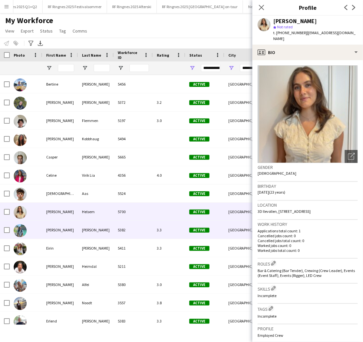
click at [110, 237] on div "kloosterman" at bounding box center [96, 230] width 36 height 18
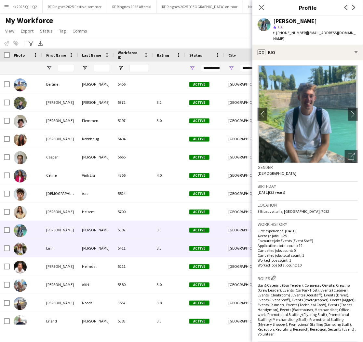
click at [66, 248] on div "Eirin" at bounding box center [60, 248] width 36 height 18
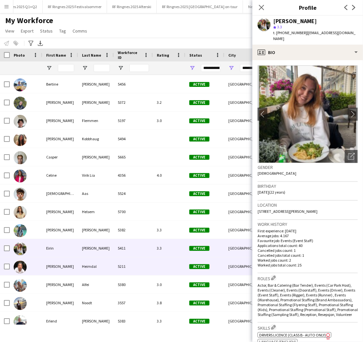
click at [76, 274] on div "Elias Ward" at bounding box center [60, 266] width 36 height 18
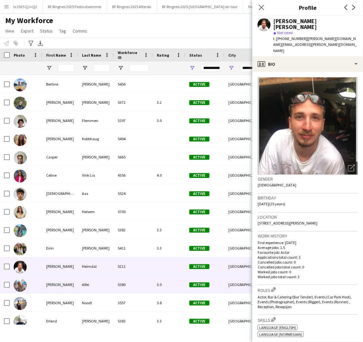
click at [66, 291] on div "Emilia" at bounding box center [60, 284] width 36 height 18
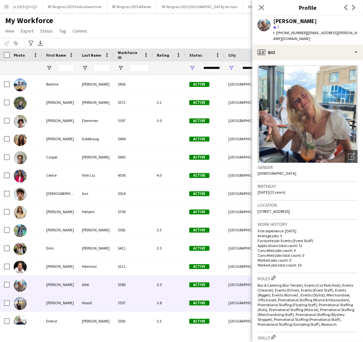
click at [67, 304] on div "Endre" at bounding box center [60, 302] width 36 height 18
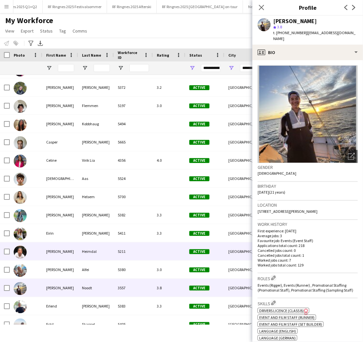
scroll to position [152, 0]
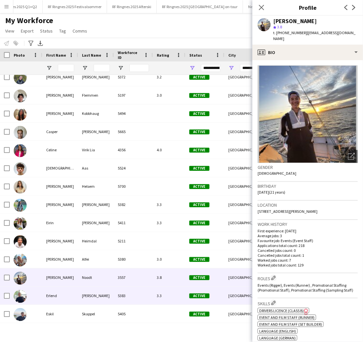
click at [66, 304] on div "Erlend" at bounding box center [60, 295] width 36 height 18
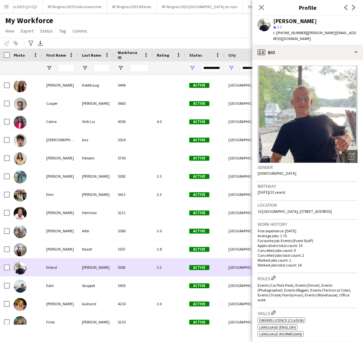
scroll to position [182, 0]
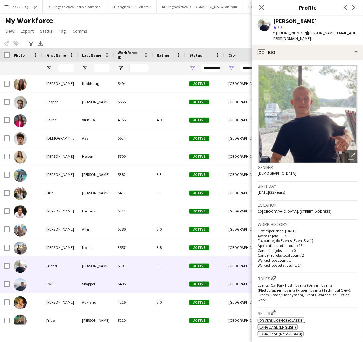
click at [59, 286] on div "Eskil" at bounding box center [60, 284] width 36 height 18
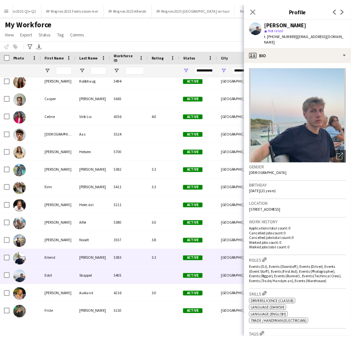
scroll to position [189, 0]
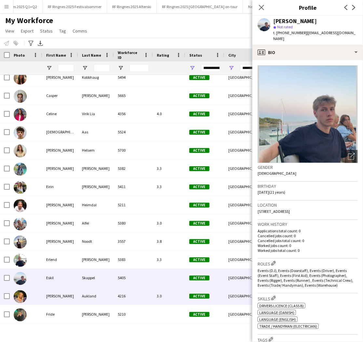
click at [71, 304] on div "Frida" at bounding box center [60, 296] width 36 height 18
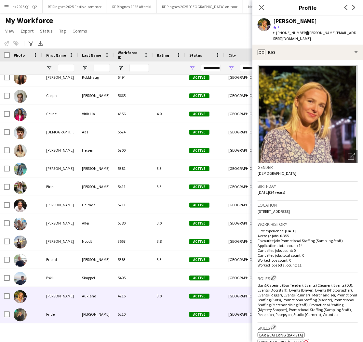
click at [70, 313] on div "Fride" at bounding box center [60, 314] width 36 height 18
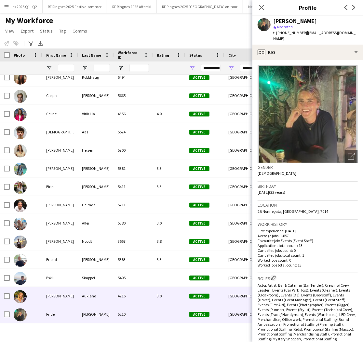
click at [71, 305] on div "Frida" at bounding box center [60, 296] width 36 height 18
